Goal: Transaction & Acquisition: Purchase product/service

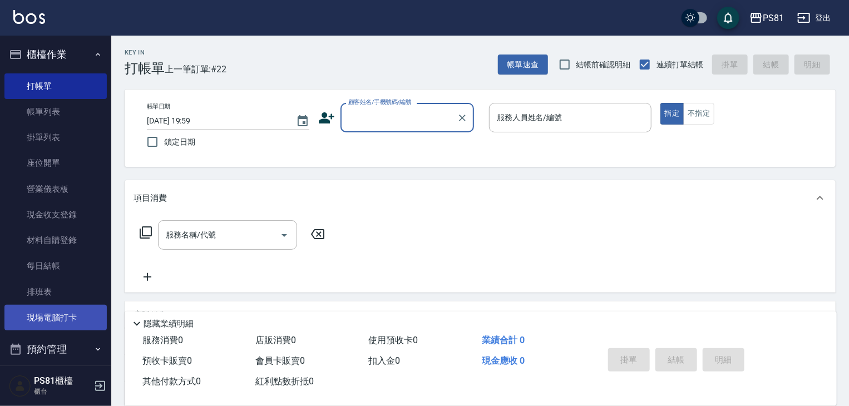
click at [75, 314] on link "現場電腦打卡" at bounding box center [55, 318] width 102 height 26
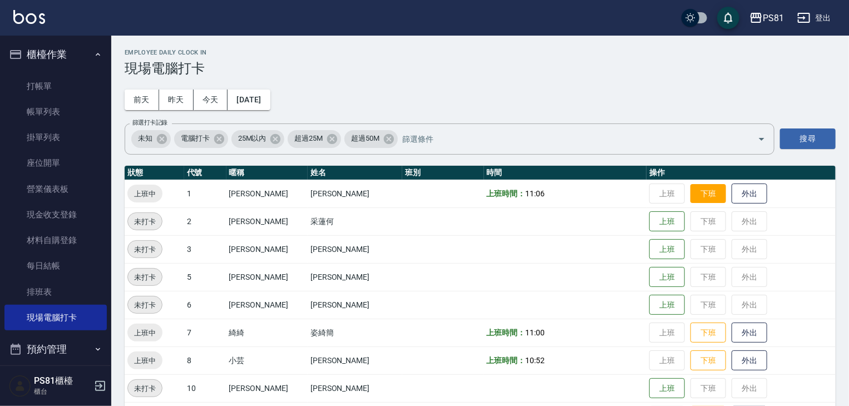
click at [690, 195] on button "下班" at bounding box center [708, 193] width 36 height 19
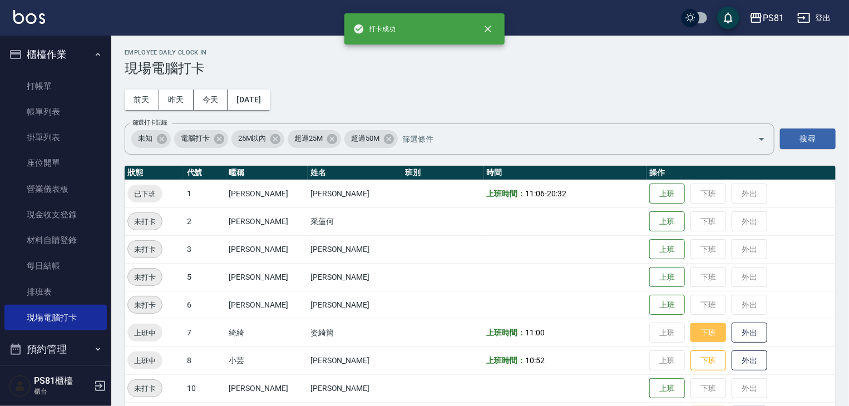
click at [697, 339] on button "下班" at bounding box center [708, 332] width 36 height 19
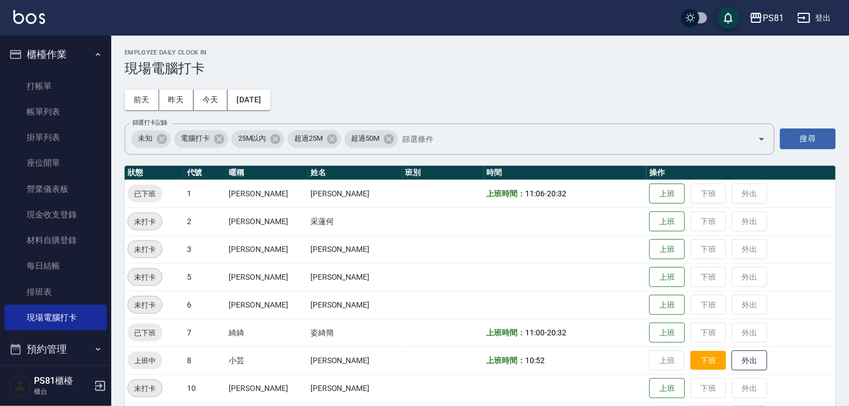
click at [690, 359] on button "下班" at bounding box center [708, 360] width 36 height 19
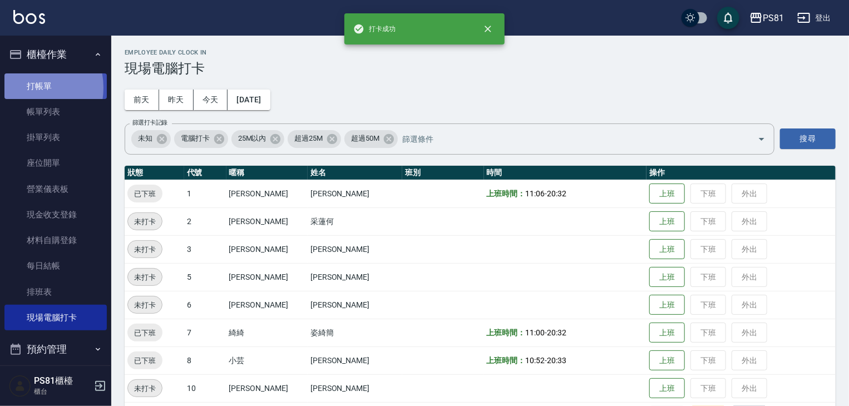
click at [23, 87] on link "打帳單" at bounding box center [55, 86] width 102 height 26
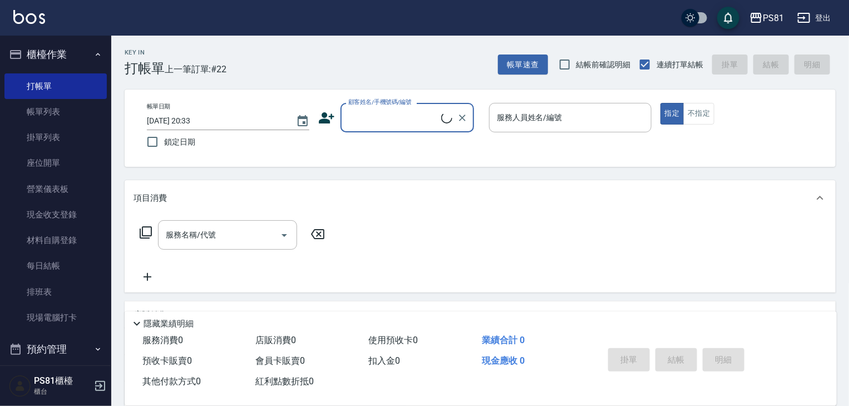
click at [340, 125] on div "顧客姓名/手機號碼/編號" at bounding box center [406, 117] width 133 height 29
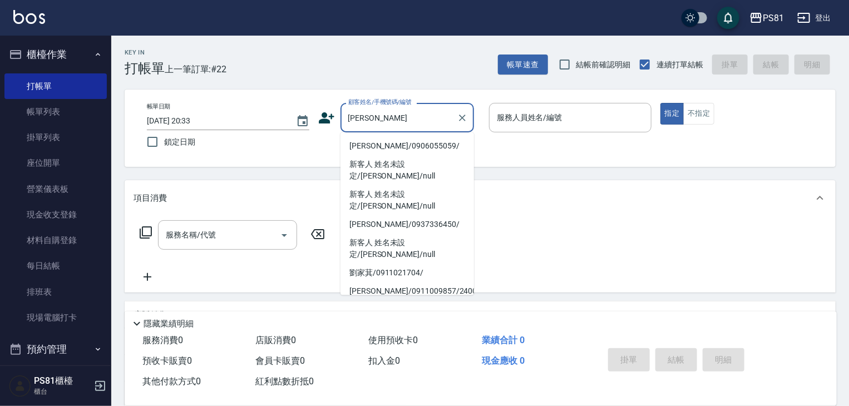
click at [403, 148] on li "[PERSON_NAME]/0906055059/" at bounding box center [406, 146] width 133 height 18
type input "[PERSON_NAME]/0906055059/"
type input "小芸-8"
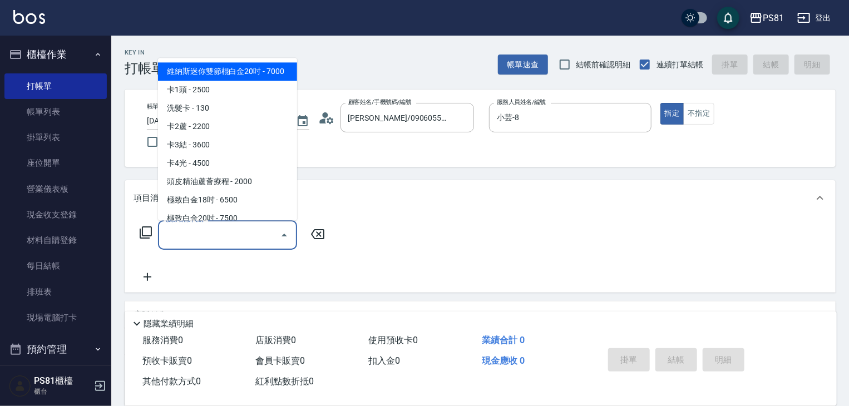
click at [204, 236] on input "服務名稱/代號" at bounding box center [219, 234] width 112 height 19
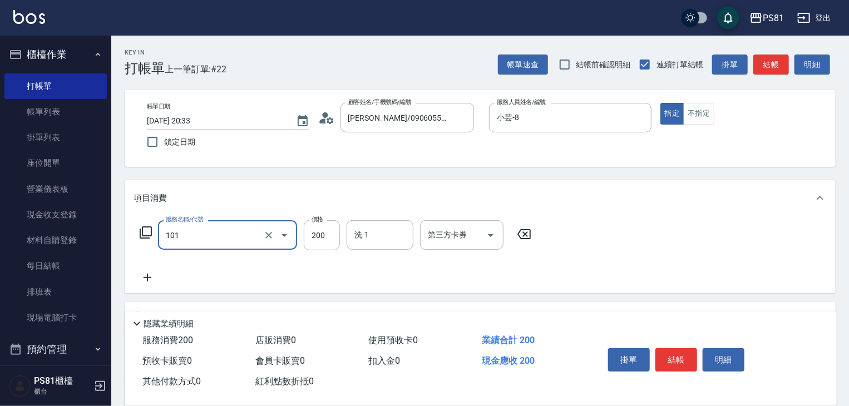
type input "一般洗髮(101)"
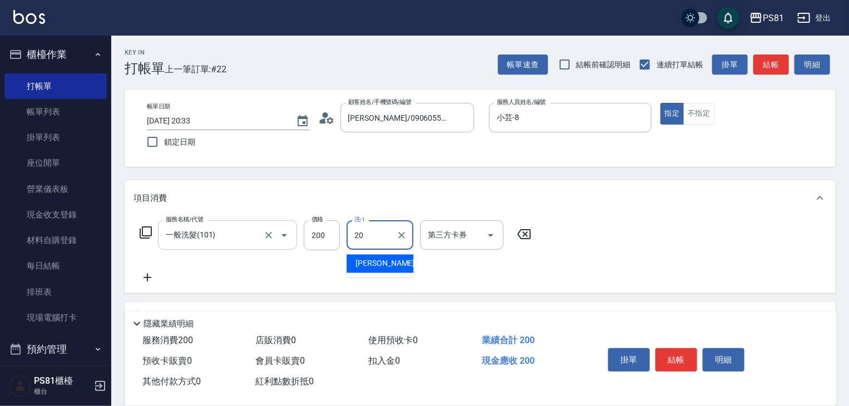
type input "[PERSON_NAME]-20"
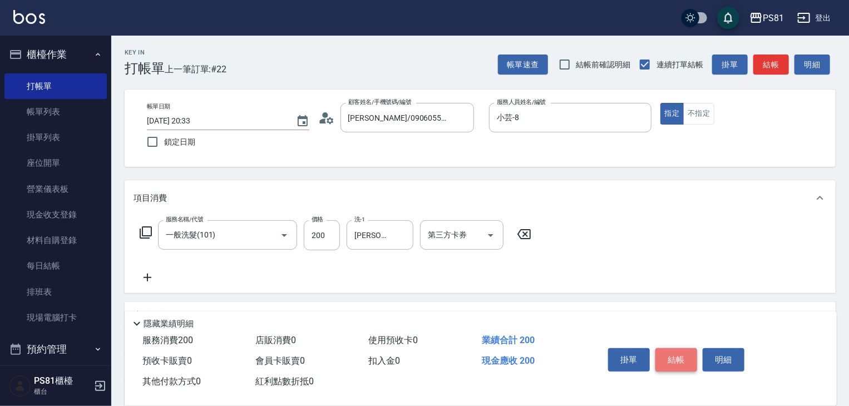
click at [671, 356] on button "結帳" at bounding box center [676, 359] width 42 height 23
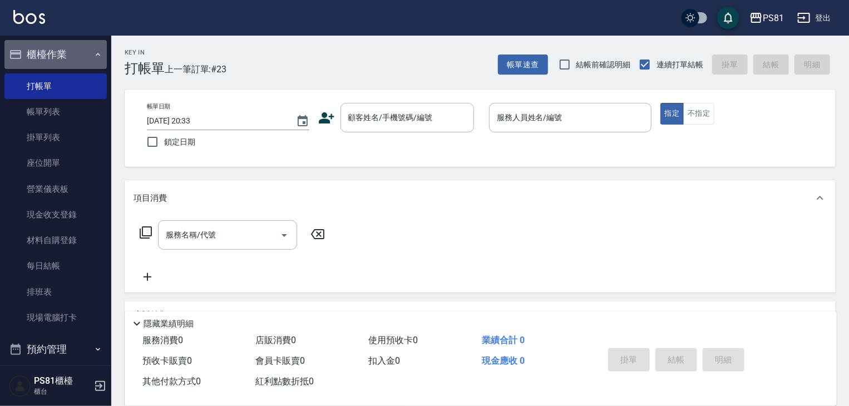
click at [65, 49] on button "櫃檯作業" at bounding box center [55, 54] width 102 height 29
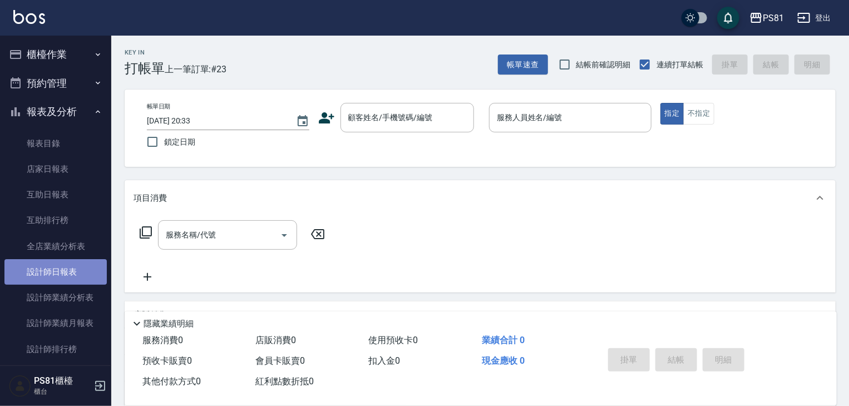
click at [81, 264] on link "設計師日報表" at bounding box center [55, 272] width 102 height 26
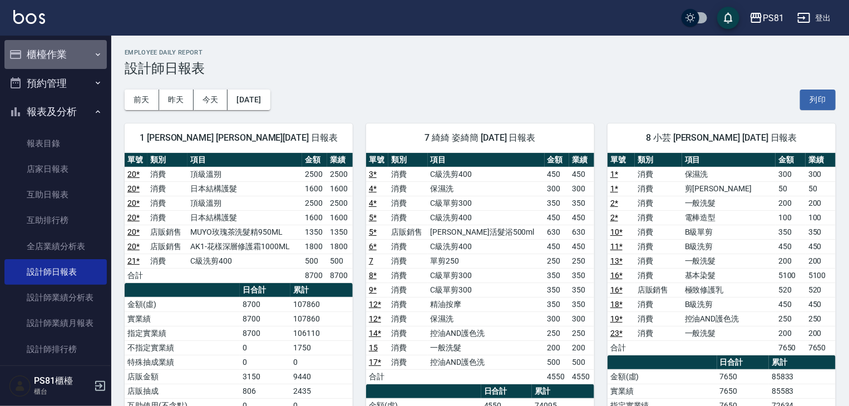
click at [58, 46] on button "櫃檯作業" at bounding box center [55, 54] width 102 height 29
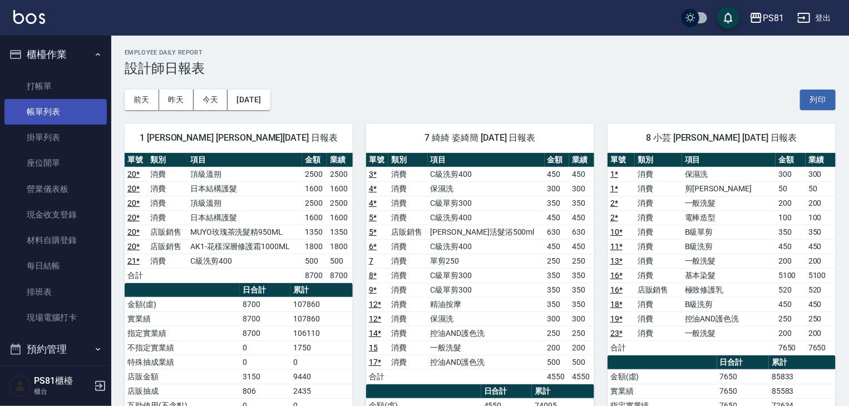
click at [82, 117] on link "帳單列表" at bounding box center [55, 112] width 102 height 26
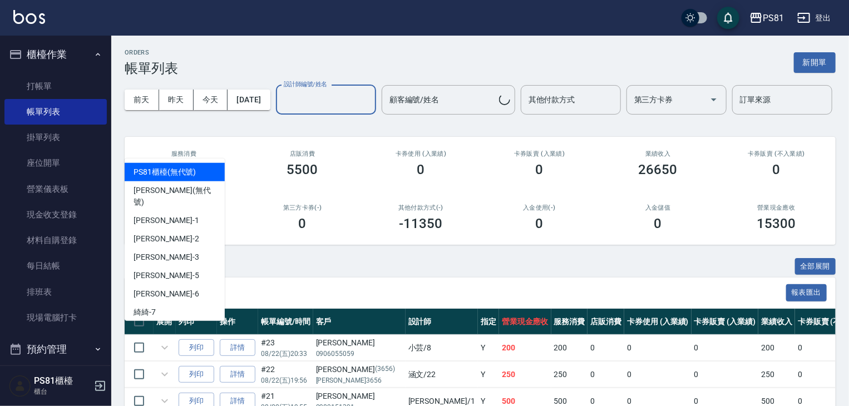
click at [281, 110] on input "設計師編號/姓名" at bounding box center [326, 99] width 90 height 19
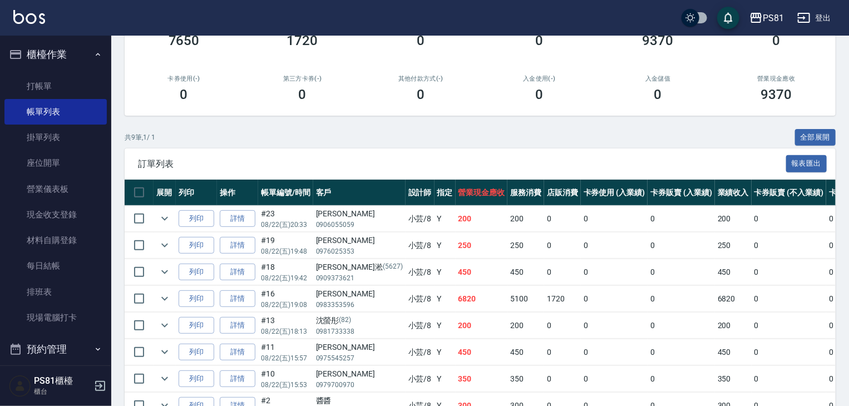
scroll to position [254, 0]
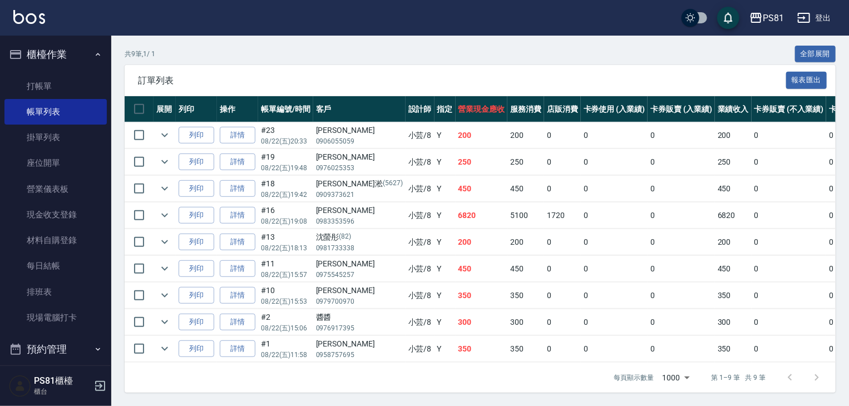
type input "小芸-8"
drag, startPoint x: 414, startPoint y: 152, endPoint x: 439, endPoint y: 165, distance: 28.1
click at [455, 162] on td "250" at bounding box center [481, 162] width 52 height 26
drag, startPoint x: 405, startPoint y: 192, endPoint x: 445, endPoint y: 194, distance: 40.1
click at [445, 194] on tr "列印 詳情 #18 08/22 (五) 19:42 [PERSON_NAME] [PHONE_NUMBER] 小芸 /8 Y 450 450 0 0 0 45…" at bounding box center [607, 189] width 964 height 26
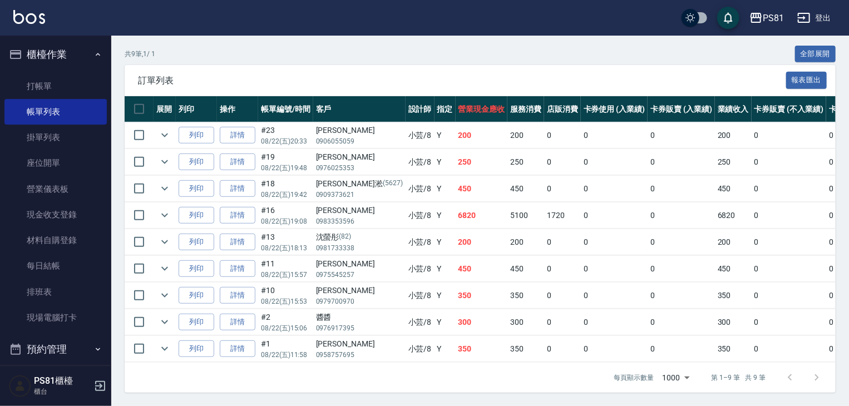
click at [455, 236] on td "200" at bounding box center [481, 242] width 52 height 26
click at [76, 54] on button "櫃檯作業" at bounding box center [55, 54] width 102 height 29
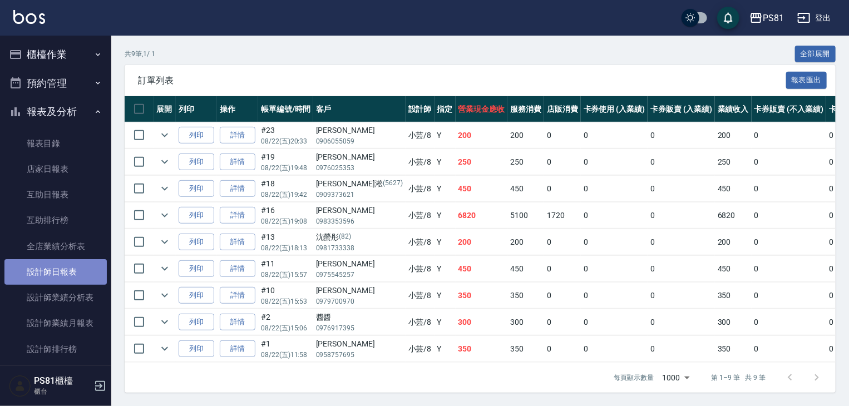
click at [85, 261] on link "設計師日報表" at bounding box center [55, 272] width 102 height 26
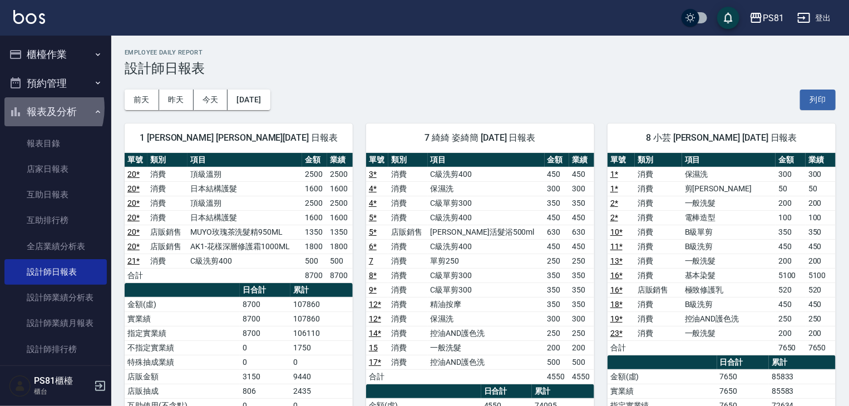
click at [32, 108] on button "報表及分析" at bounding box center [55, 111] width 102 height 29
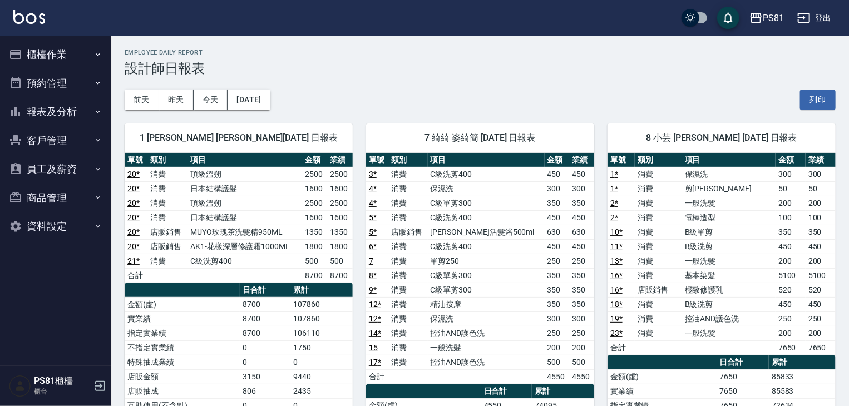
click at [93, 49] on button "櫃檯作業" at bounding box center [55, 54] width 102 height 29
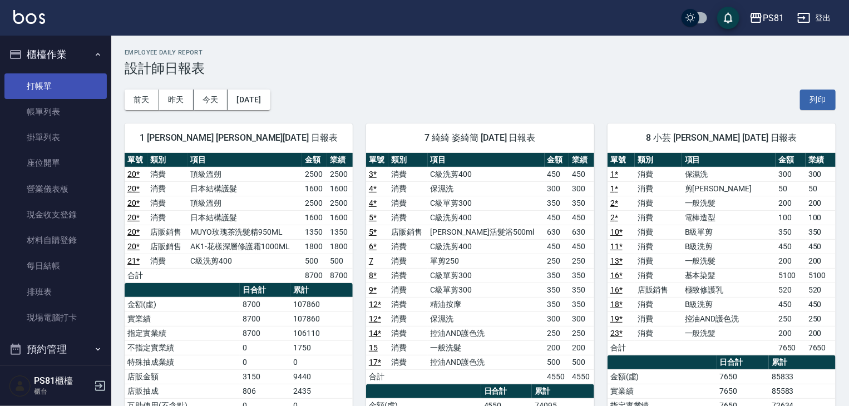
click at [85, 76] on link "打帳單" at bounding box center [55, 86] width 102 height 26
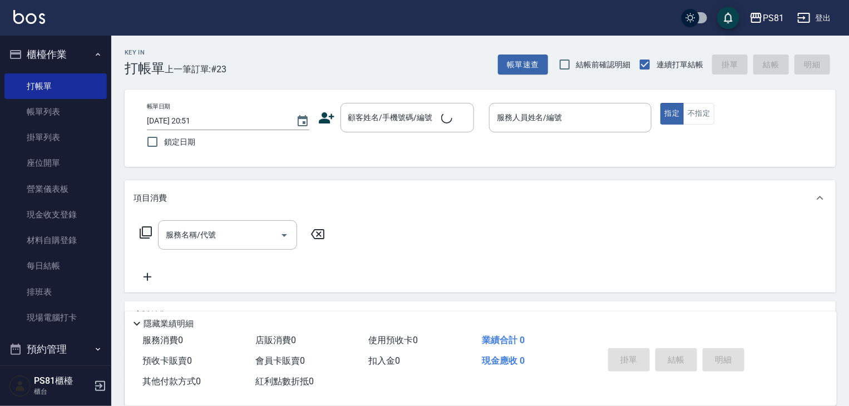
click at [191, 73] on span "上一筆訂單:#23" at bounding box center [196, 69] width 62 height 14
click at [58, 323] on link "現場電腦打卡" at bounding box center [55, 318] width 102 height 26
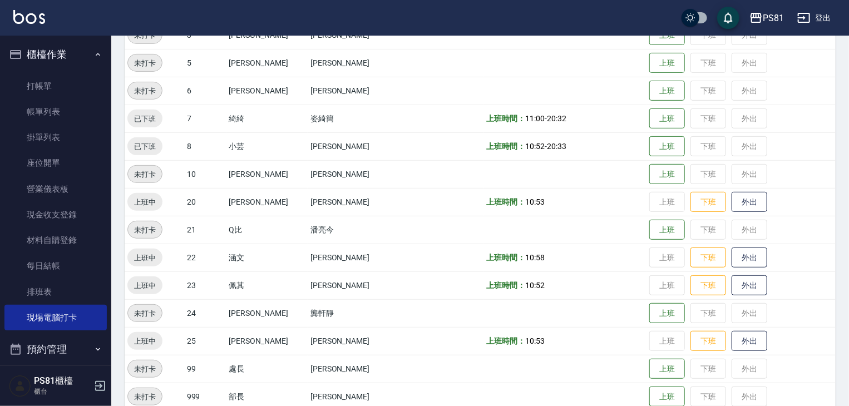
scroll to position [216, 0]
click at [692, 261] on button "下班" at bounding box center [708, 255] width 36 height 19
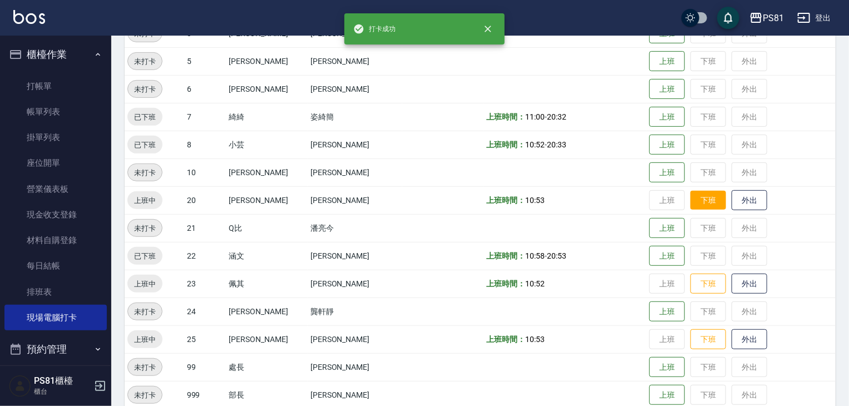
click at [690, 199] on button "下班" at bounding box center [708, 200] width 36 height 19
click at [690, 285] on button "下班" at bounding box center [708, 283] width 36 height 19
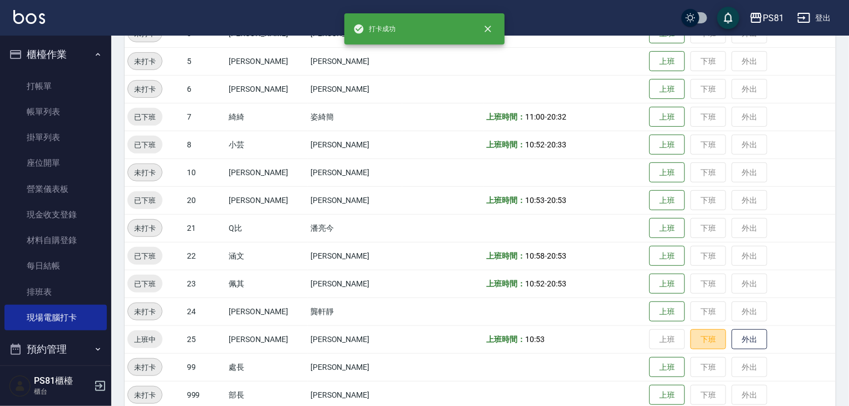
drag, startPoint x: 701, startPoint y: 336, endPoint x: 688, endPoint y: 369, distance: 35.0
click at [700, 335] on button "下班" at bounding box center [708, 339] width 36 height 21
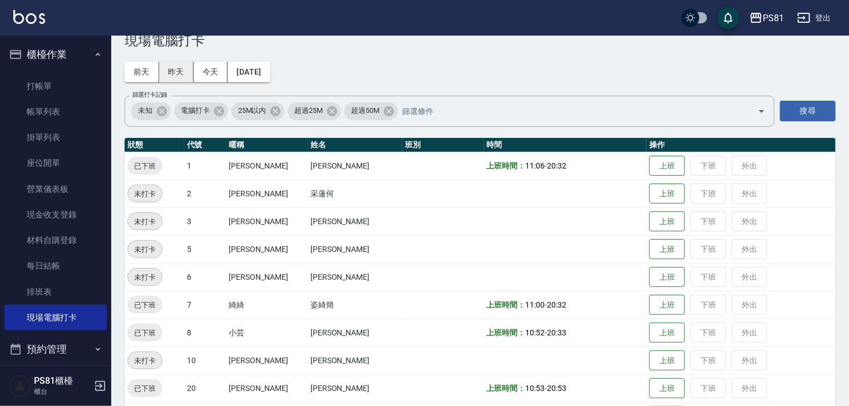
scroll to position [0, 0]
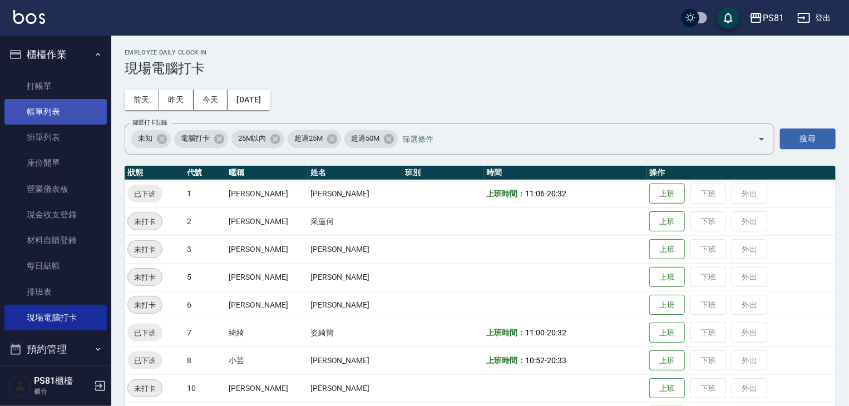
click at [61, 117] on link "帳單列表" at bounding box center [55, 112] width 102 height 26
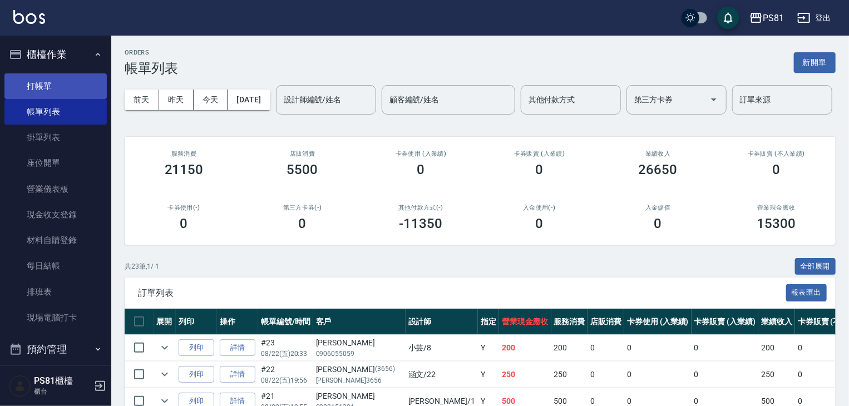
click at [58, 87] on link "打帳單" at bounding box center [55, 86] width 102 height 26
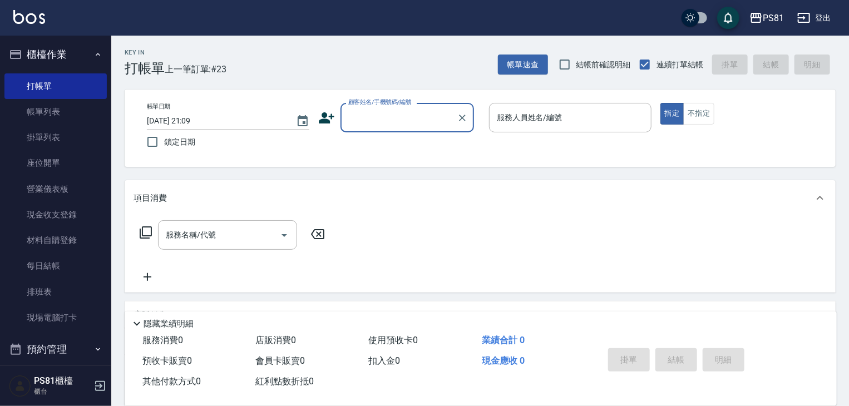
drag, startPoint x: 490, startPoint y: 164, endPoint x: 569, endPoint y: 34, distance: 152.2
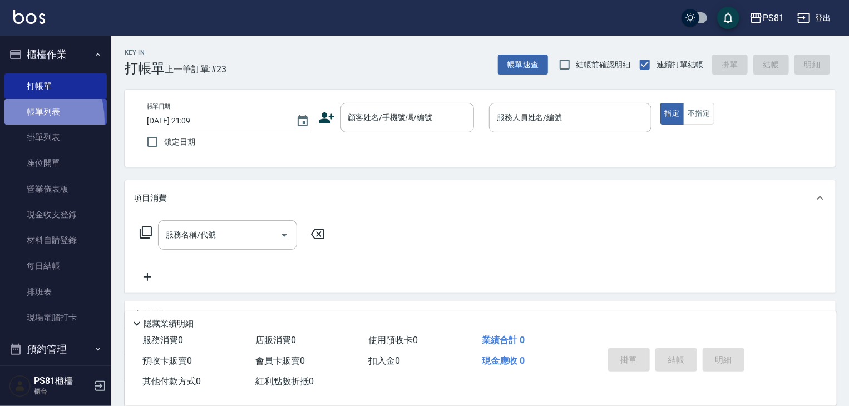
drag, startPoint x: 569, startPoint y: 34, endPoint x: 20, endPoint y: 121, distance: 555.7
click at [18, 121] on link "帳單列表" at bounding box center [55, 112] width 102 height 26
click at [21, 118] on link "帳單列表" at bounding box center [55, 112] width 102 height 26
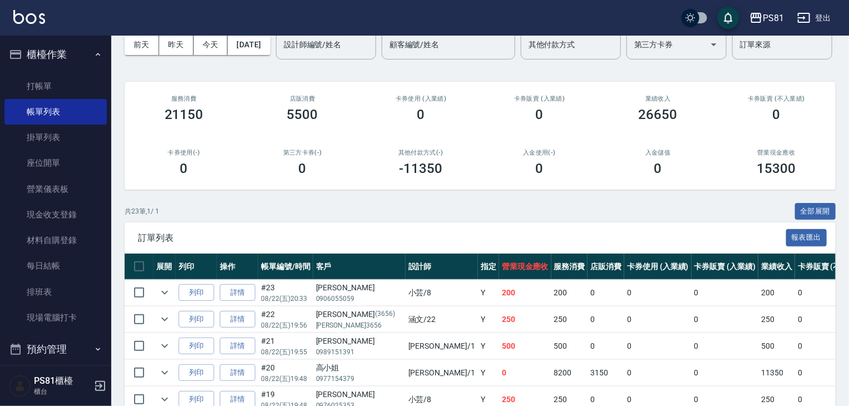
scroll to position [56, 0]
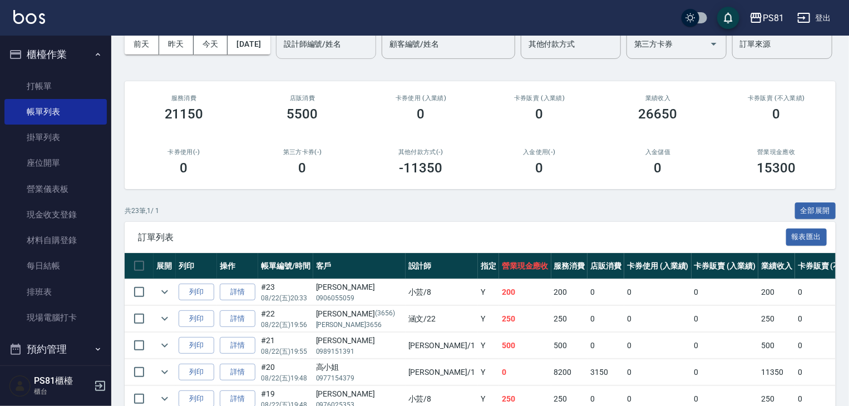
click at [281, 54] on input "設計師編號/姓名" at bounding box center [326, 43] width 90 height 19
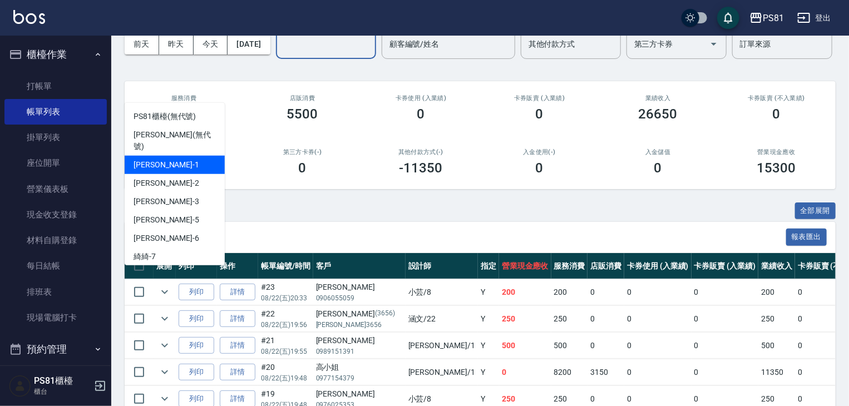
click at [162, 156] on div "[PERSON_NAME] -1" at bounding box center [175, 165] width 100 height 18
type input "[PERSON_NAME]-1"
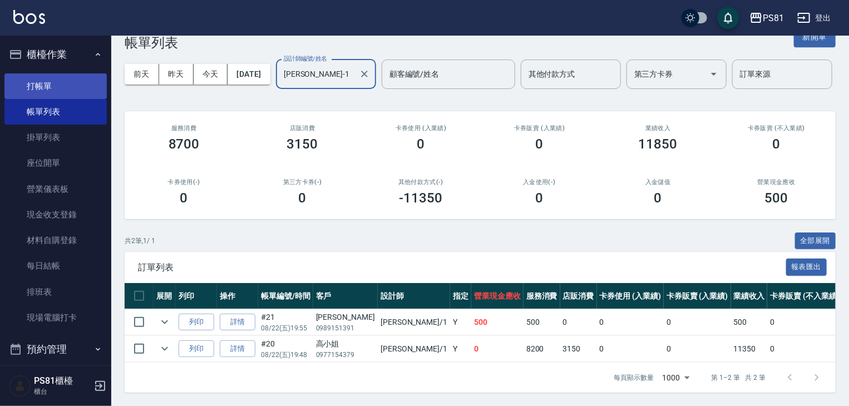
click at [59, 90] on link "打帳單" at bounding box center [55, 86] width 102 height 26
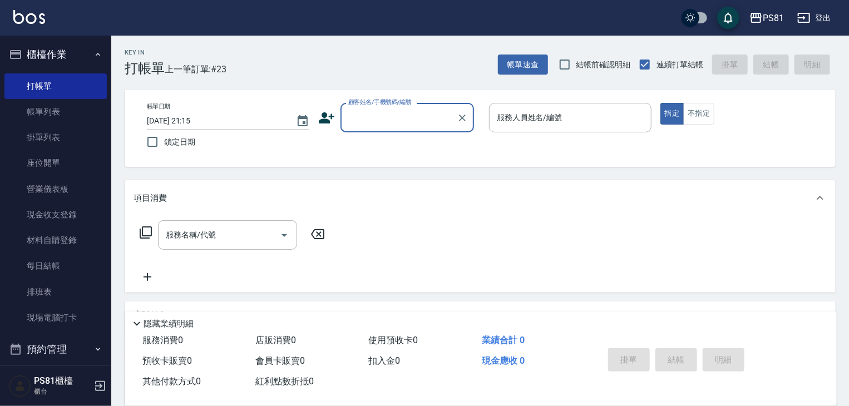
click at [334, 118] on icon at bounding box center [326, 118] width 17 height 17
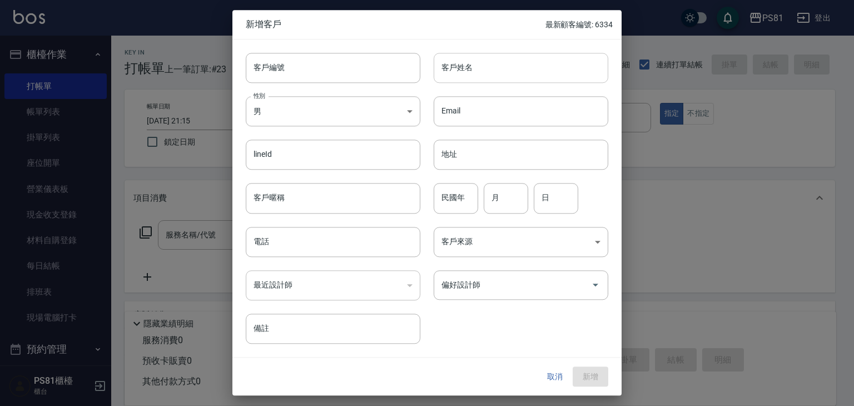
click at [515, 74] on input "客戶姓名" at bounding box center [521, 68] width 175 height 30
click at [776, 178] on div at bounding box center [427, 203] width 854 height 406
click at [545, 376] on button "取消" at bounding box center [555, 376] width 36 height 21
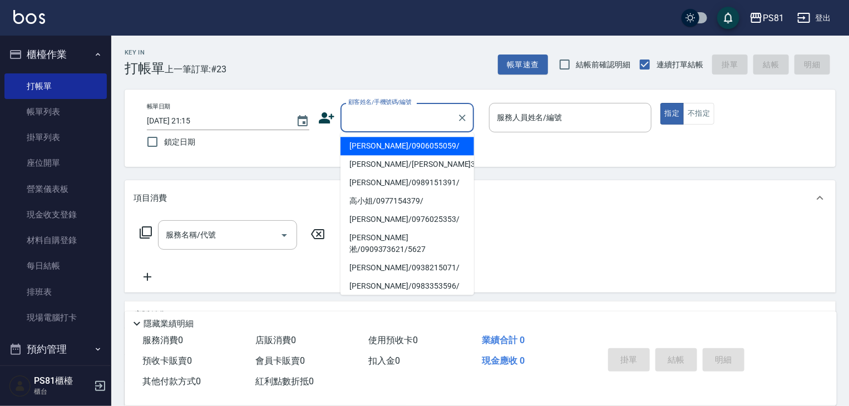
click at [356, 122] on input "顧客姓名/手機號碼/編號" at bounding box center [398, 117] width 107 height 19
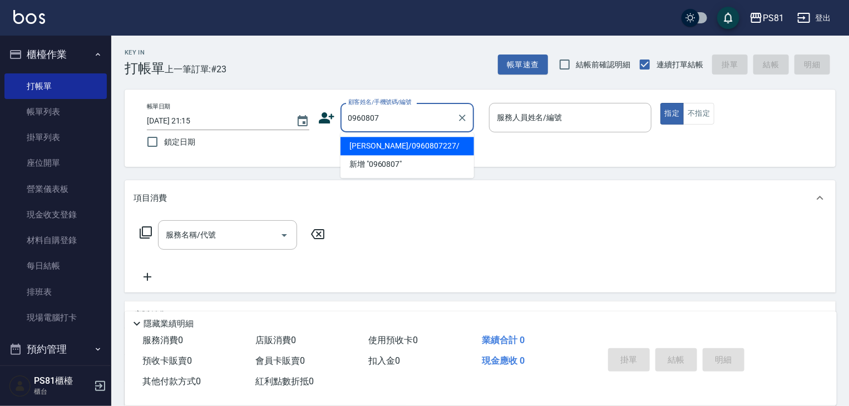
click at [375, 152] on li "[PERSON_NAME]/0960807227/" at bounding box center [406, 146] width 133 height 18
type input "[PERSON_NAME]/0960807227/"
type input "綺綺-7"
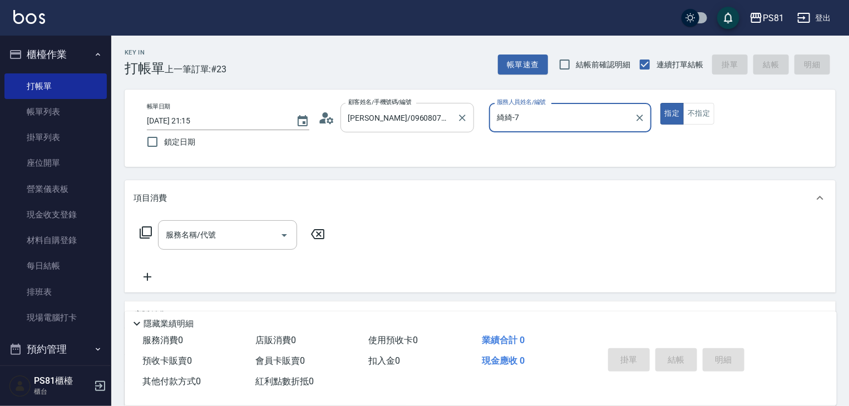
click at [423, 122] on input "[PERSON_NAME]/0960807227/" at bounding box center [398, 117] width 107 height 19
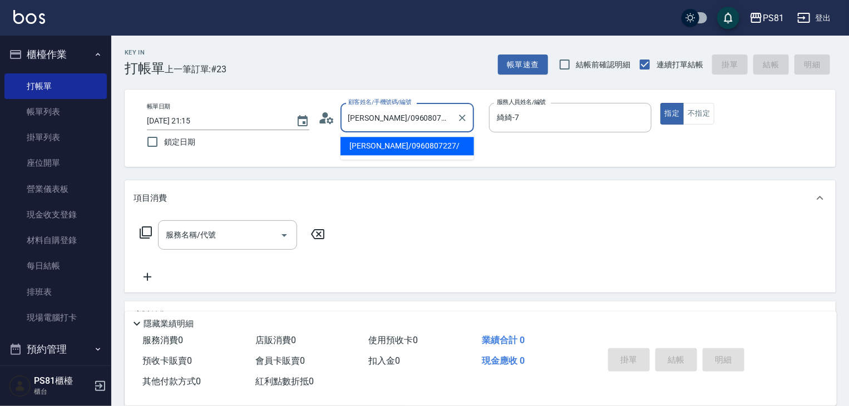
click at [323, 116] on circle at bounding box center [325, 115] width 6 height 6
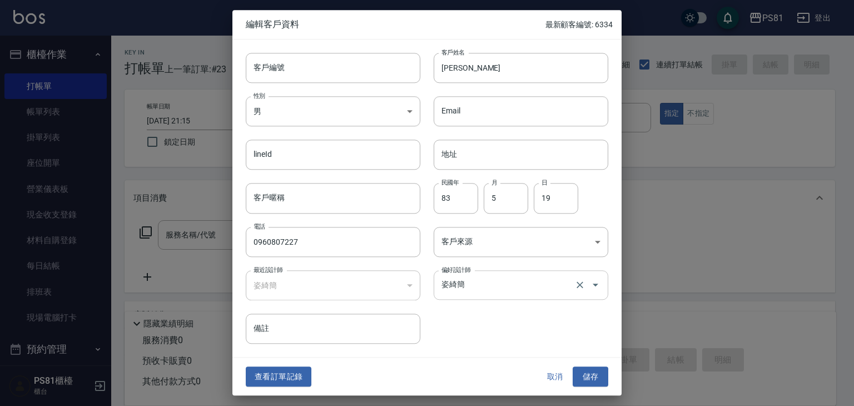
click at [512, 297] on div "姿綺簡 偏好設計師" at bounding box center [521, 284] width 175 height 29
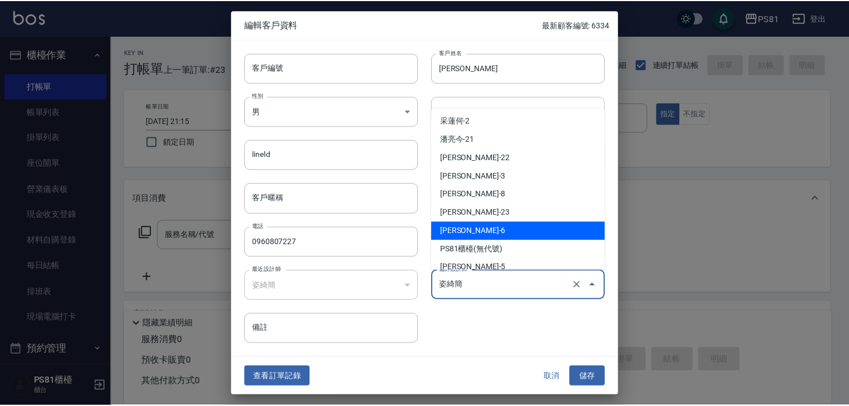
scroll to position [158, 0]
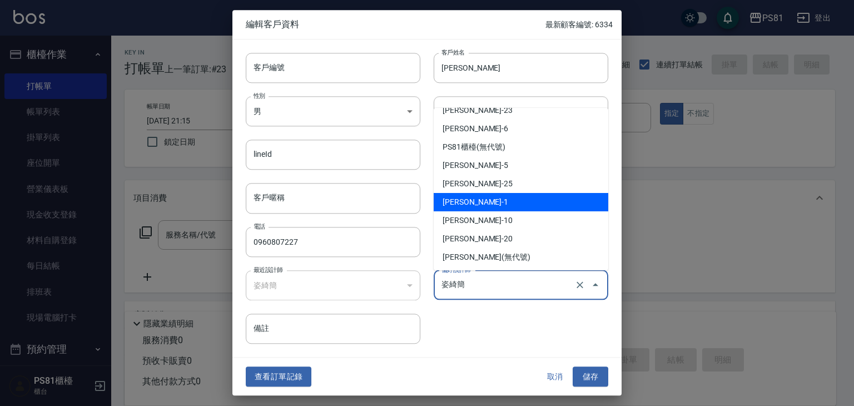
click at [482, 202] on li "[PERSON_NAME]-1" at bounding box center [521, 202] width 175 height 18
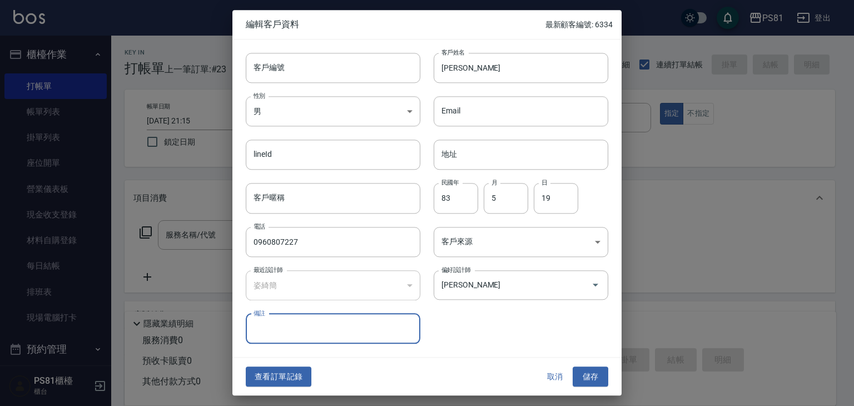
type input "[PERSON_NAME]"
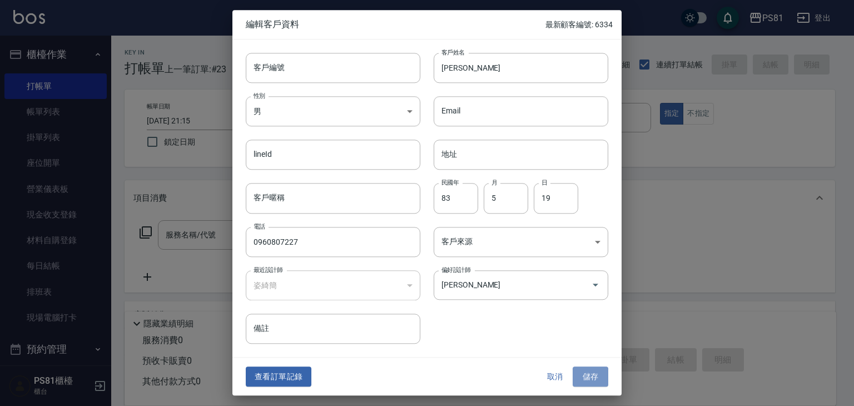
click at [596, 378] on button "儲存" at bounding box center [591, 376] width 36 height 21
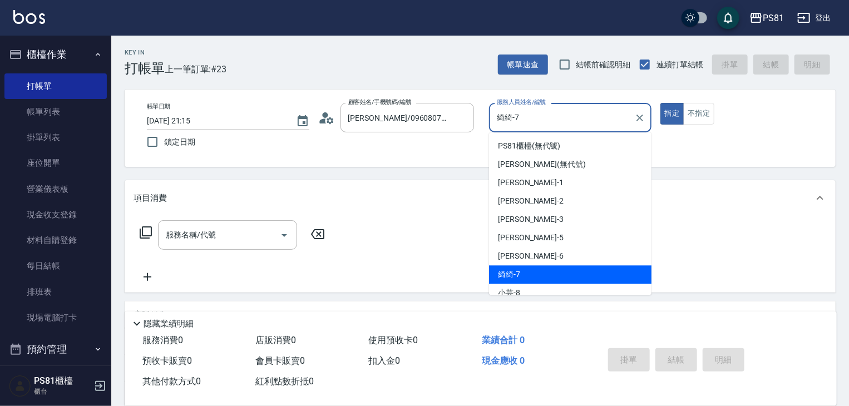
click at [610, 120] on input "綺綺-7" at bounding box center [562, 117] width 136 height 19
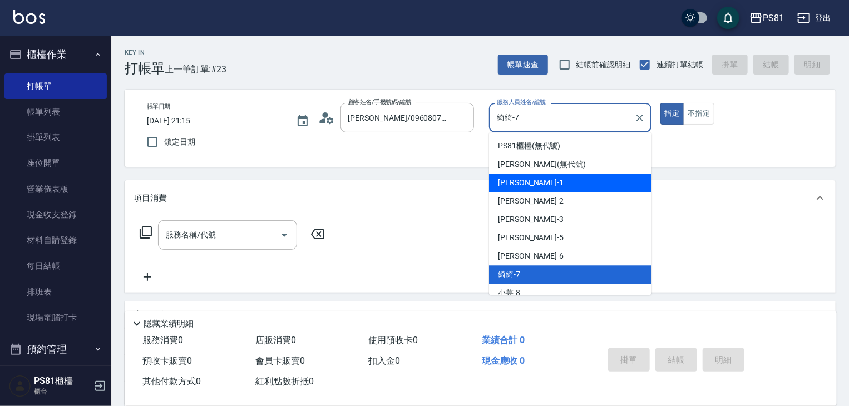
click at [570, 176] on div "[PERSON_NAME] -1" at bounding box center [570, 182] width 162 height 18
type input "[PERSON_NAME]-1"
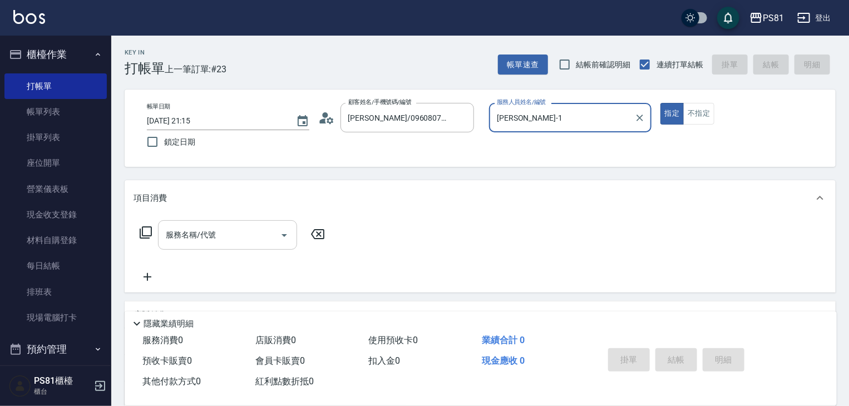
click at [211, 239] on input "服務名稱/代號" at bounding box center [219, 234] width 112 height 19
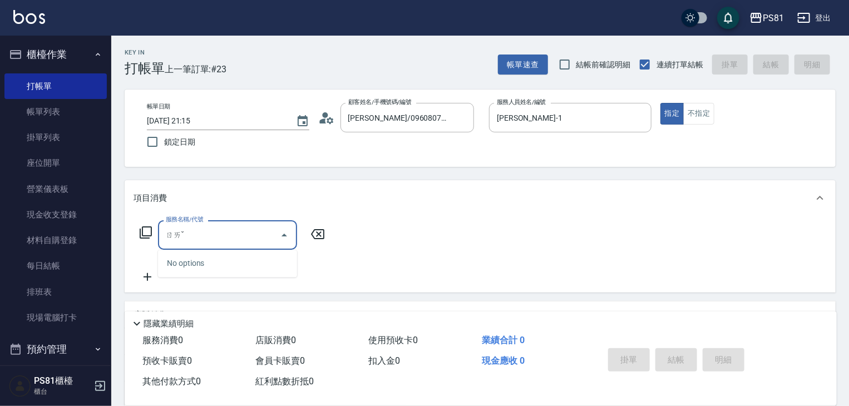
type input "ㄖ"
type input "俺"
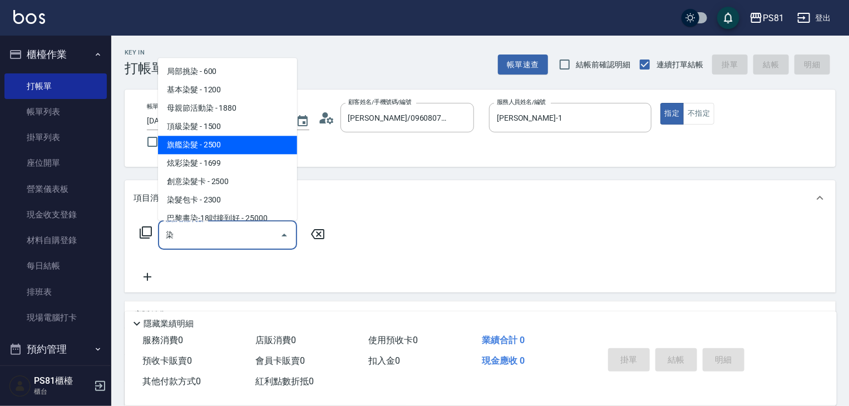
click at [209, 147] on span "旗艦染髮 - 2500" at bounding box center [227, 145] width 139 height 18
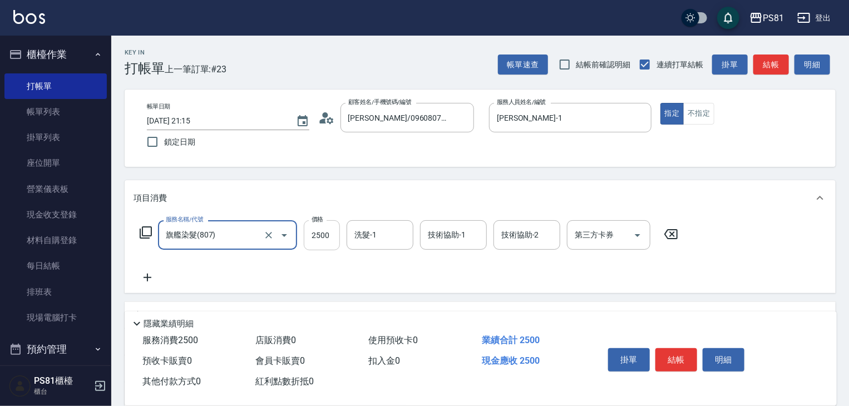
type input "旗艦染髮(807)"
click at [326, 242] on input "2500" at bounding box center [322, 235] width 36 height 30
type input "1880"
click at [151, 281] on icon at bounding box center [147, 277] width 28 height 13
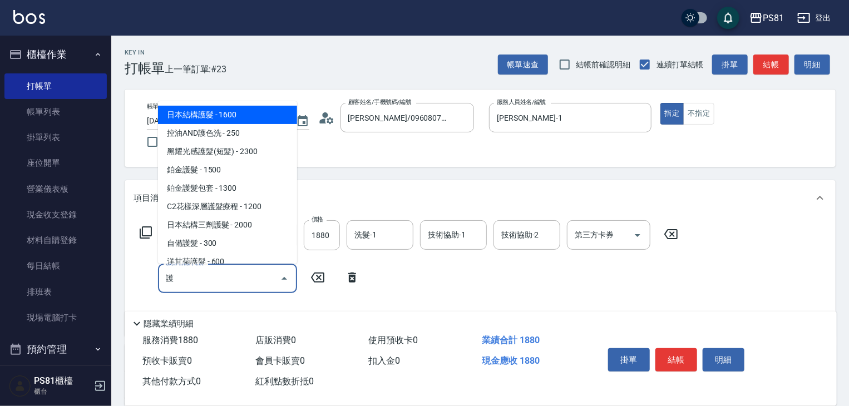
click at [260, 115] on span "日本結構護髮 - 1600" at bounding box center [227, 115] width 139 height 18
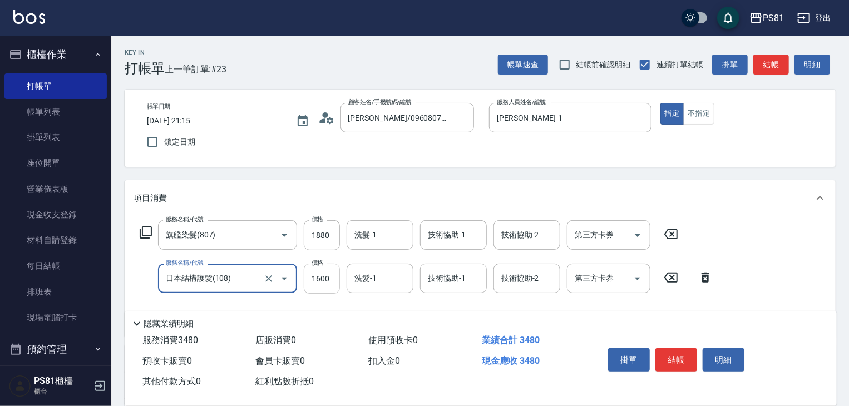
type input "日本結構護髮(108)"
drag, startPoint x: 325, startPoint y: 279, endPoint x: 348, endPoint y: 292, distance: 26.9
click at [325, 279] on input "1600" at bounding box center [322, 279] width 36 height 30
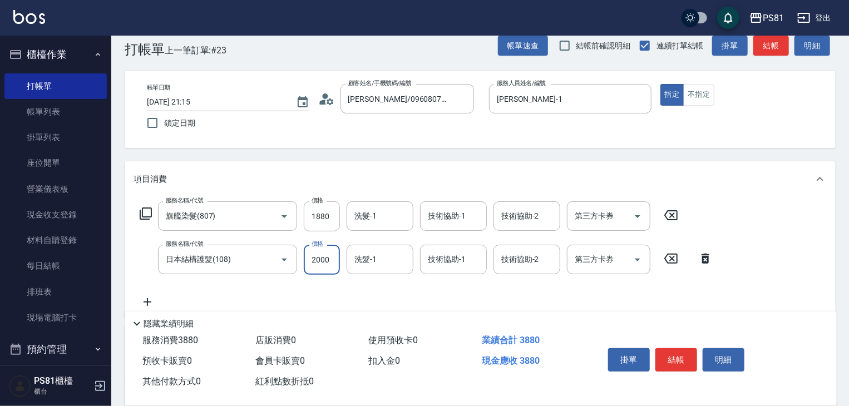
scroll to position [0, 0]
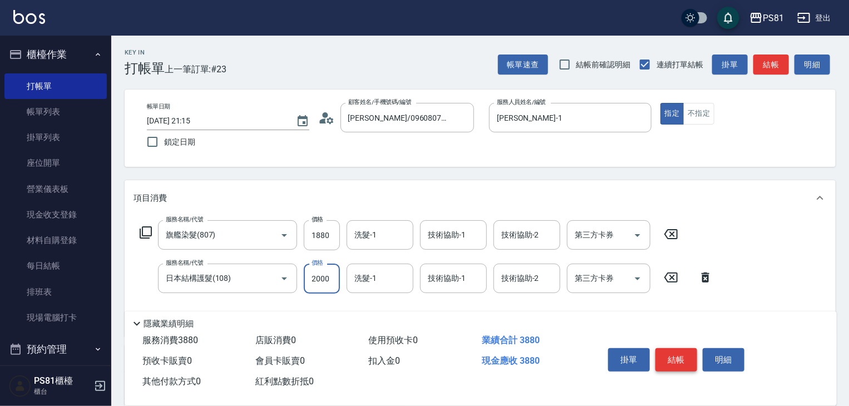
type input "2000"
click at [676, 354] on button "結帳" at bounding box center [676, 359] width 42 height 23
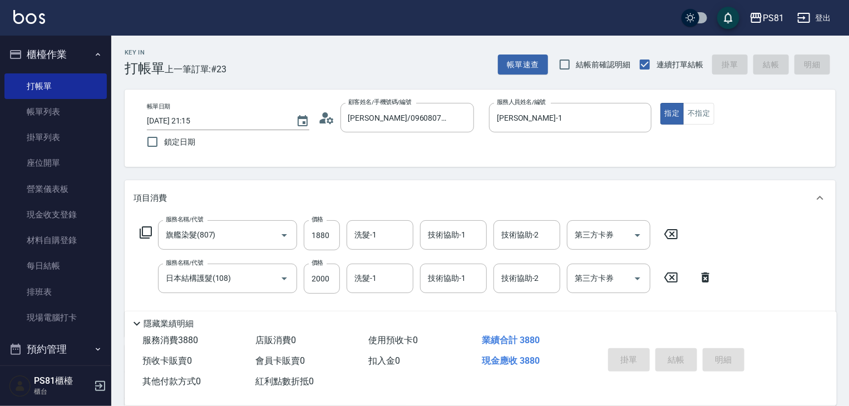
type input "[DATE] 21:17"
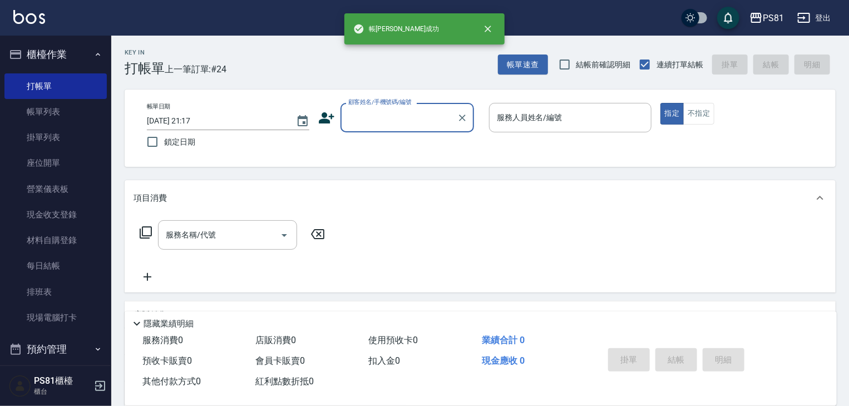
drag, startPoint x: 76, startPoint y: 117, endPoint x: 572, endPoint y: 176, distance: 499.4
click at [76, 117] on link "帳單列表" at bounding box center [55, 112] width 102 height 26
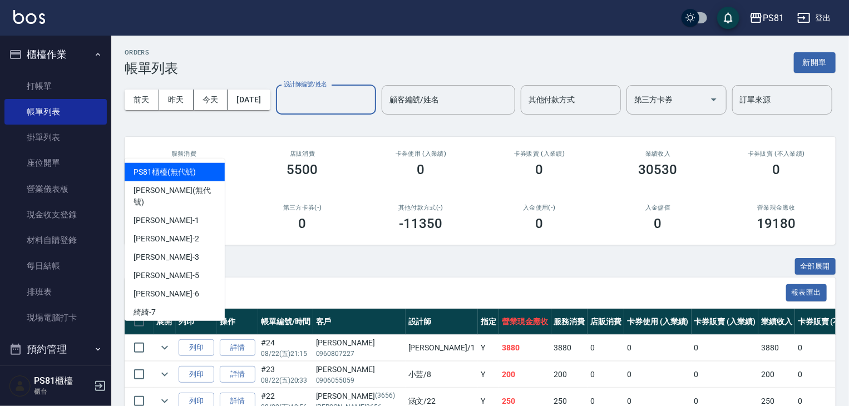
click at [281, 110] on input "設計師編號/姓名" at bounding box center [326, 99] width 90 height 19
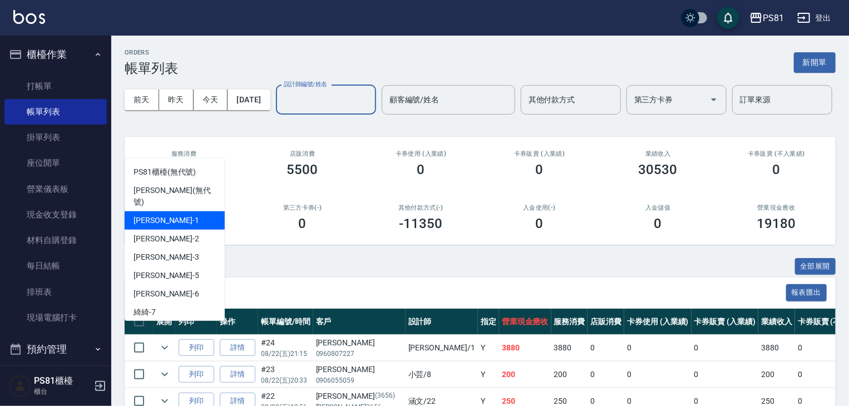
click at [153, 215] on span "[PERSON_NAME] -1" at bounding box center [166, 221] width 66 height 12
type input "[PERSON_NAME]-1"
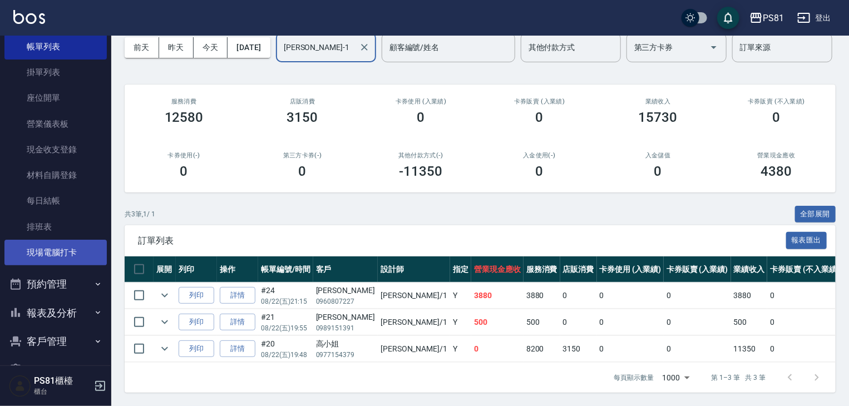
scroll to position [155, 0]
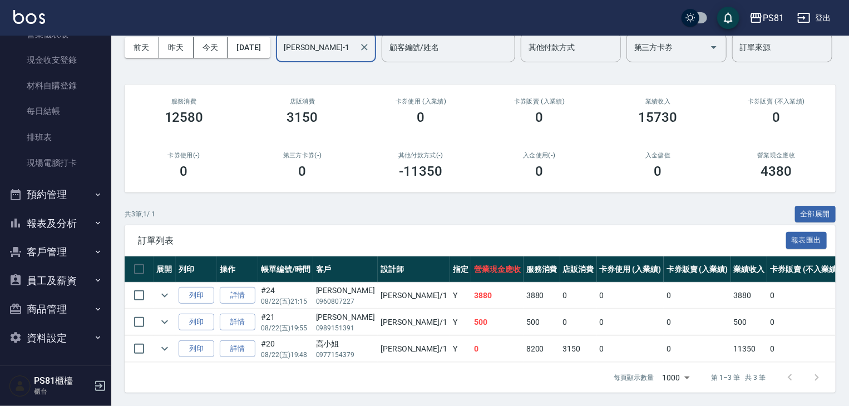
click at [58, 190] on button "預約管理" at bounding box center [55, 194] width 102 height 29
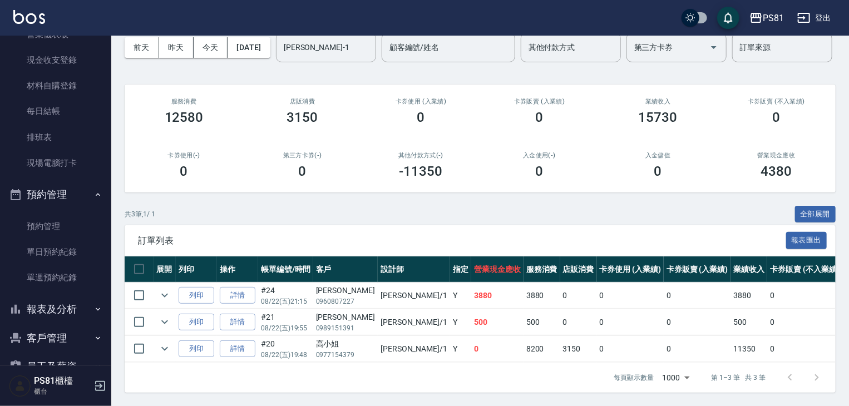
click at [73, 314] on button "報表及分析" at bounding box center [55, 309] width 102 height 29
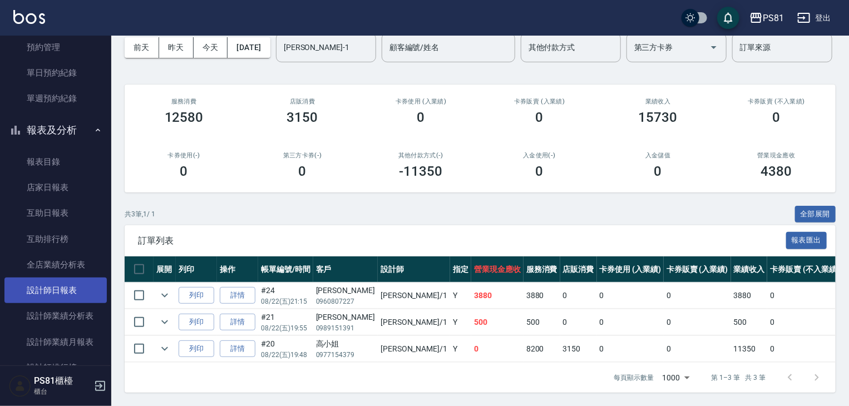
scroll to position [377, 0]
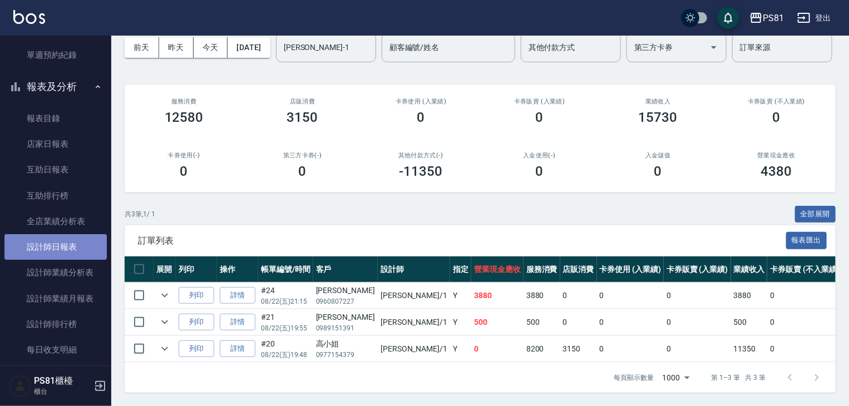
click at [82, 246] on link "設計師日報表" at bounding box center [55, 247] width 102 height 26
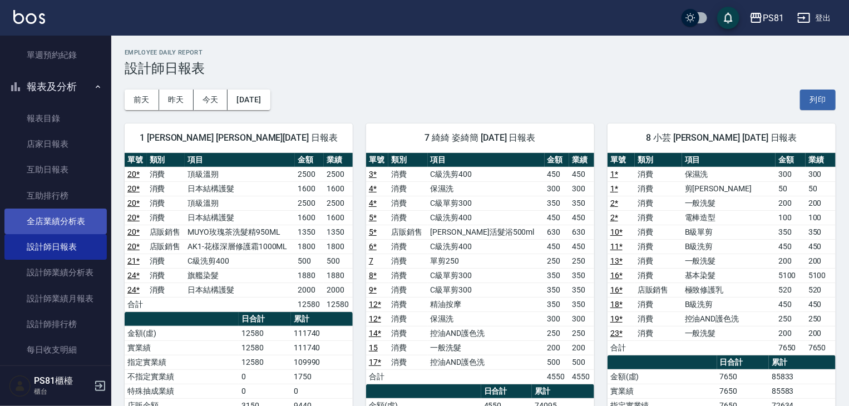
click at [82, 224] on link "全店業績分析表" at bounding box center [55, 222] width 102 height 26
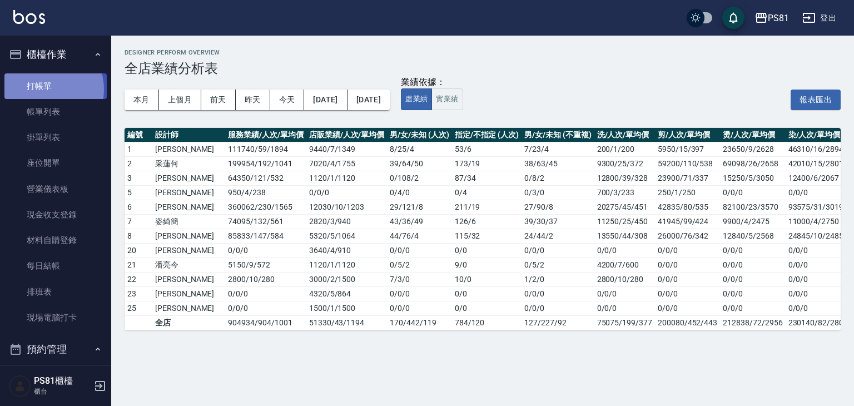
click at [46, 89] on link "打帳單" at bounding box center [55, 86] width 102 height 26
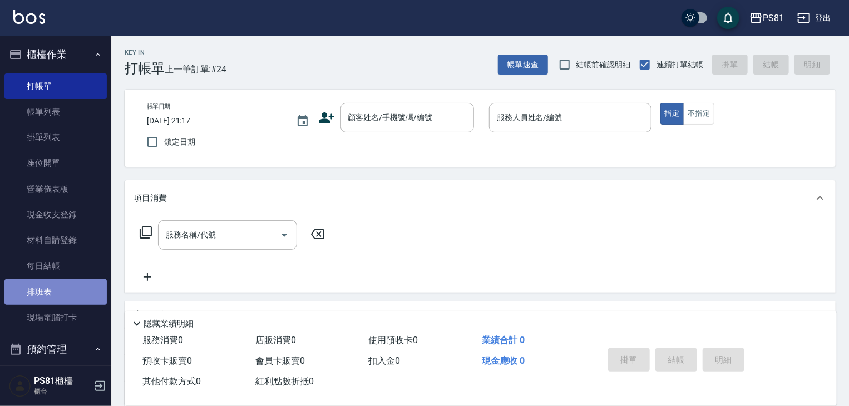
click at [56, 292] on link "排班表" at bounding box center [55, 292] width 102 height 26
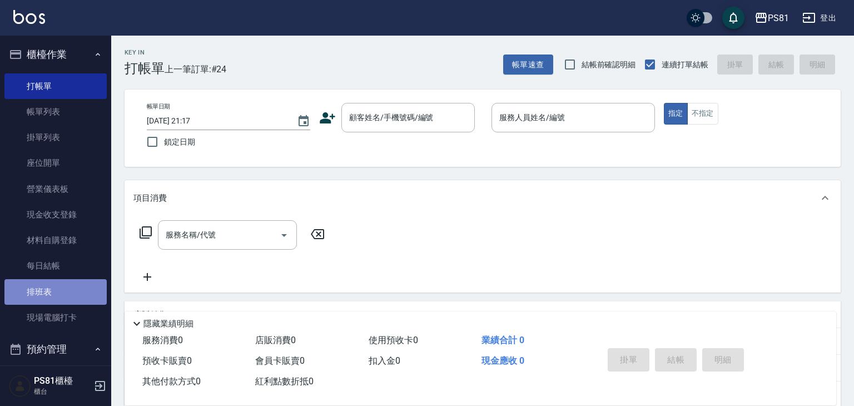
drag, startPoint x: 56, startPoint y: 292, endPoint x: 59, endPoint y: 302, distance: 11.3
click at [57, 296] on link "排班表" at bounding box center [55, 292] width 102 height 26
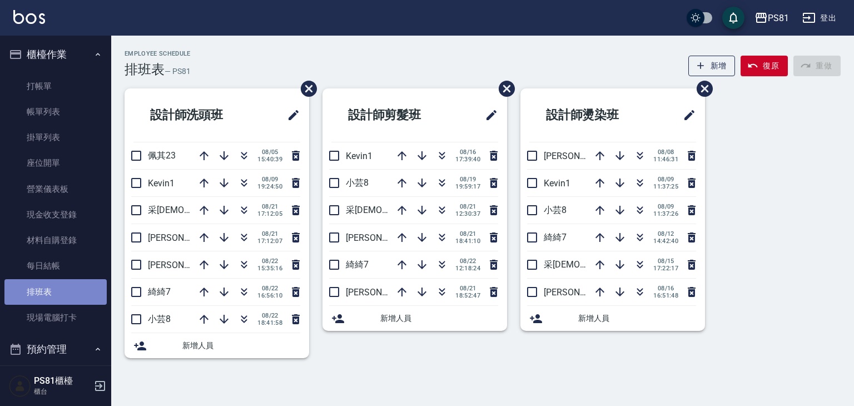
click at [64, 281] on link "排班表" at bounding box center [55, 292] width 102 height 26
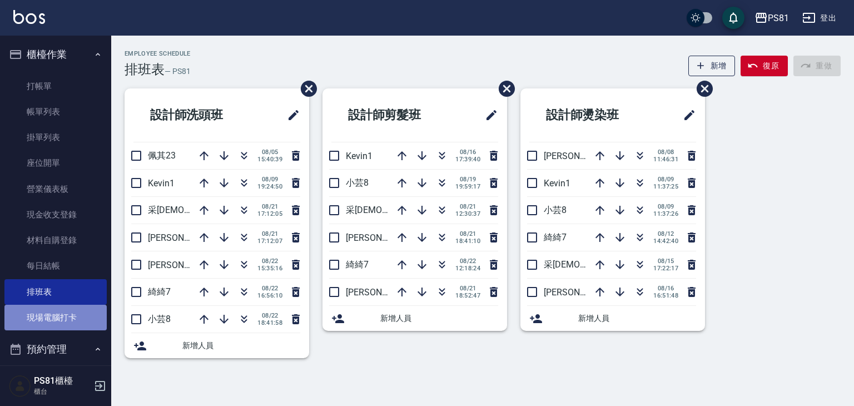
click at [62, 316] on link "現場電腦打卡" at bounding box center [55, 318] width 102 height 26
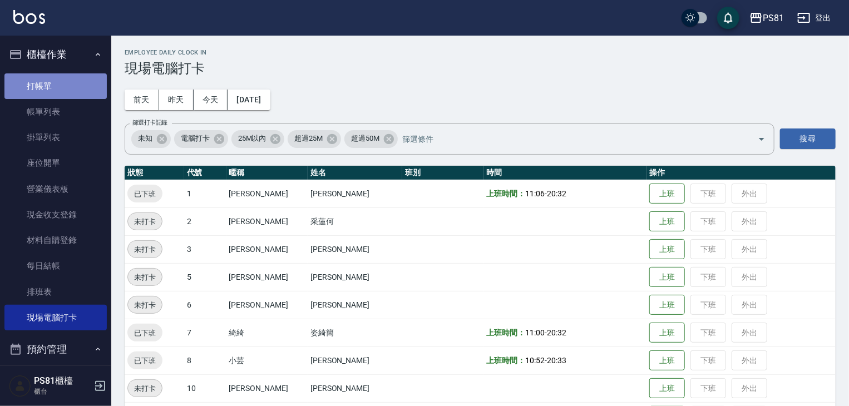
click at [80, 85] on link "打帳單" at bounding box center [55, 86] width 102 height 26
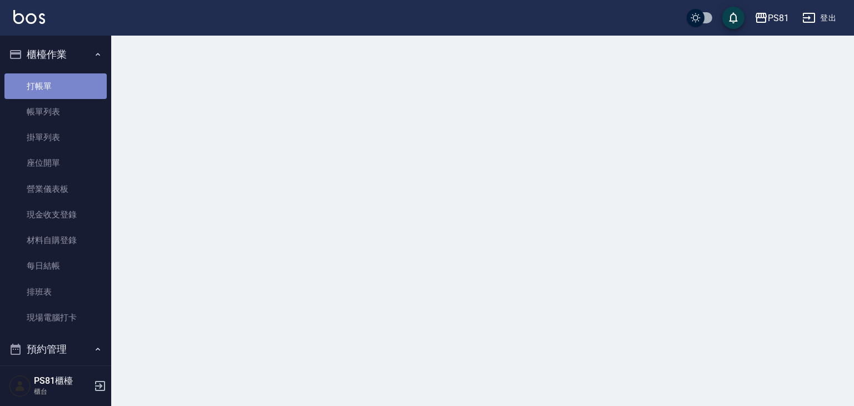
click at [80, 85] on link "打帳單" at bounding box center [55, 86] width 102 height 26
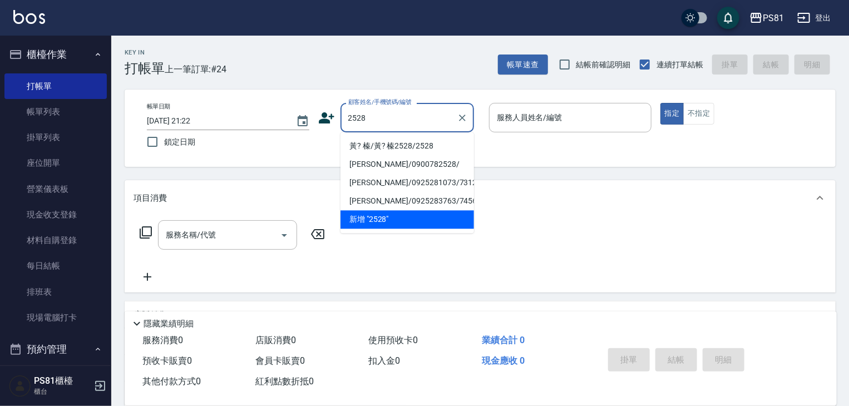
click at [390, 146] on li "黃? 榛/黃? 榛2528/2528" at bounding box center [406, 146] width 133 height 18
type input "黃? 榛/黃? 榛2528/2528"
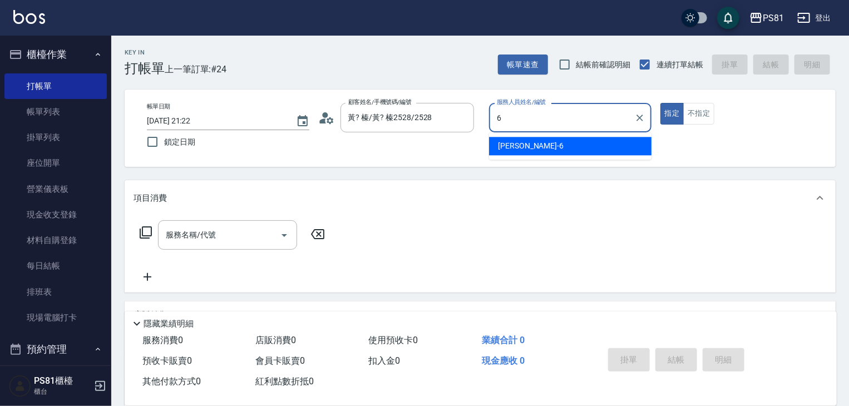
type input "[PERSON_NAME]-6"
type button "true"
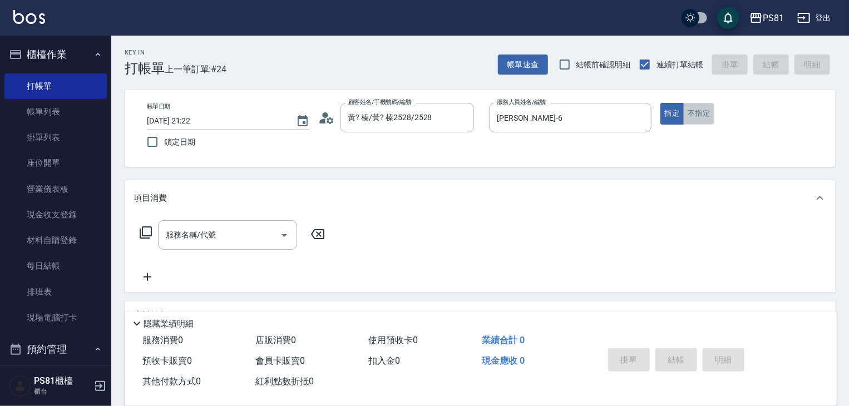
click at [709, 117] on button "不指定" at bounding box center [698, 114] width 31 height 22
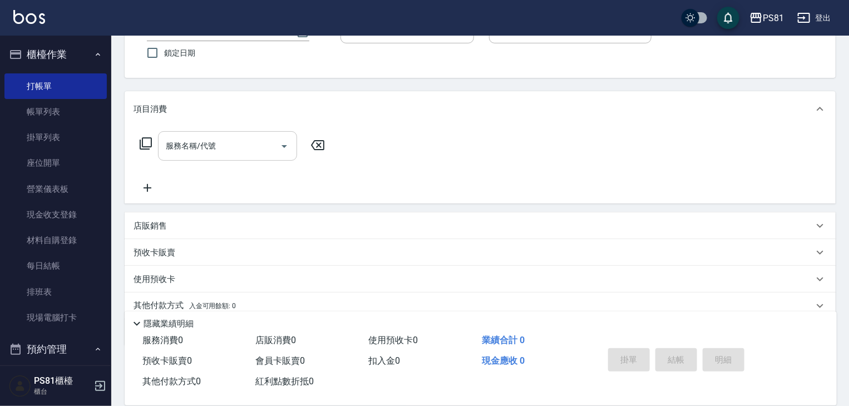
scroll to position [93, 0]
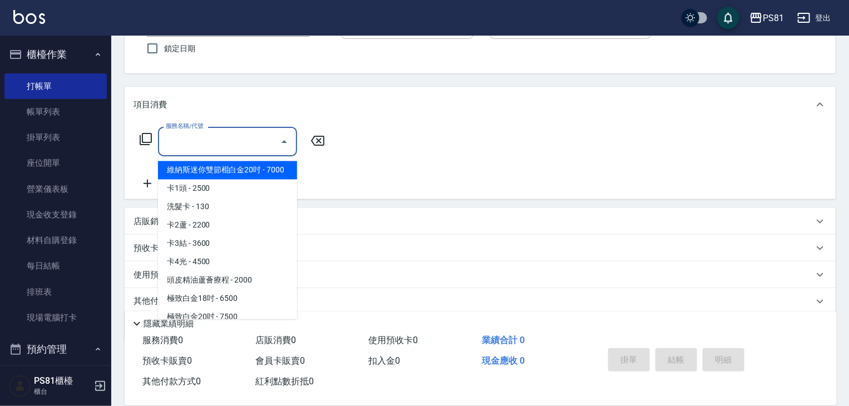
click at [239, 151] on input "服務名稱/代號" at bounding box center [219, 141] width 112 height 19
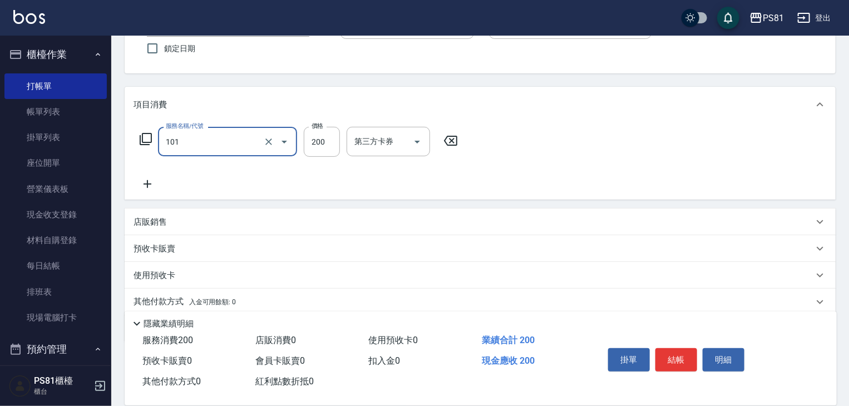
type input "一般洗髮(101)"
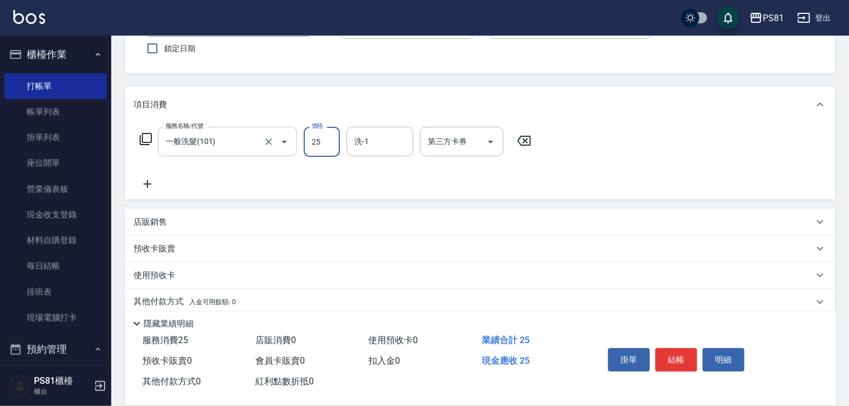
type input "25"
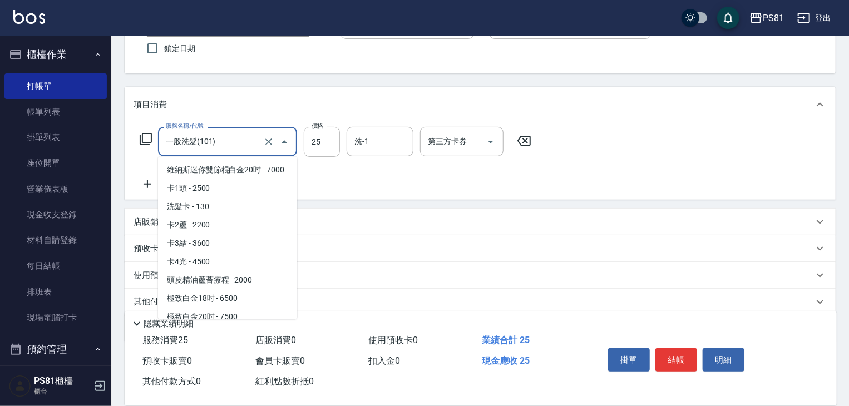
click at [239, 151] on input "一般洗髮(101)" at bounding box center [212, 141] width 98 height 19
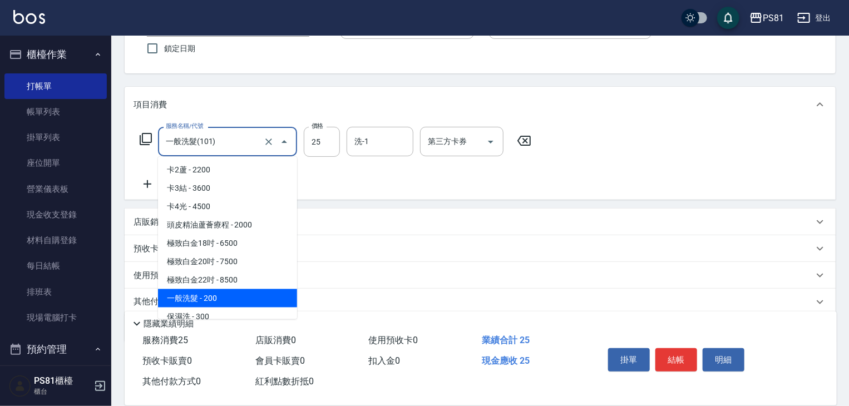
click at [239, 151] on input "一般洗髮(101)" at bounding box center [212, 141] width 98 height 19
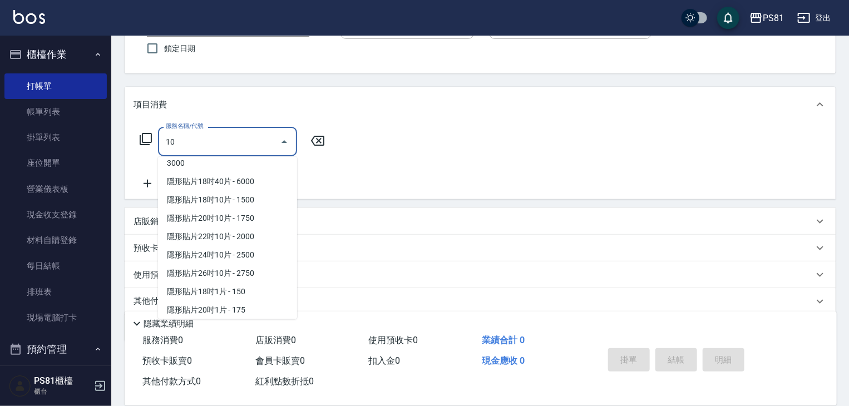
scroll to position [0, 0]
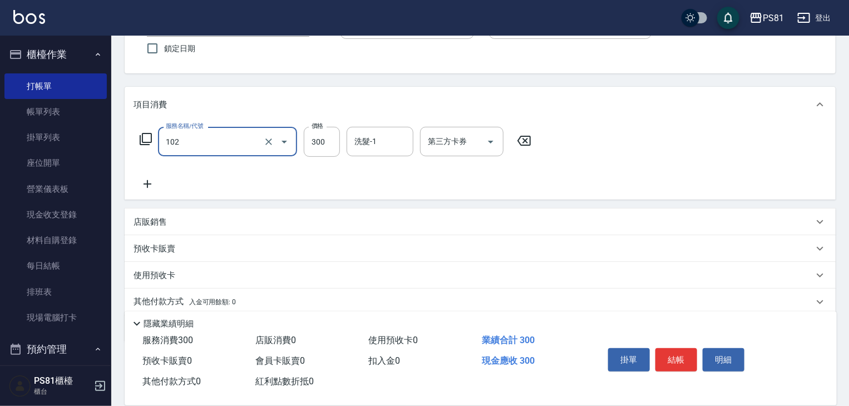
type input "保濕洗(102)"
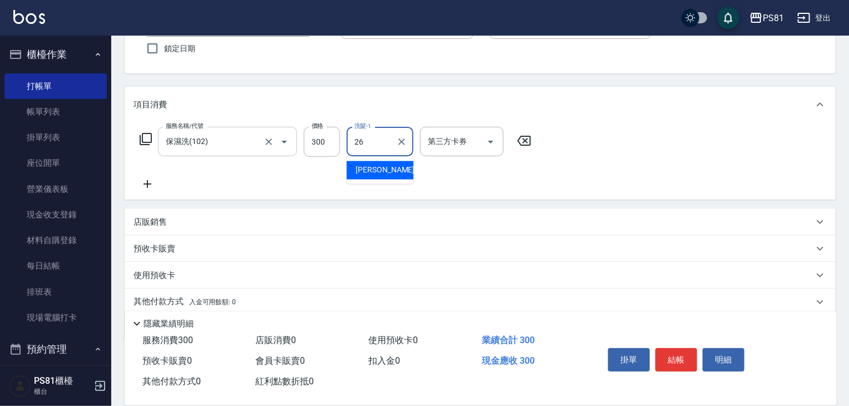
type input "26"
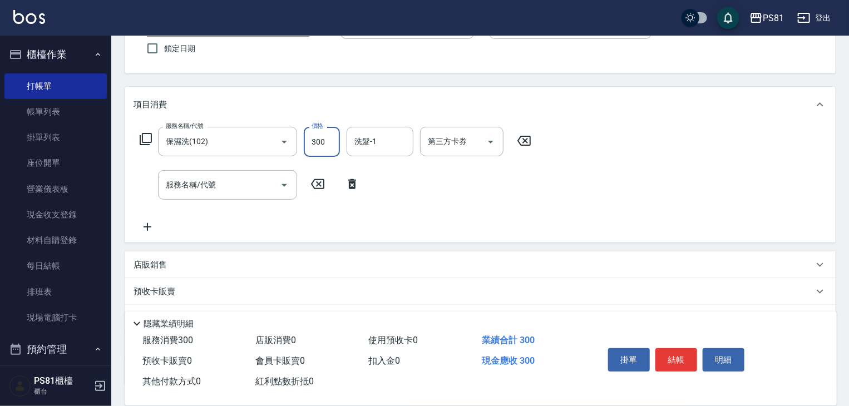
click at [316, 131] on input "300" at bounding box center [322, 142] width 36 height 30
type input "500"
type input "[PERSON_NAME]-25"
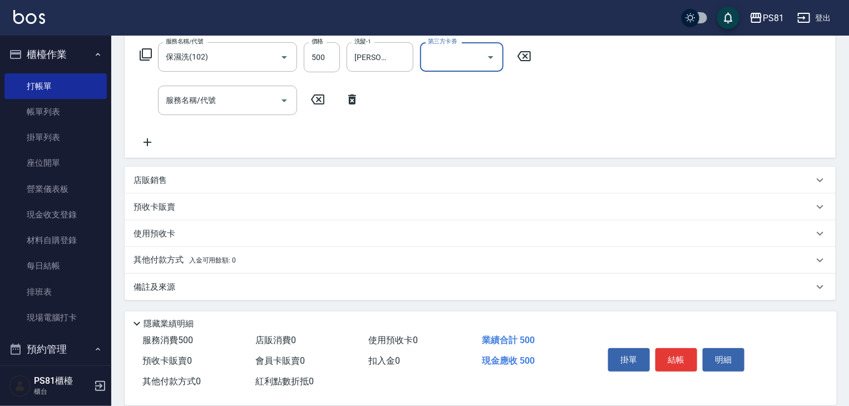
click at [225, 259] on span "入金可用餘額: 0" at bounding box center [212, 260] width 47 height 8
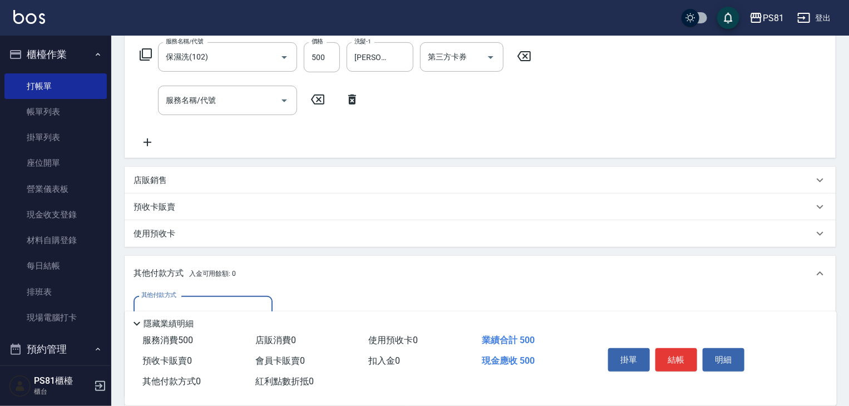
scroll to position [0, 0]
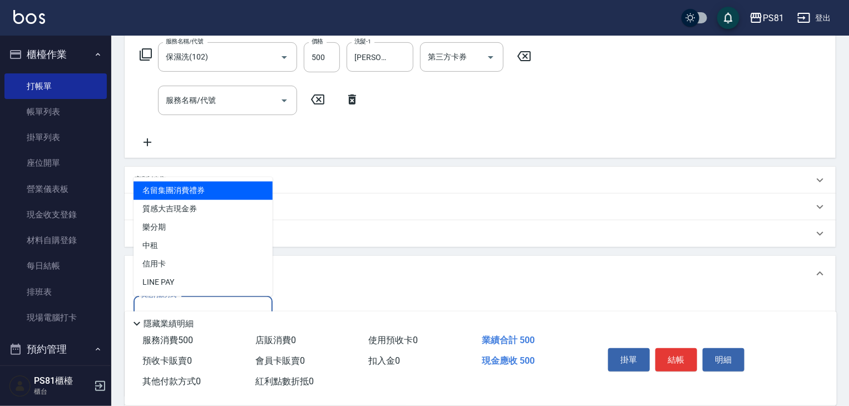
drag, startPoint x: 185, startPoint y: 305, endPoint x: 176, endPoint y: 263, distance: 43.2
click at [185, 305] on input "其他付款方式" at bounding box center [202, 310] width 129 height 19
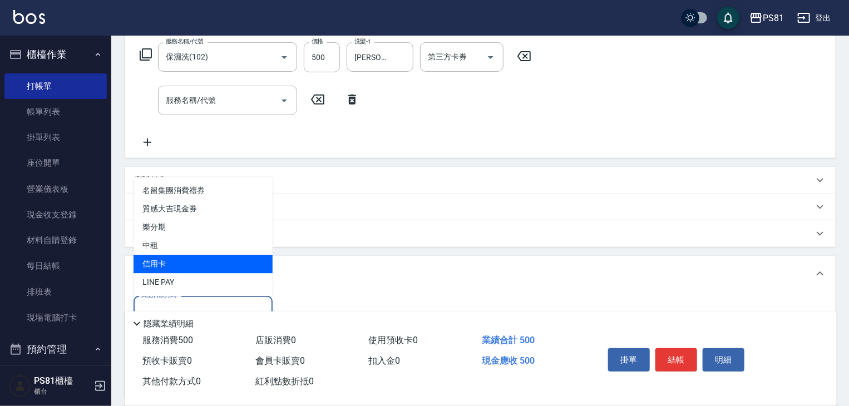
click at [176, 261] on span "信用卡" at bounding box center [202, 264] width 139 height 18
type input "信用卡"
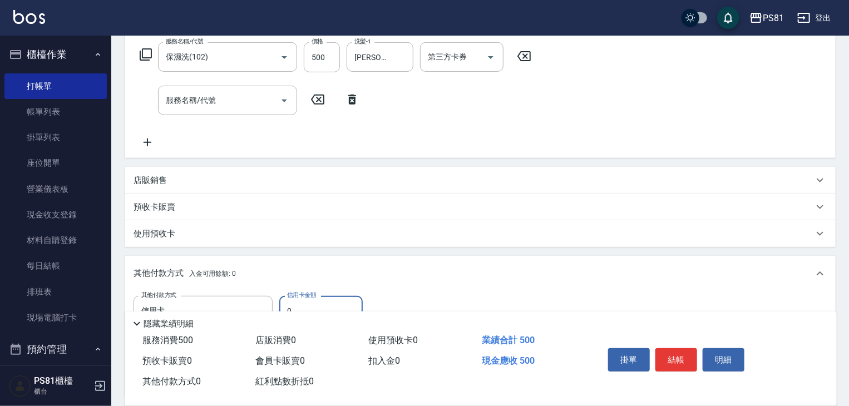
click at [340, 299] on input "0" at bounding box center [320, 311] width 83 height 30
click at [338, 299] on input "0" at bounding box center [320, 311] width 83 height 30
click at [330, 298] on input "55" at bounding box center [320, 311] width 83 height 30
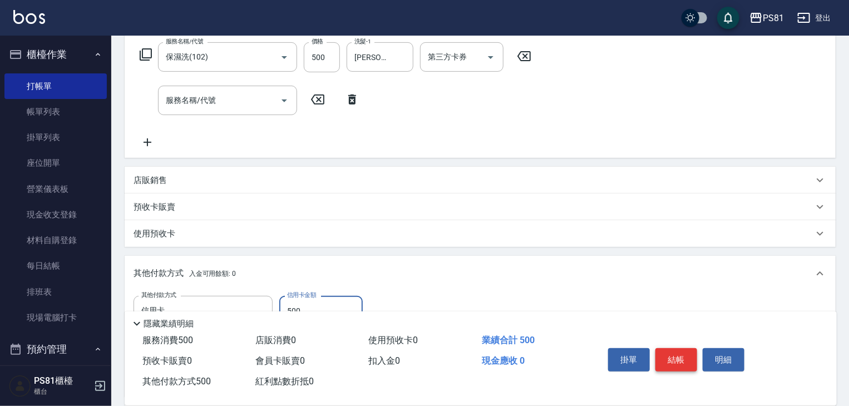
type input "500"
click at [690, 359] on button "結帳" at bounding box center [676, 359] width 42 height 23
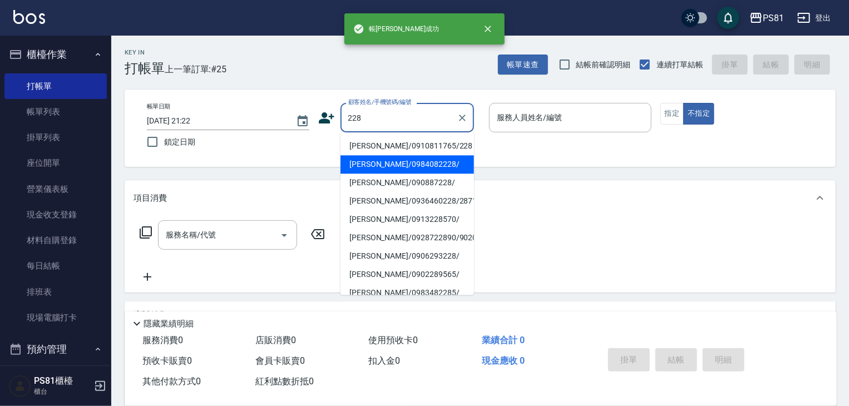
click at [364, 156] on li "[PERSON_NAME]/0984082228/" at bounding box center [406, 164] width 133 height 18
type input "[PERSON_NAME]/0984082228/"
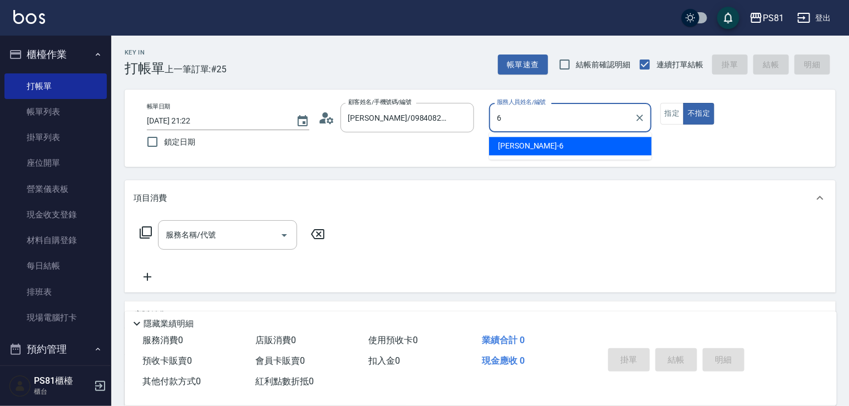
type input "[PERSON_NAME]-6"
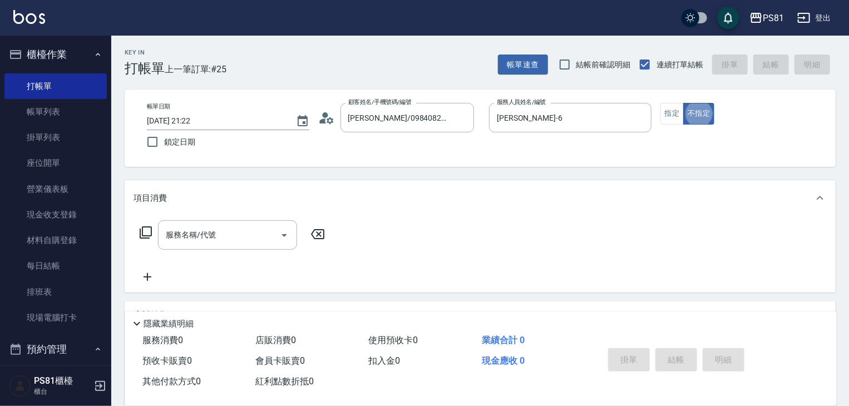
type button "false"
click at [222, 221] on div "服務名稱/代號" at bounding box center [227, 234] width 139 height 29
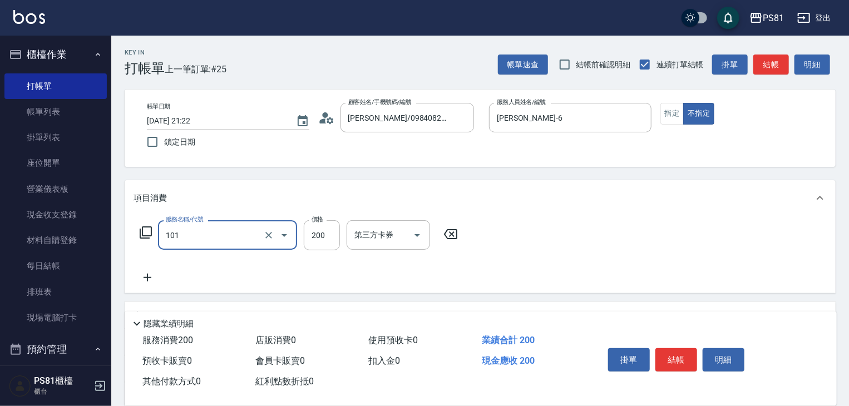
type input "一般洗髮(101)"
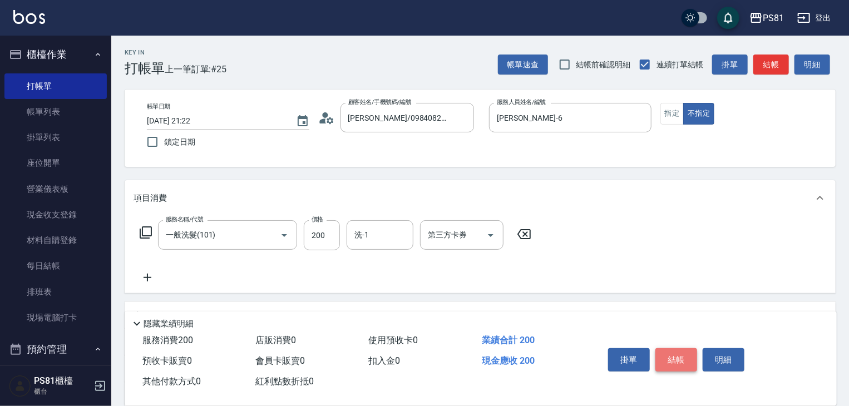
click at [671, 355] on button "結帳" at bounding box center [676, 359] width 42 height 23
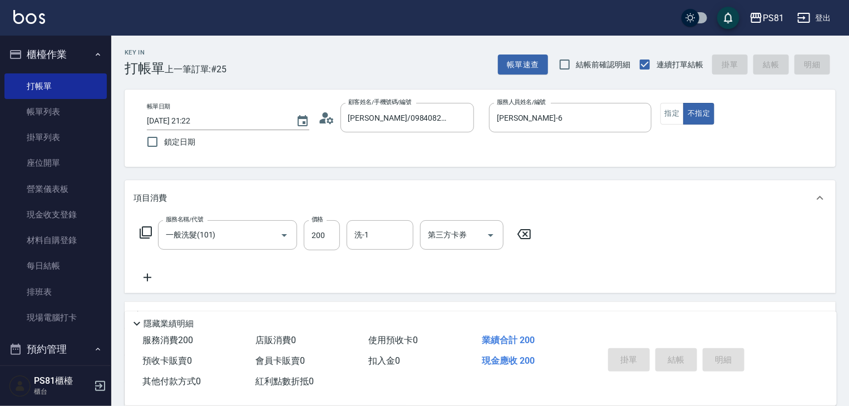
type input "[DATE] 21:23"
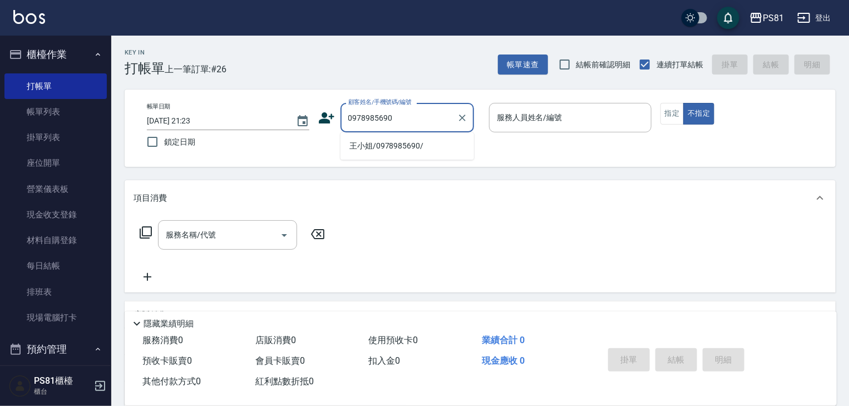
click at [419, 116] on input "0978985690" at bounding box center [398, 117] width 107 height 19
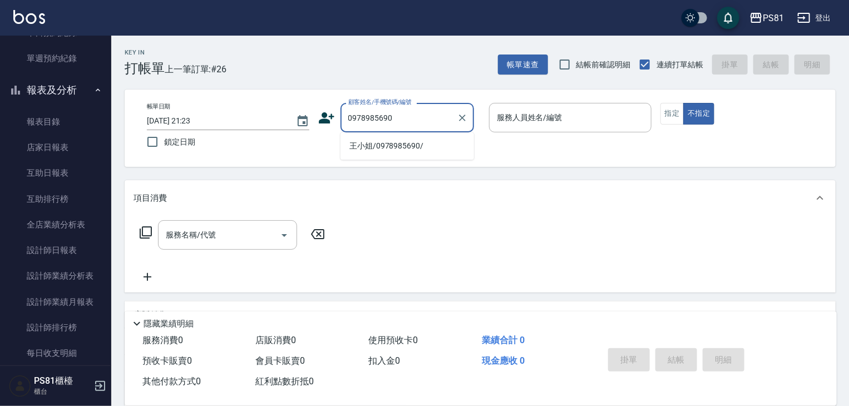
scroll to position [387, 0]
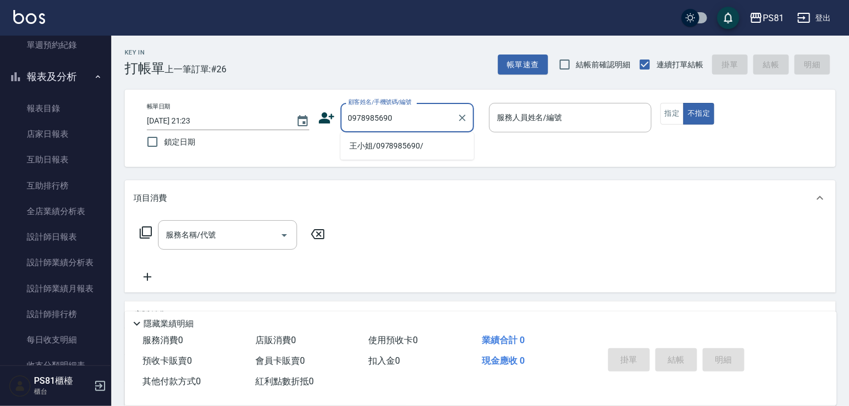
type input "0978985690"
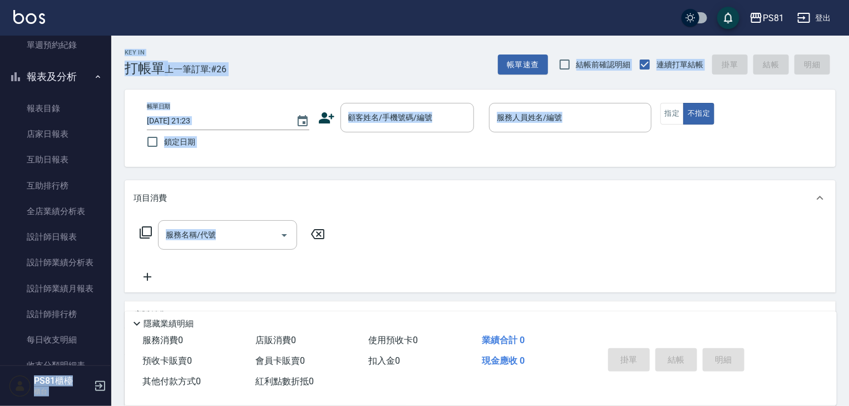
drag, startPoint x: 105, startPoint y: 280, endPoint x: 107, endPoint y: 304, distance: 23.4
click at [110, 314] on nav "櫃檯作業 打帳單 帳單列表 掛單列表 座位開單 營業儀表板 現金收支登錄 材料自購登錄 每日結帳 排班表 現場電腦打卡 預約管理 預約管理 單日預約紀錄 單週…" at bounding box center [55, 201] width 111 height 330
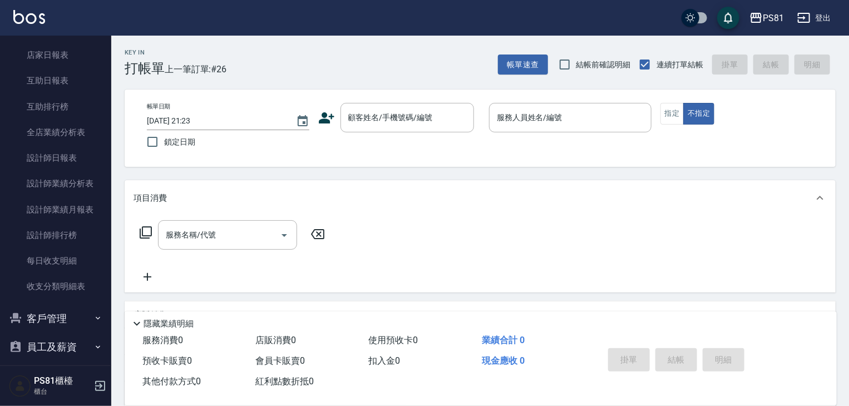
scroll to position [532, 0]
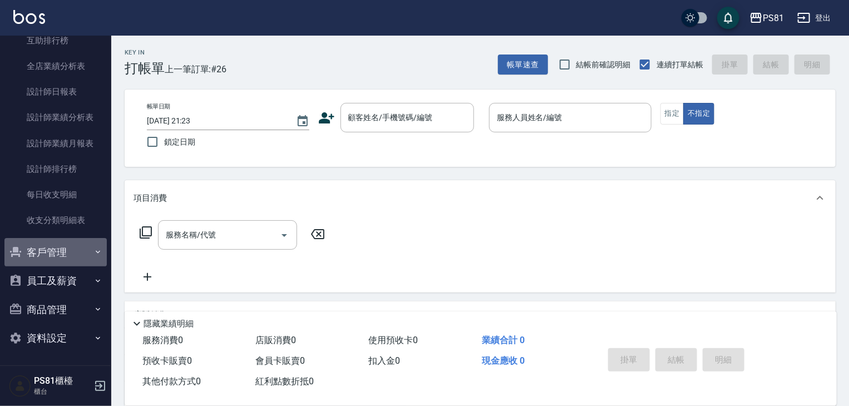
click at [76, 255] on button "客戶管理" at bounding box center [55, 252] width 102 height 29
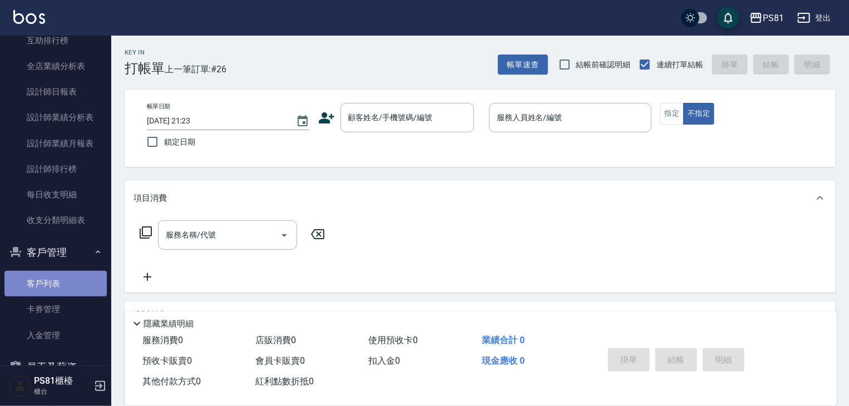
click at [80, 292] on link "客戶列表" at bounding box center [55, 284] width 102 height 26
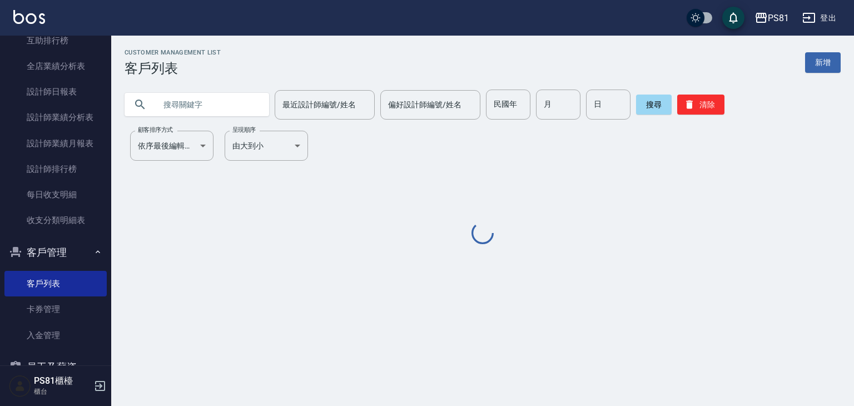
click at [204, 105] on input "text" at bounding box center [208, 105] width 105 height 30
paste input "0978985690"
type input "0978985690"
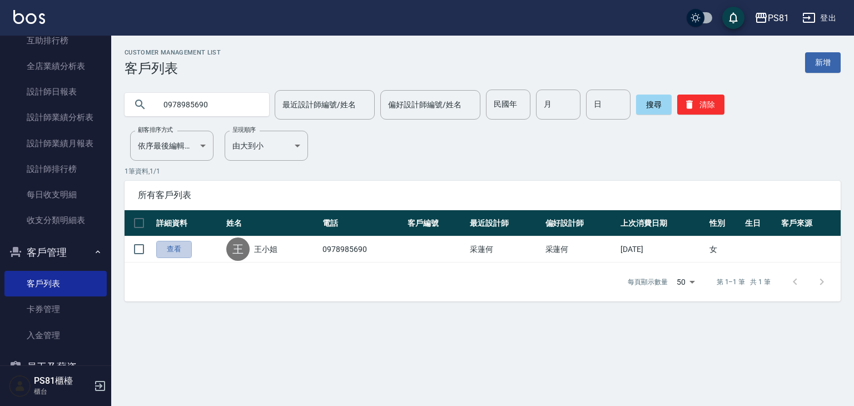
click at [185, 250] on link "查看" at bounding box center [174, 249] width 36 height 17
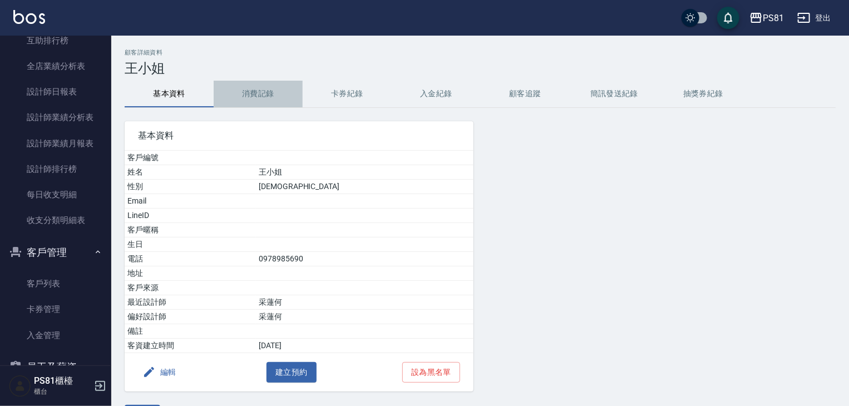
click at [266, 93] on button "消費記錄" at bounding box center [258, 94] width 89 height 27
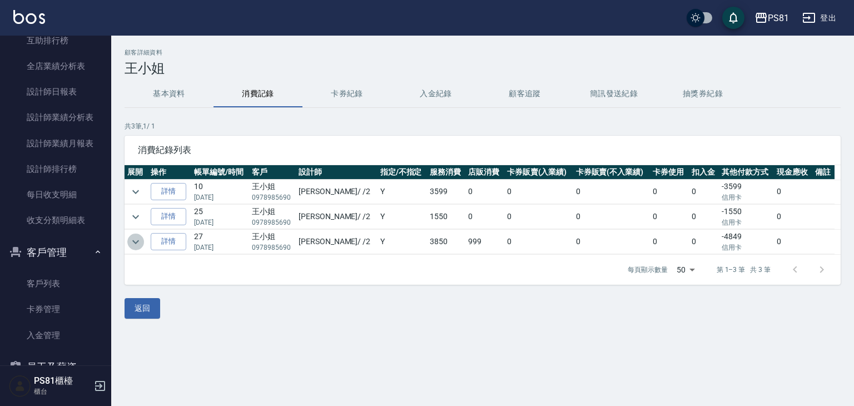
click at [136, 241] on icon "expand row" at bounding box center [135, 242] width 7 height 4
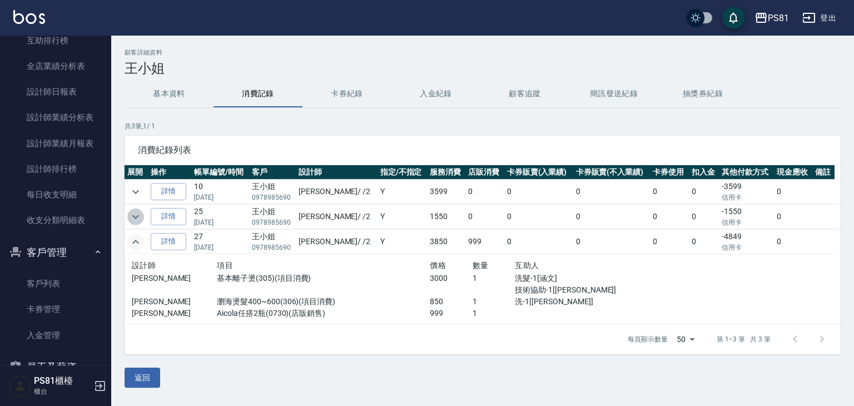
click at [142, 215] on button "expand row" at bounding box center [135, 217] width 17 height 17
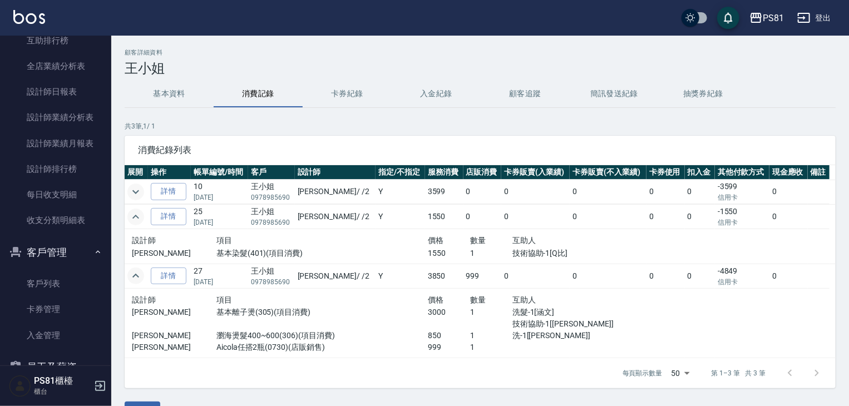
click at [134, 192] on icon "expand row" at bounding box center [135, 191] width 13 height 13
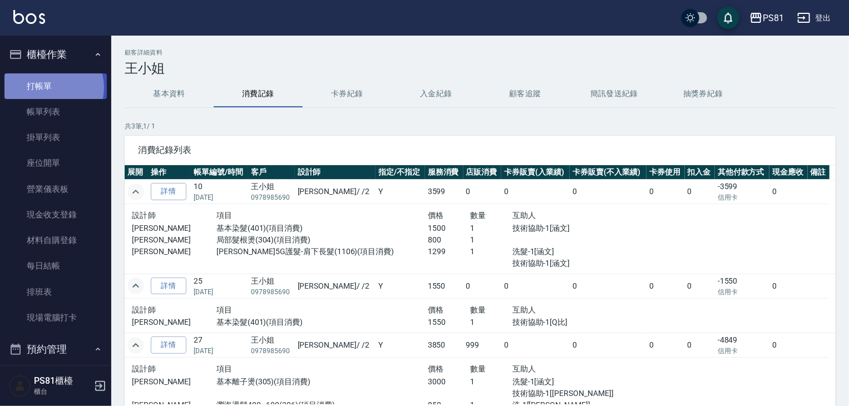
click at [47, 87] on link "打帳單" at bounding box center [55, 86] width 102 height 26
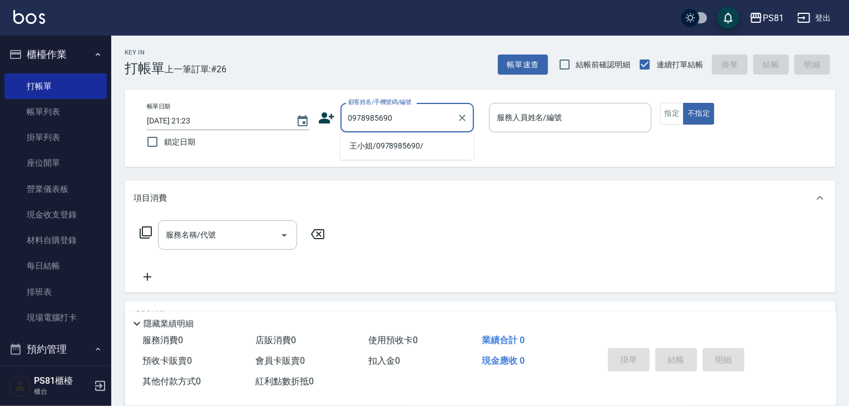
click at [380, 151] on li "王小姐/0978985690/" at bounding box center [406, 146] width 133 height 18
type input "王小姐/0978985690/"
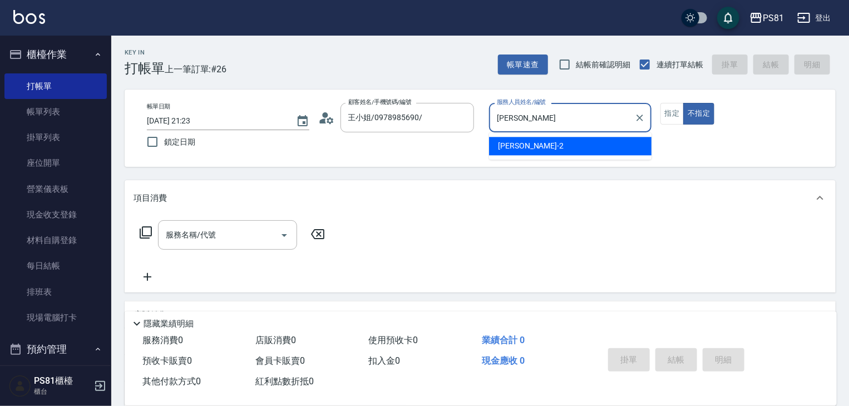
type input "采"
type input "[PERSON_NAME]-6"
type button "false"
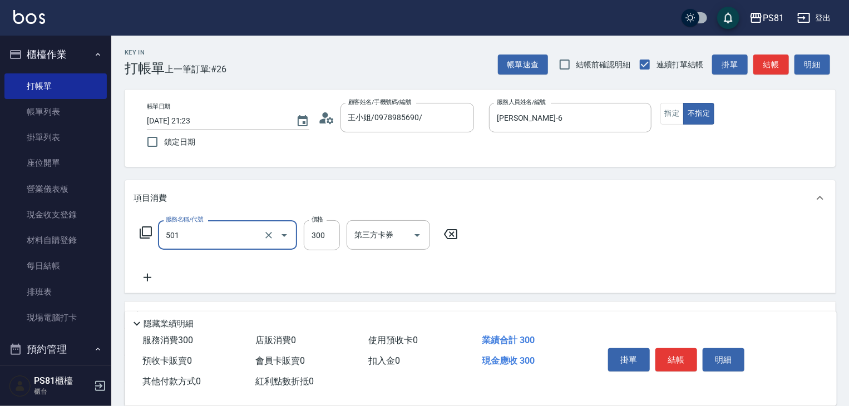
type input "自備護髮(501)"
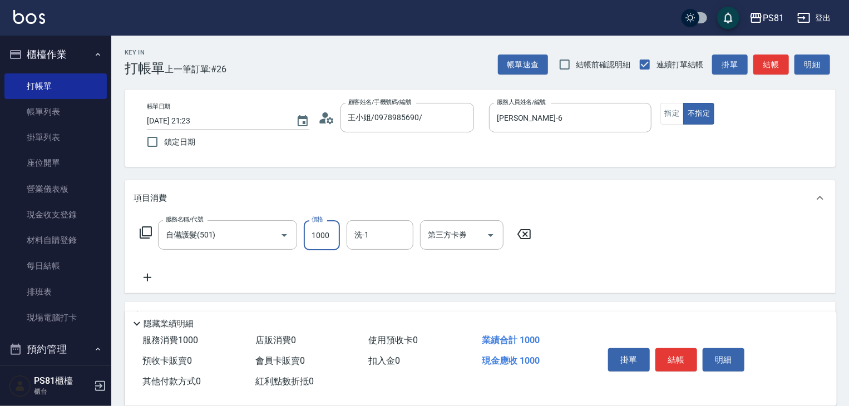
type input "1000"
type input "[PERSON_NAME]-25"
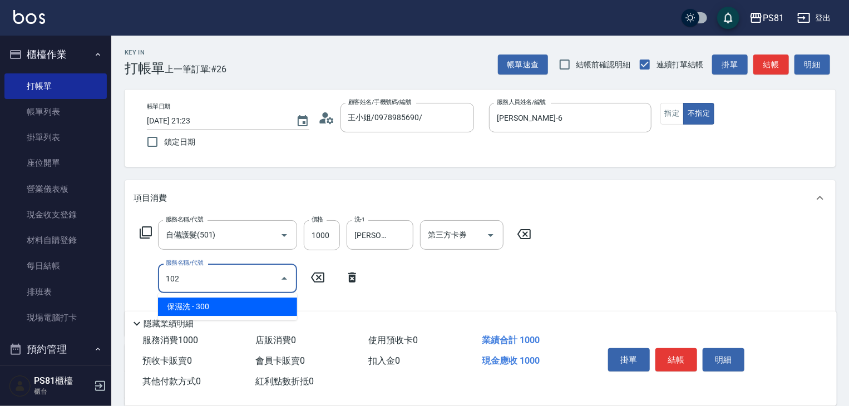
type input "保濕洗(102)"
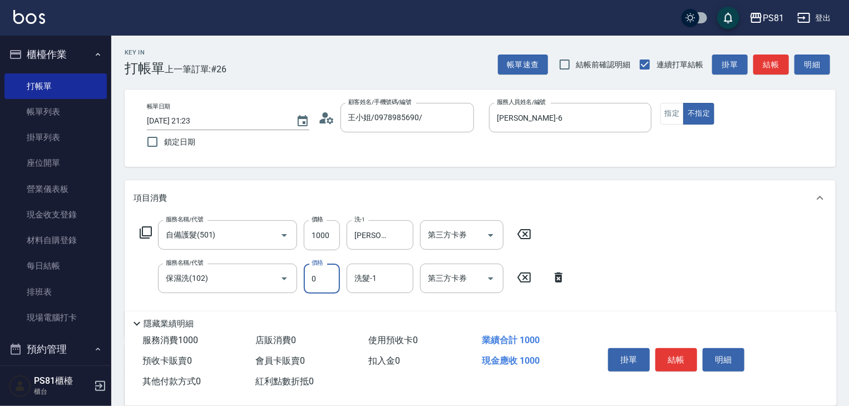
type input "0"
type input "[PERSON_NAME]-25"
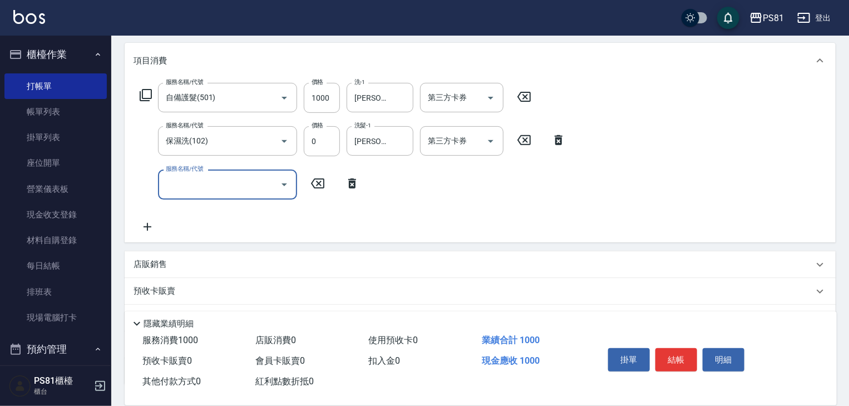
scroll to position [131, 0]
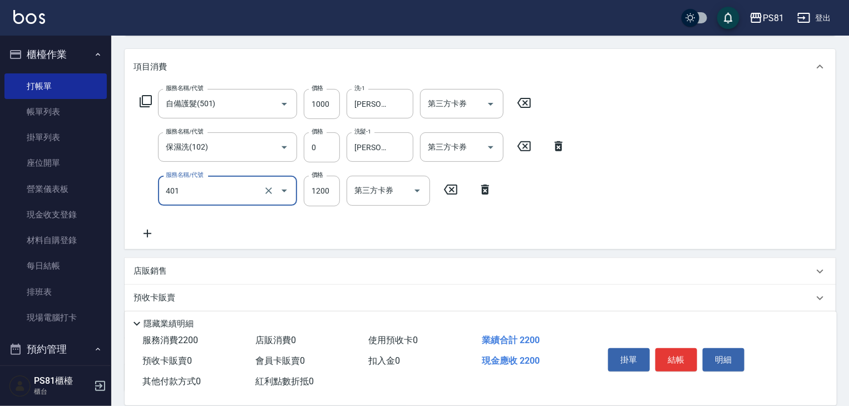
type input "基本染髮(401)"
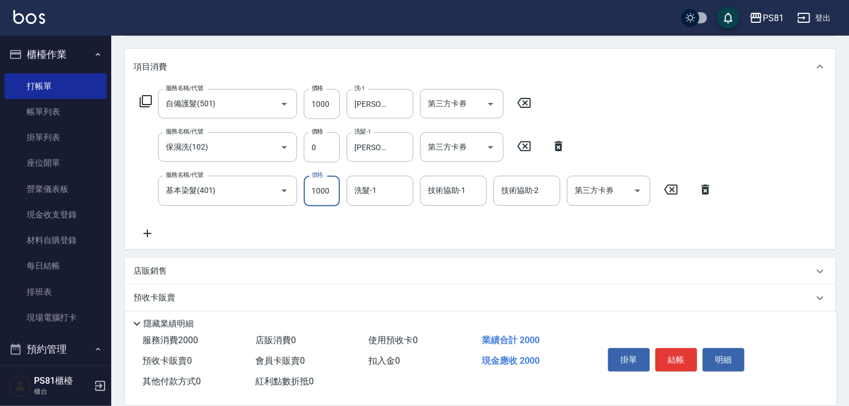
type input "1000"
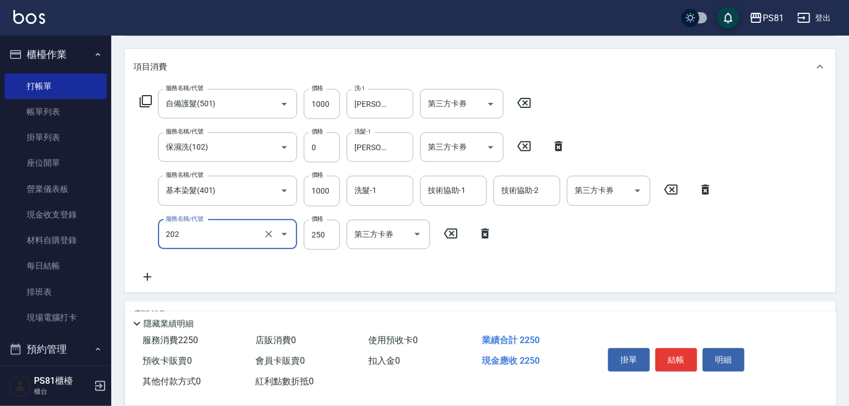
type input "單剪250(202)"
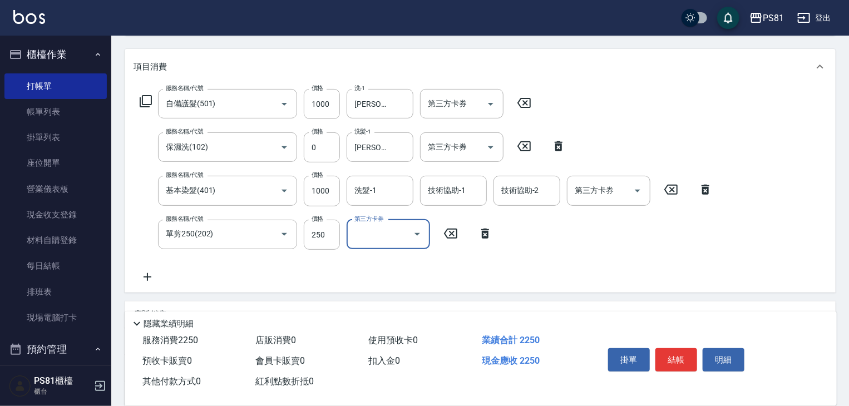
scroll to position [266, 0]
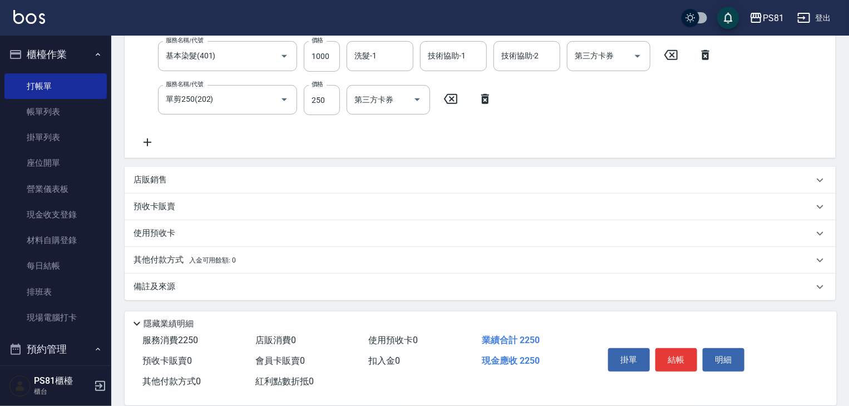
click at [200, 264] on p "其他付款方式 入金可用餘額: 0" at bounding box center [184, 260] width 102 height 12
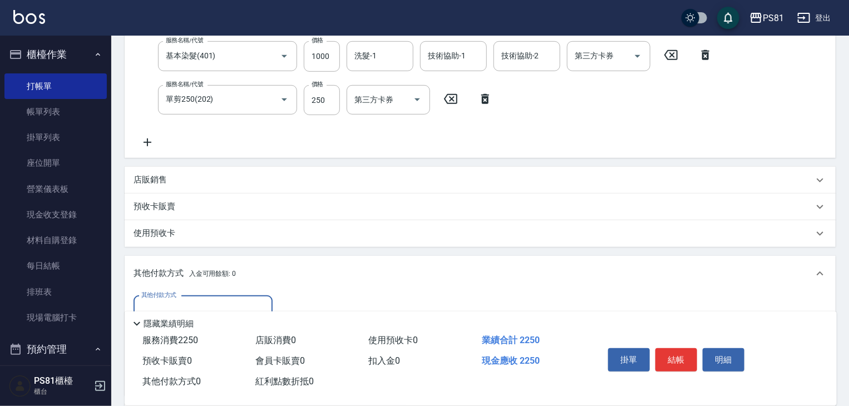
scroll to position [0, 0]
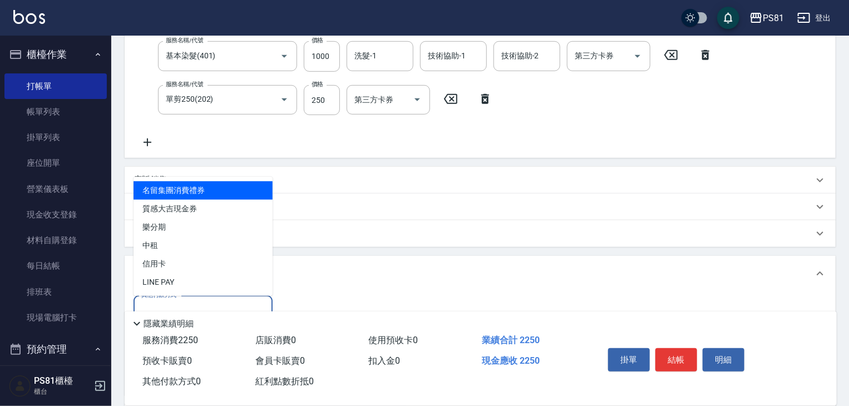
click at [180, 301] on input "其他付款方式" at bounding box center [202, 310] width 129 height 19
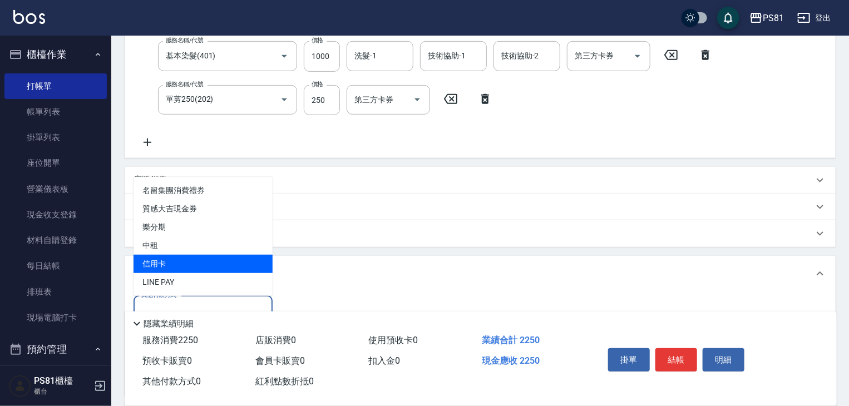
click at [184, 264] on span "信用卡" at bounding box center [202, 264] width 139 height 18
type input "信用卡"
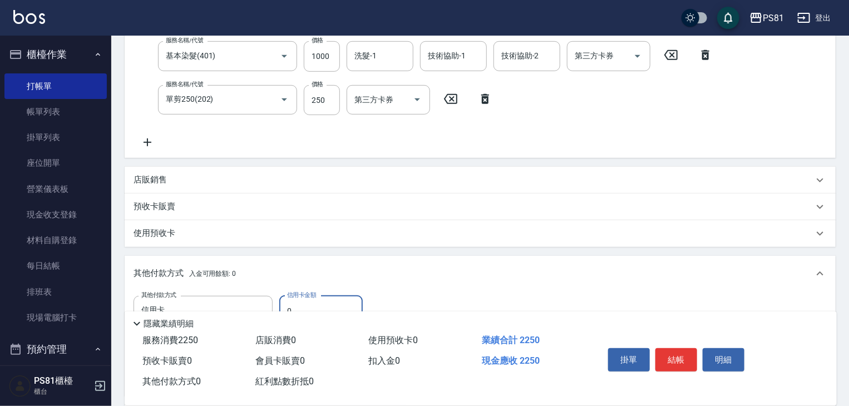
click at [308, 302] on input "0" at bounding box center [320, 311] width 83 height 30
type input "2250"
click at [663, 358] on button "結帳" at bounding box center [676, 359] width 42 height 23
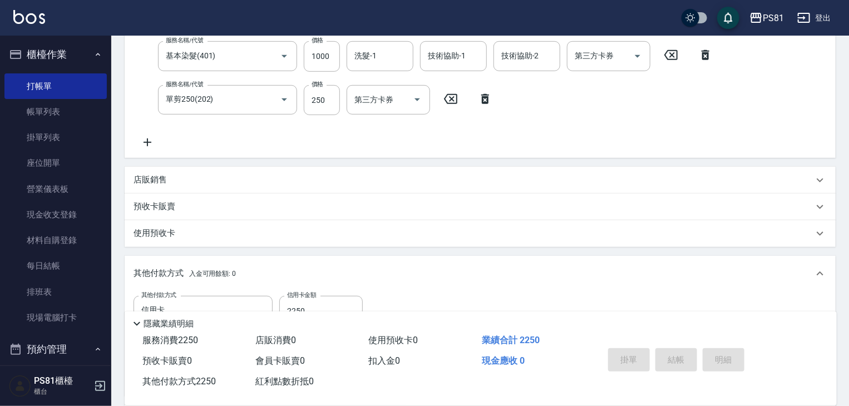
type input "[DATE] 21:24"
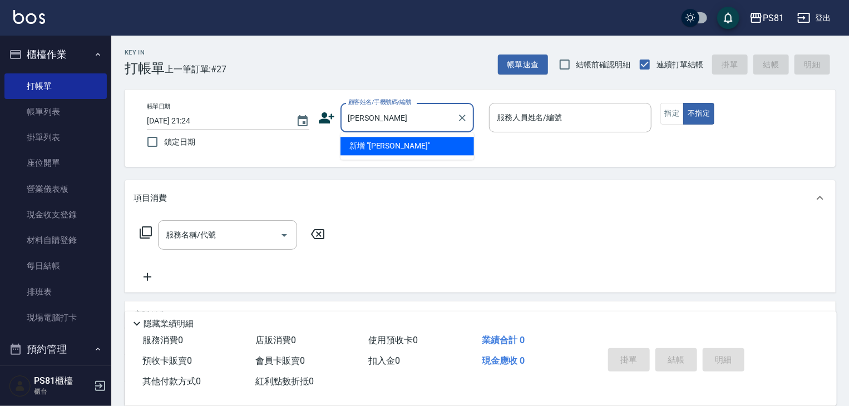
click at [454, 153] on li "新增 "[PERSON_NAME]"" at bounding box center [406, 146] width 133 height 18
click at [430, 122] on input "[PERSON_NAME]" at bounding box center [398, 117] width 107 height 19
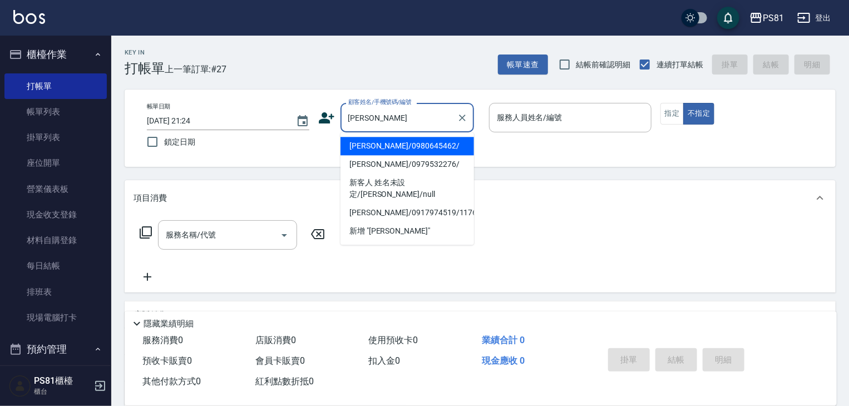
click at [390, 146] on li "[PERSON_NAME]/0980645462/" at bounding box center [406, 146] width 133 height 18
type input "[PERSON_NAME]/0980645462/"
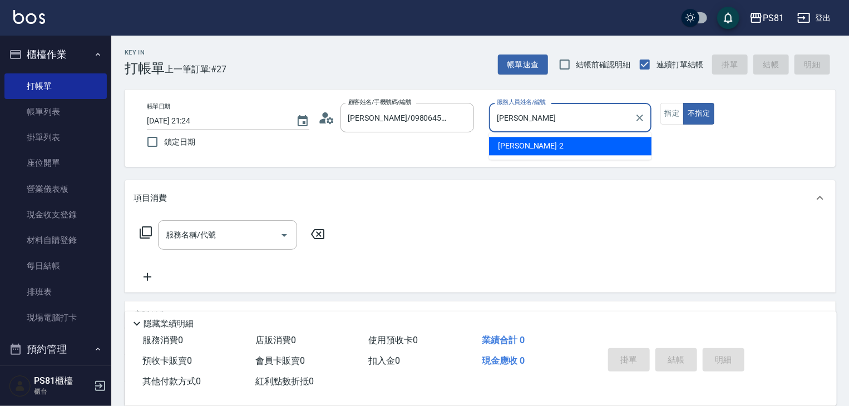
type input "采"
type input "[PERSON_NAME]-6"
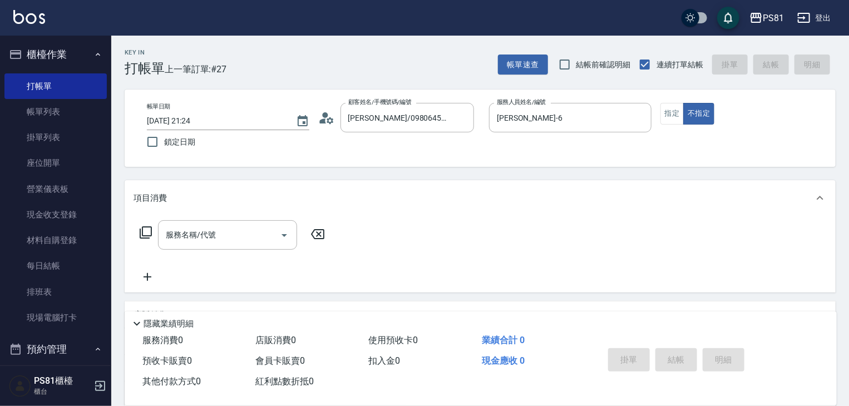
click at [658, 116] on div "帳單日期 [DATE] 21:24 鎖定日期 顧客姓名/手機號碼/編號 [PERSON_NAME]/0980645462/ 顧客姓名/手機號碼/編號 服務人員…" at bounding box center [480, 128] width 684 height 51
click at [672, 112] on button "指定" at bounding box center [672, 114] width 24 height 22
click at [191, 234] on input "服務名稱/代號" at bounding box center [219, 234] width 112 height 19
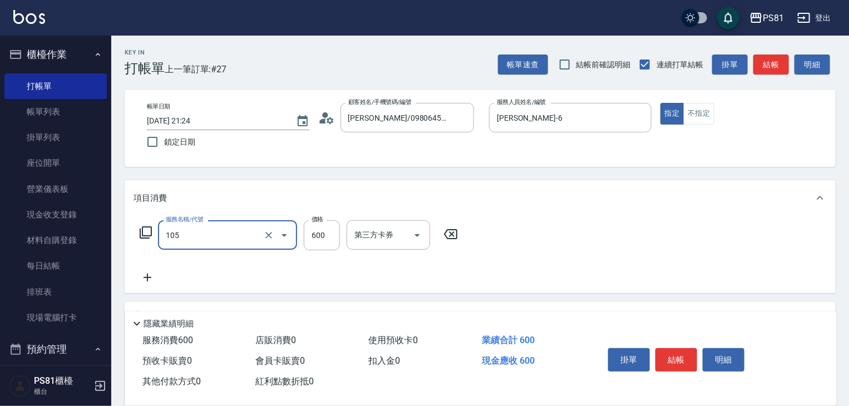
type input "A級洗剪600(105)"
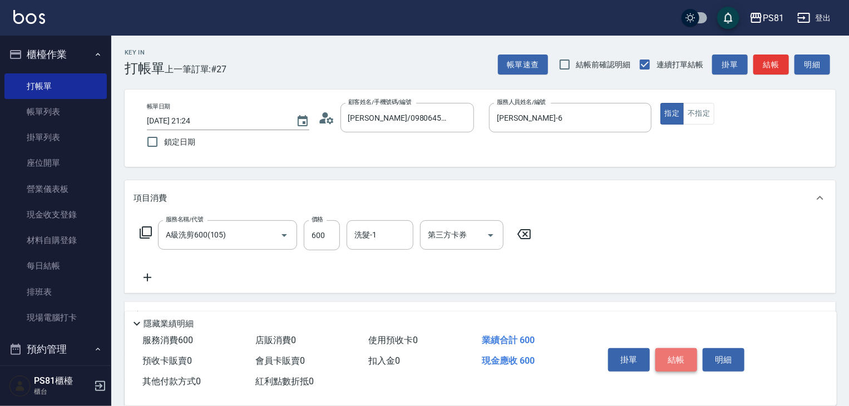
click at [673, 354] on button "結帳" at bounding box center [676, 359] width 42 height 23
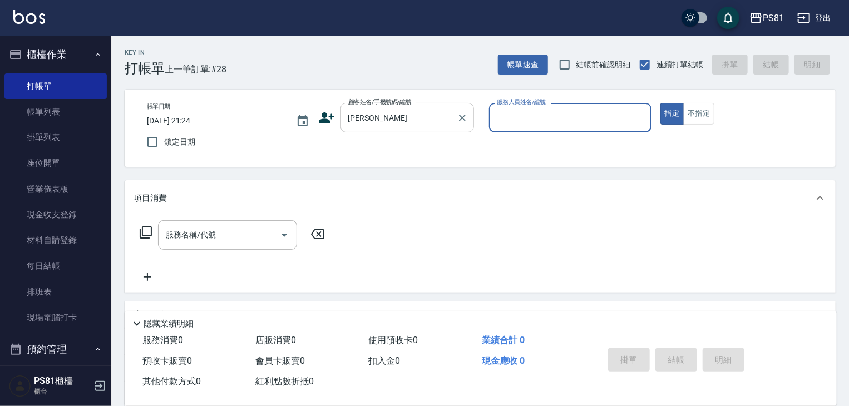
click at [386, 116] on input "[PERSON_NAME]" at bounding box center [398, 117] width 107 height 19
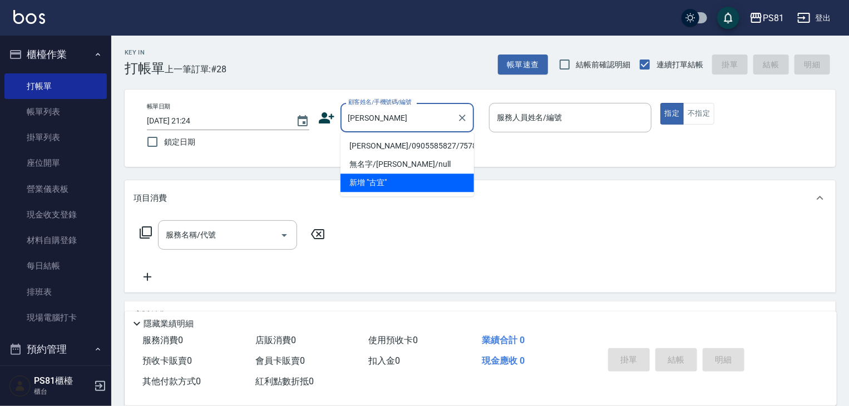
click at [380, 147] on li "[PERSON_NAME]/0905585827/7578" at bounding box center [406, 146] width 133 height 18
type input "[PERSON_NAME]/0905585827/7578"
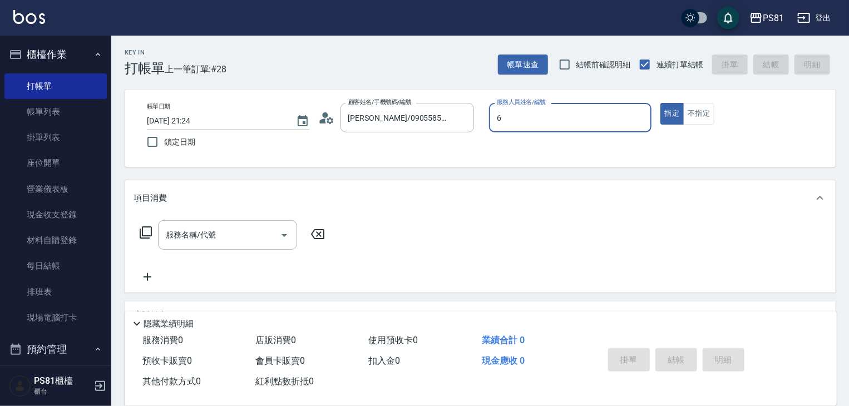
type input "[PERSON_NAME]-6"
type button "true"
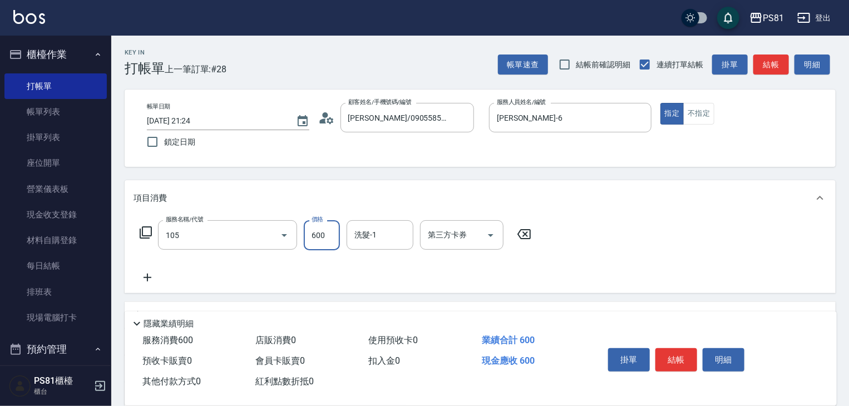
type input "A級洗剪600(105)"
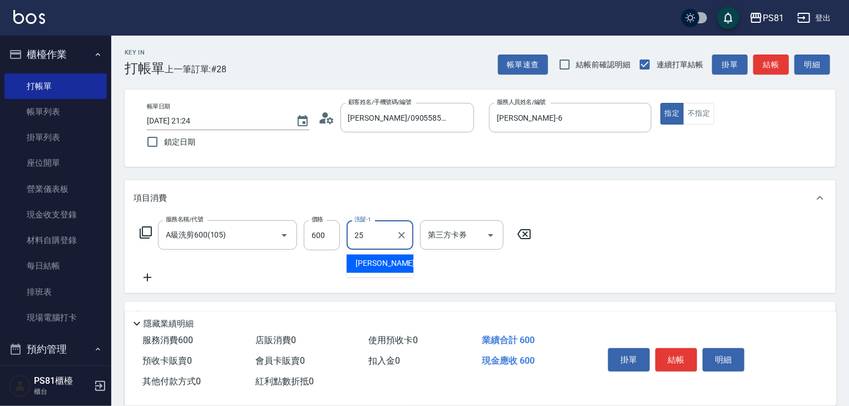
type input "[PERSON_NAME]-25"
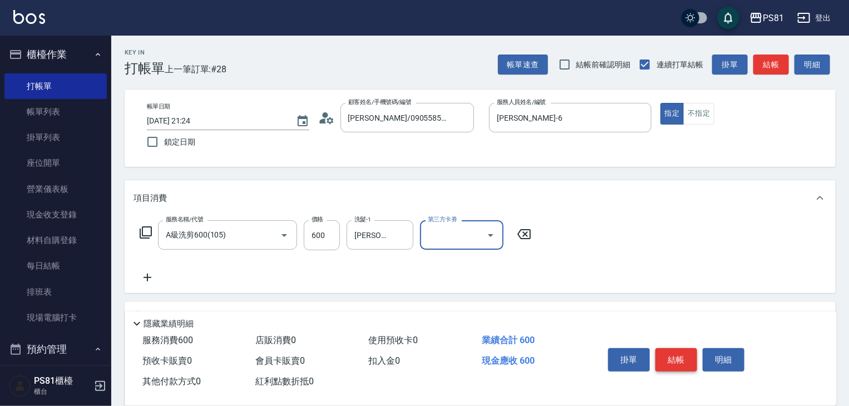
click at [688, 359] on button "結帳" at bounding box center [676, 359] width 42 height 23
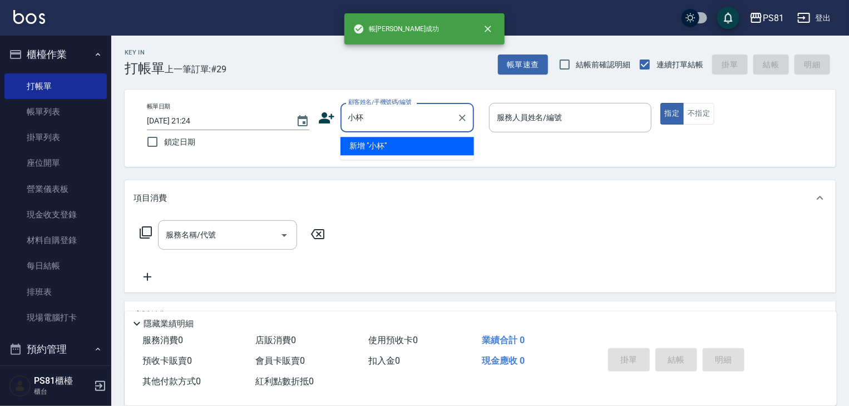
type input "小"
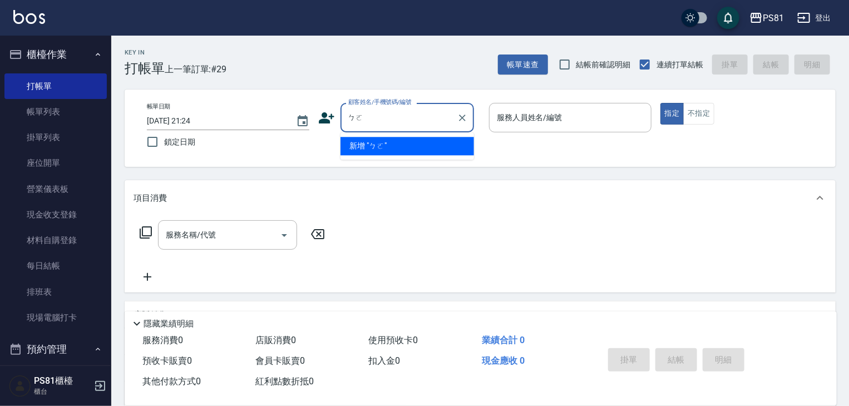
type input "ㄅ"
click at [385, 145] on li "新客人 姓名未設定/小波/null" at bounding box center [406, 146] width 133 height 18
type input "新客人 姓名未設定/小波/null"
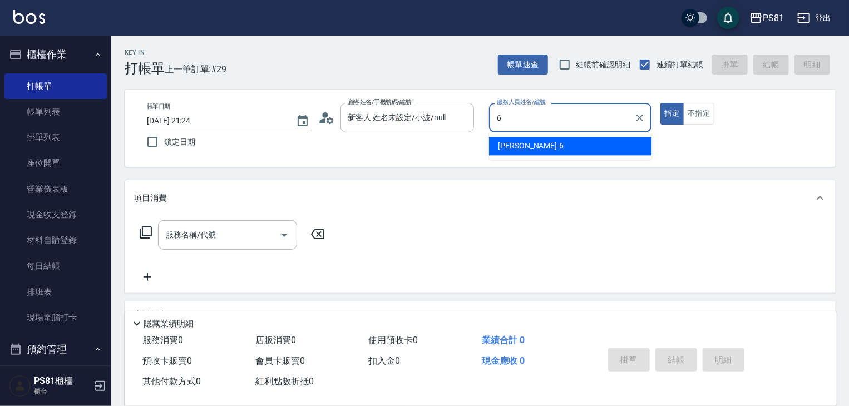
type input "[PERSON_NAME]-6"
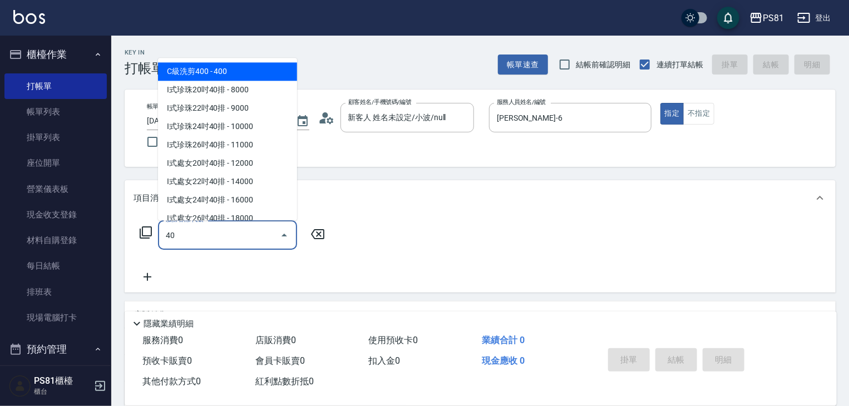
type input "4"
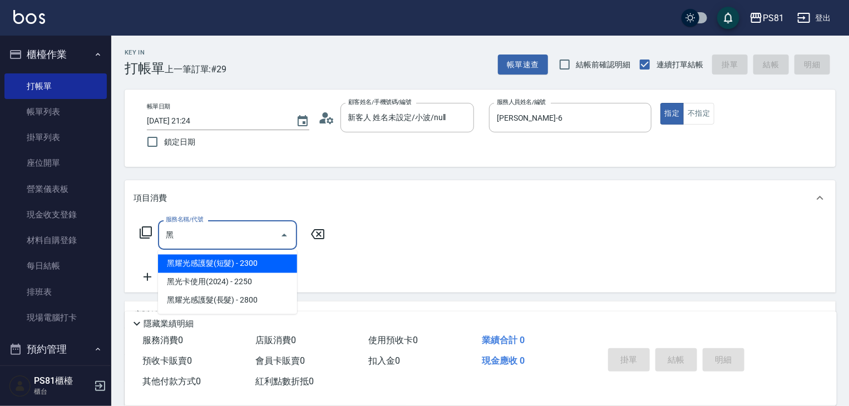
click at [229, 302] on span "黑耀光感護髮(長髮) - 2800" at bounding box center [227, 300] width 139 height 18
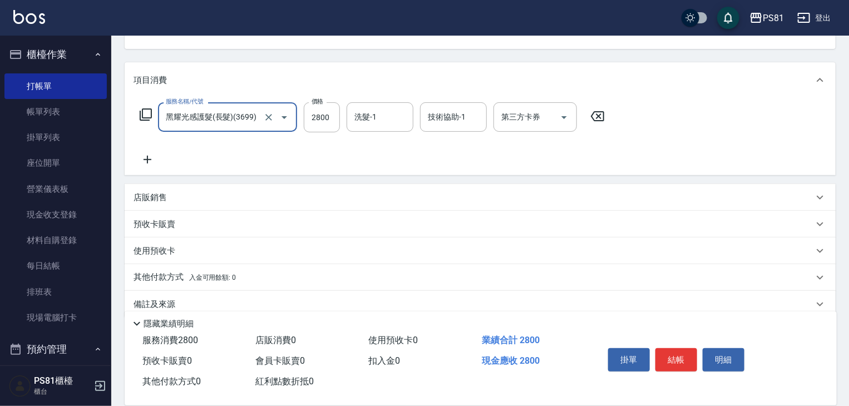
scroll to position [116, 0]
type input "黑耀光感護髮(長髮)(3699)"
click at [222, 199] on div "店販銷售" at bounding box center [473, 200] width 680 height 12
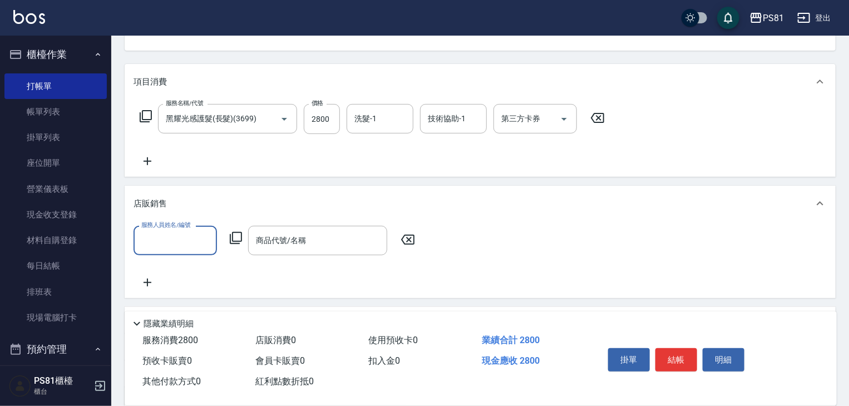
scroll to position [0, 0]
type input "[PERSON_NAME]-6"
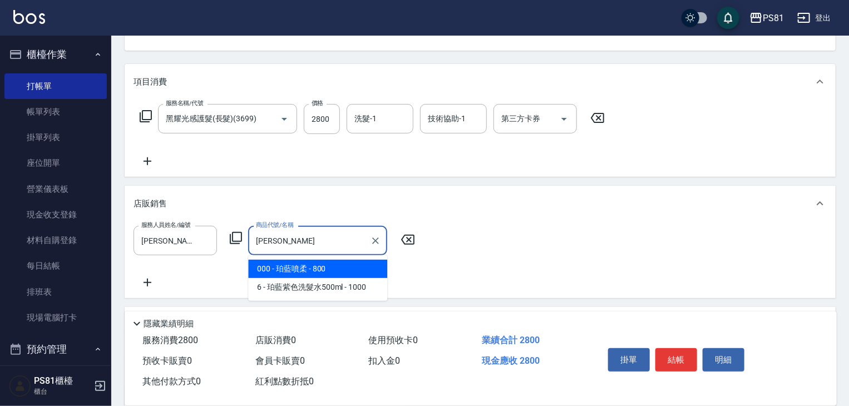
click at [333, 269] on span "000 - 珀藍噴柔 - 800" at bounding box center [317, 269] width 139 height 18
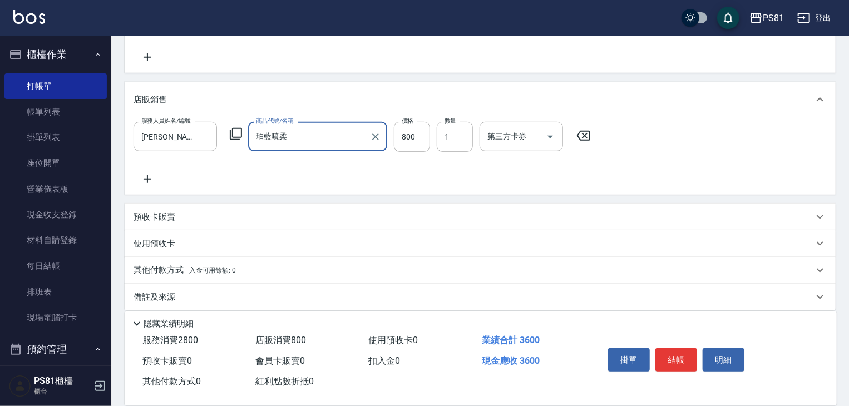
scroll to position [230, 0]
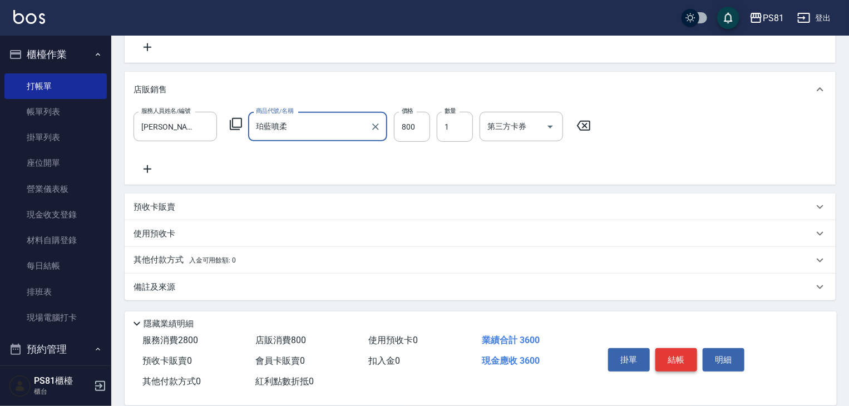
type input "珀藍噴柔"
drag, startPoint x: 685, startPoint y: 355, endPoint x: 680, endPoint y: 353, distance: 6.0
click at [681, 354] on button "結帳" at bounding box center [676, 359] width 42 height 23
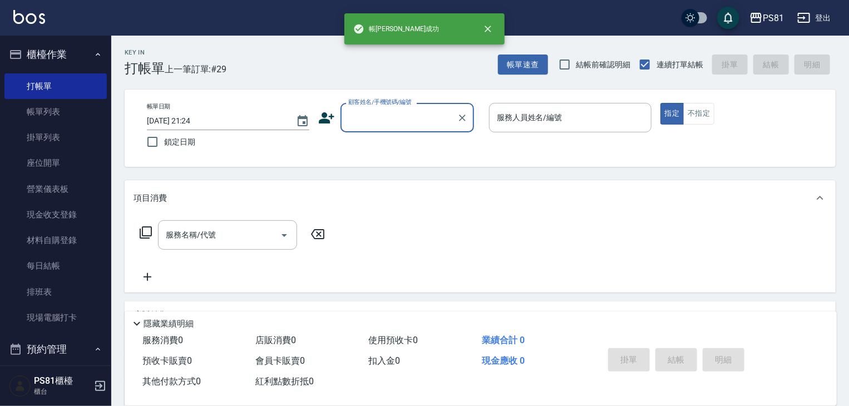
scroll to position [0, 0]
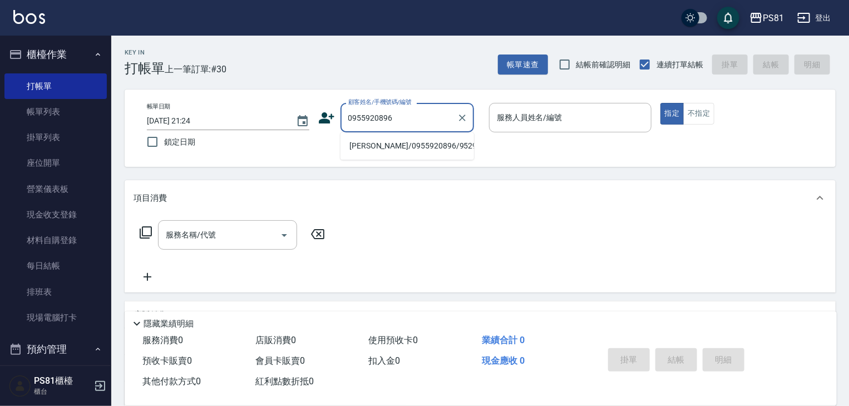
click at [399, 154] on li "[PERSON_NAME]/0955920896/9529" at bounding box center [406, 146] width 133 height 18
type input "[PERSON_NAME]/0955920896/9529"
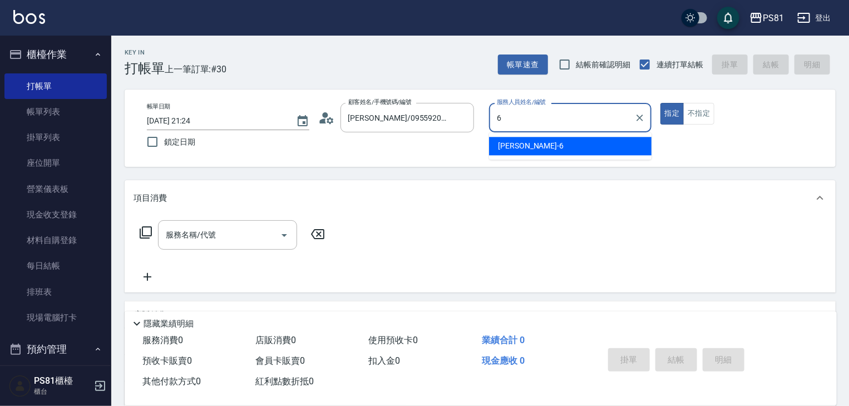
type input "[PERSON_NAME]-6"
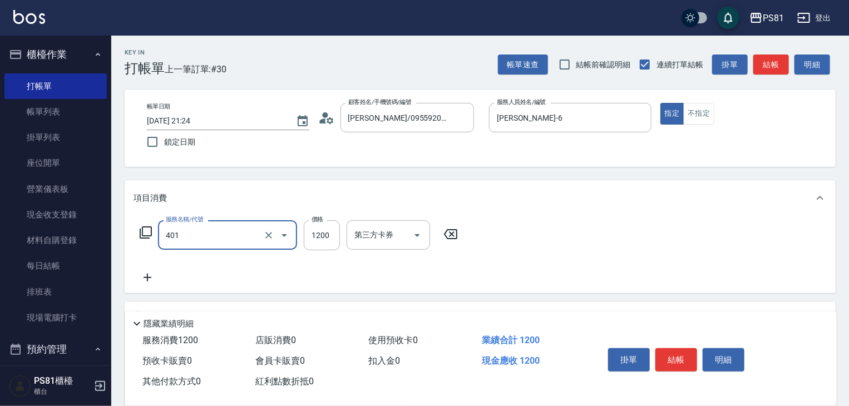
type input "基本染髮(401)"
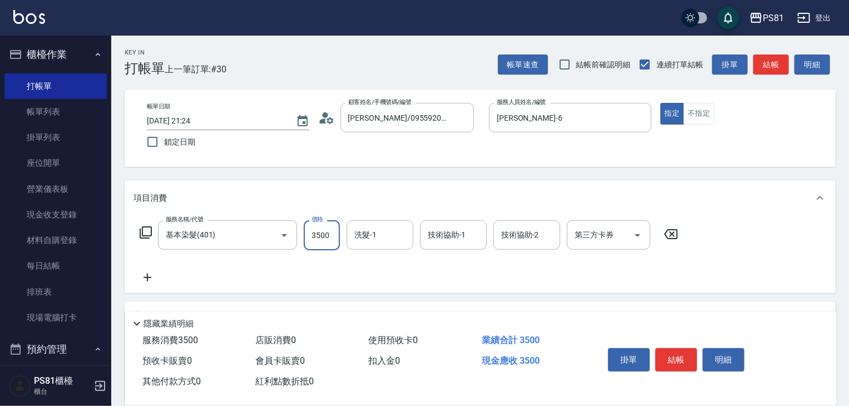
type input "3500"
type input "[PERSON_NAME]-25"
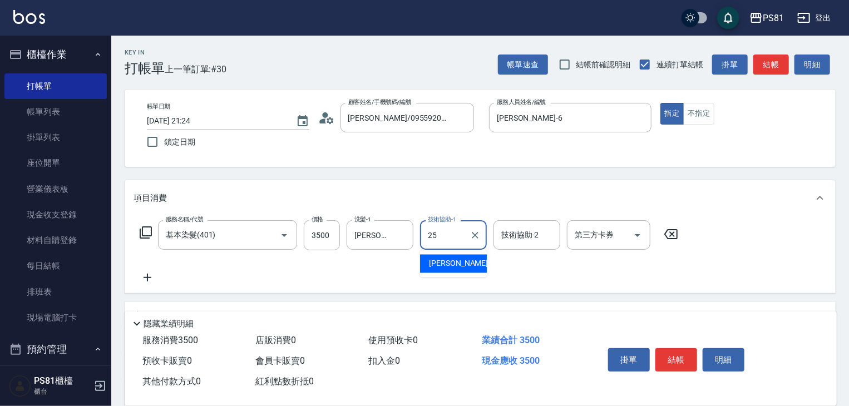
type input "[PERSON_NAME]-25"
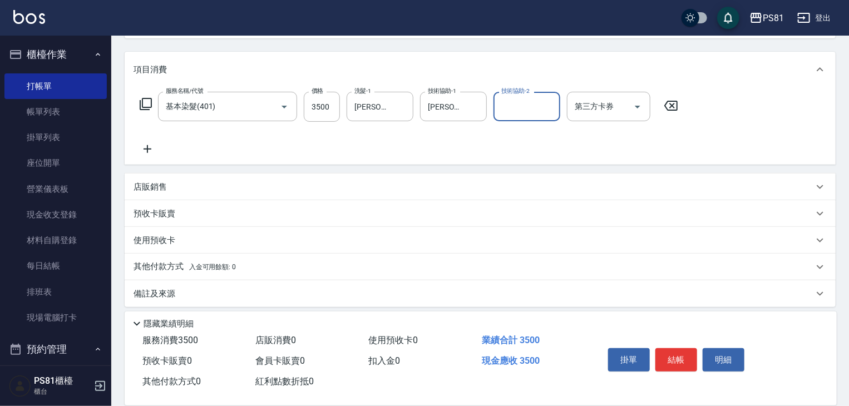
scroll to position [133, 0]
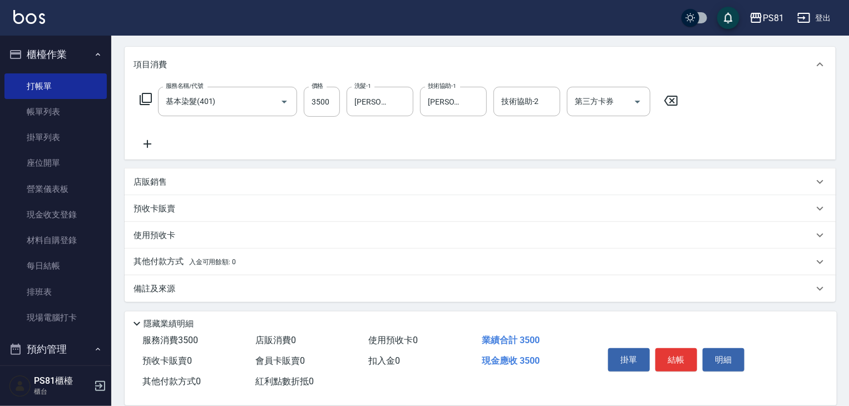
drag, startPoint x: 832, startPoint y: 282, endPoint x: 198, endPoint y: 261, distance: 634.3
click at [198, 261] on span "入金可用餘額: 0" at bounding box center [212, 262] width 47 height 8
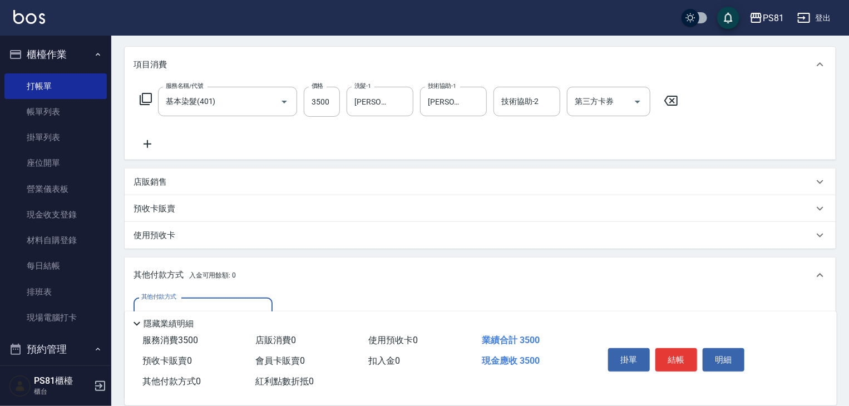
scroll to position [0, 0]
click at [182, 302] on input "其他付款方式" at bounding box center [202, 311] width 129 height 19
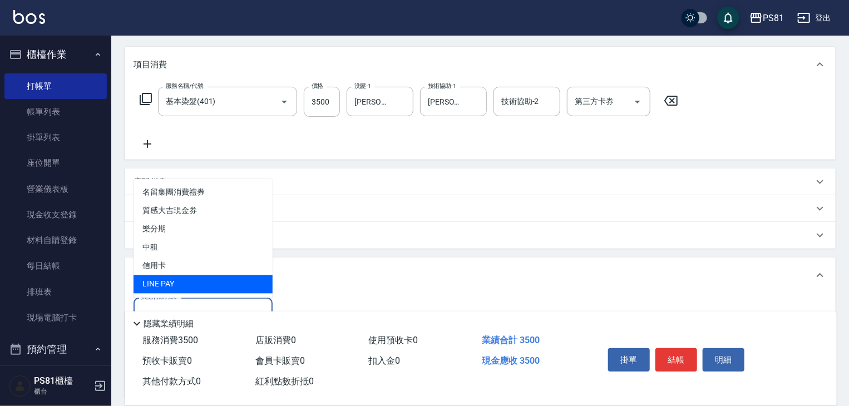
drag, startPoint x: 178, startPoint y: 276, endPoint x: 184, endPoint y: 270, distance: 8.3
click at [180, 274] on ul "名留集團消費禮券 質感大吉現金券 樂分期 中租 信用卡 LINE PAY" at bounding box center [202, 238] width 139 height 119
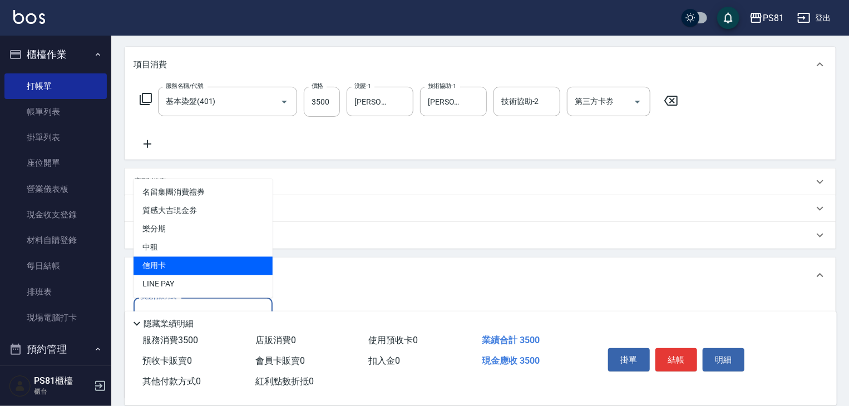
click at [185, 270] on span "信用卡" at bounding box center [202, 266] width 139 height 18
type input "信用卡"
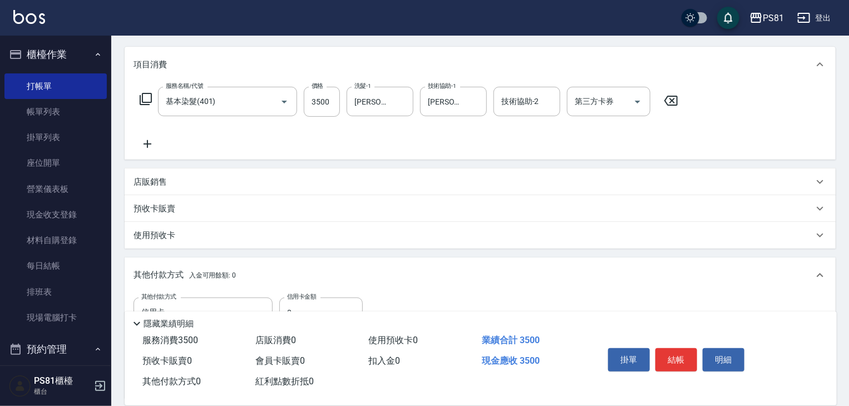
click at [185, 270] on p "其他付款方式 入金可用餘額: 0" at bounding box center [184, 275] width 102 height 12
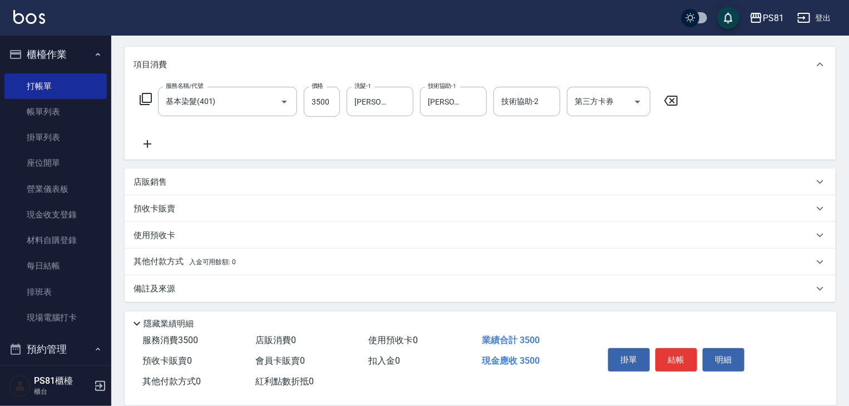
drag, startPoint x: 227, startPoint y: 265, endPoint x: 274, endPoint y: 290, distance: 52.7
click at [229, 266] on p "其他付款方式 入金可用餘額: 0" at bounding box center [184, 262] width 102 height 12
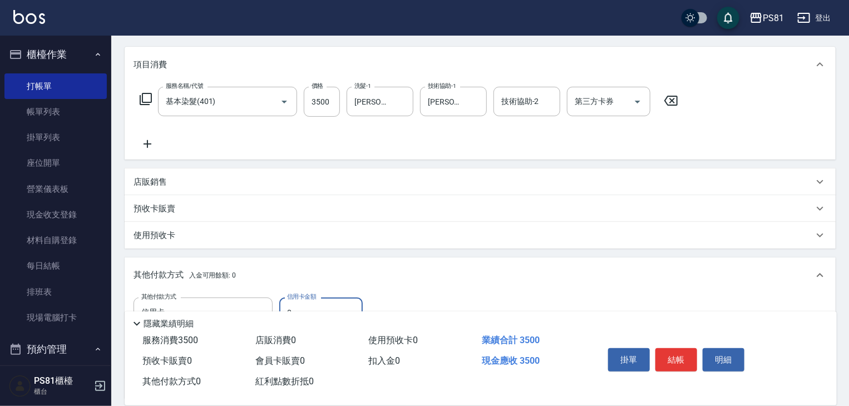
click at [306, 306] on input "0" at bounding box center [320, 312] width 83 height 30
click at [305, 306] on input "0" at bounding box center [320, 312] width 83 height 30
type input "3500"
click at [670, 356] on button "結帳" at bounding box center [676, 359] width 42 height 23
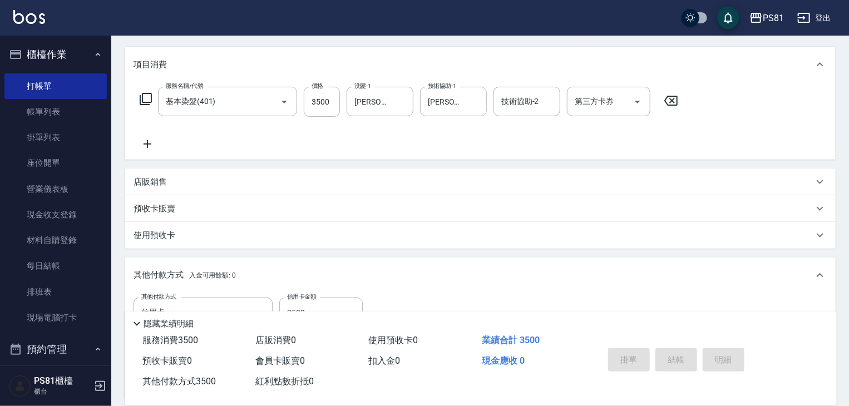
type input "[DATE] 21:25"
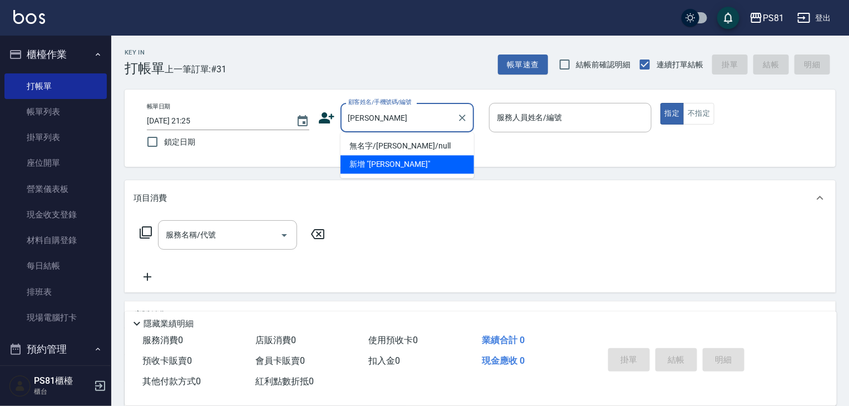
click at [401, 142] on li "無名字/[PERSON_NAME]/null" at bounding box center [406, 146] width 133 height 18
type input "無名字/[PERSON_NAME]/null"
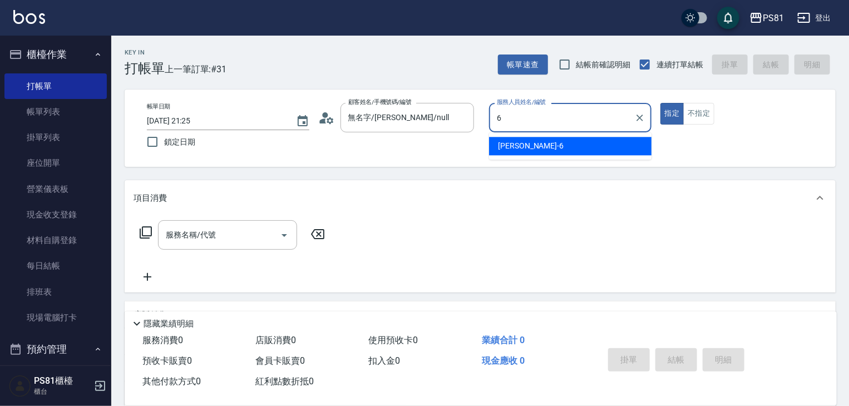
type input "[PERSON_NAME]-6"
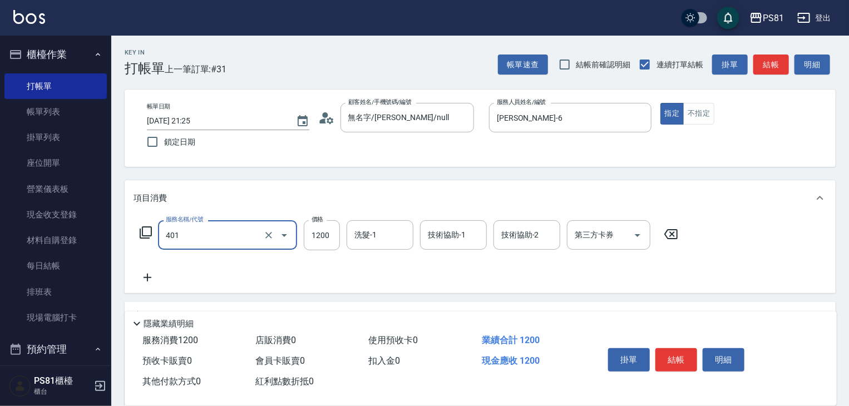
type input "基本染髮(401)"
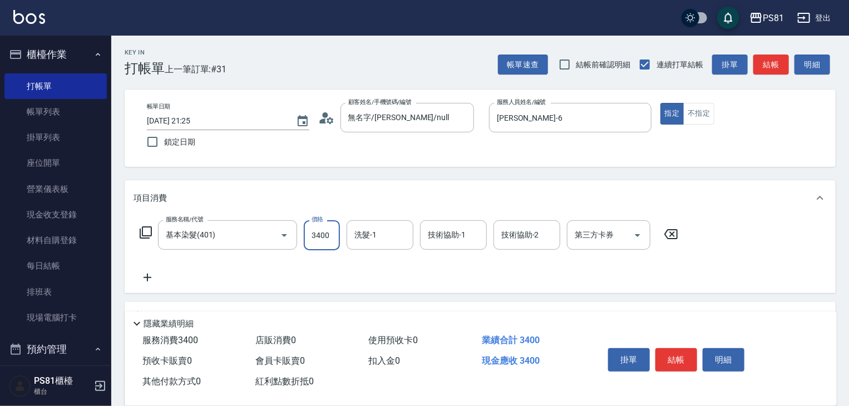
type input "3400"
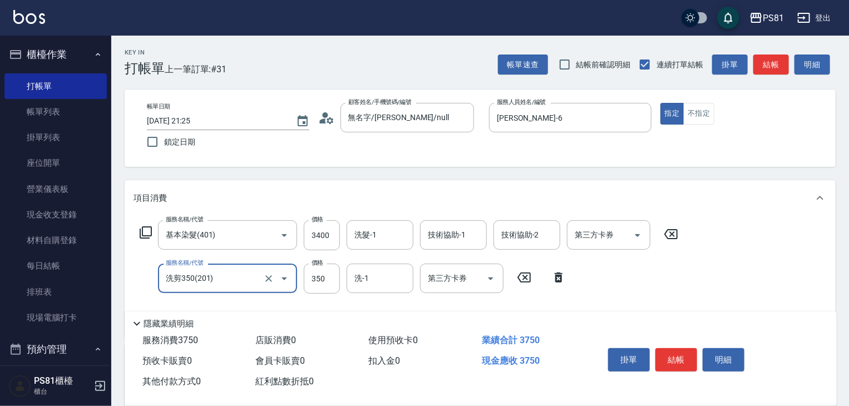
click at [215, 279] on input "洗剪350(201)" at bounding box center [212, 278] width 98 height 19
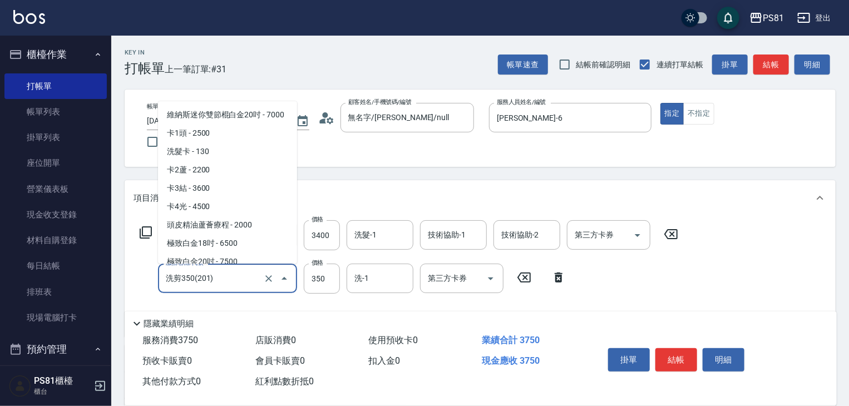
click at [215, 279] on input "洗剪350(201)" at bounding box center [212, 278] width 98 height 19
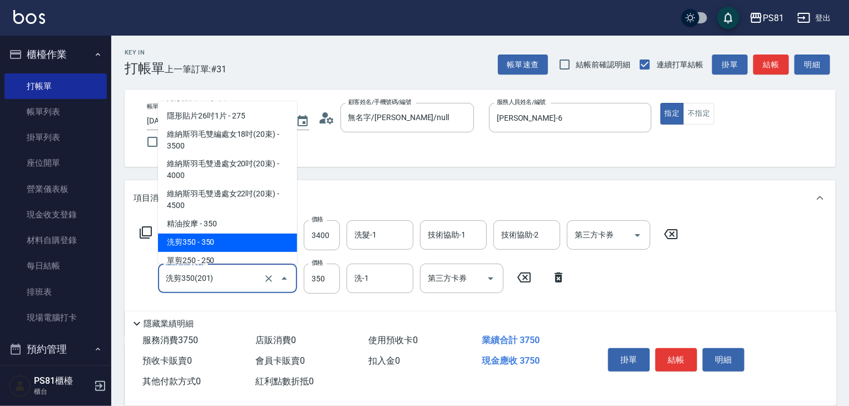
click at [215, 279] on input "洗剪350(201)" at bounding box center [212, 278] width 98 height 19
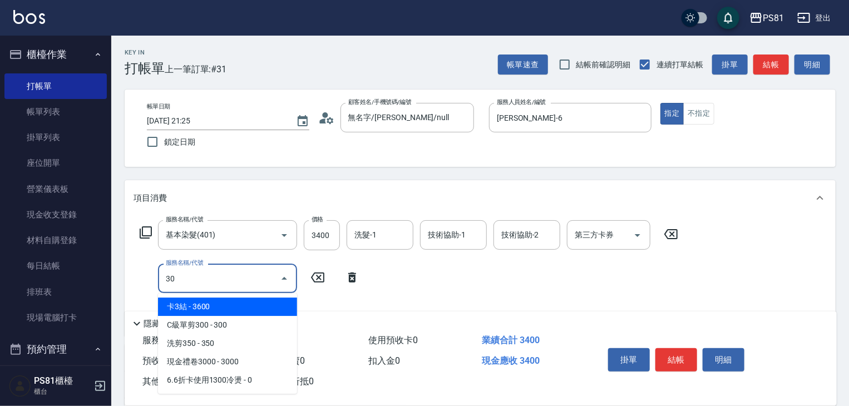
scroll to position [0, 0]
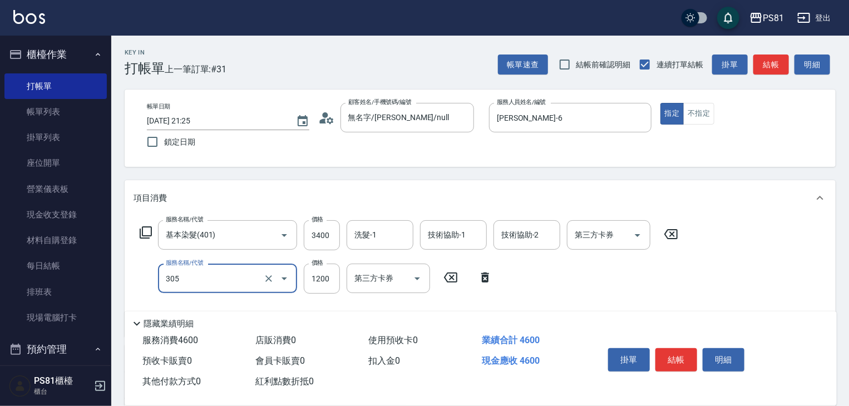
type input "基本離子燙(305)"
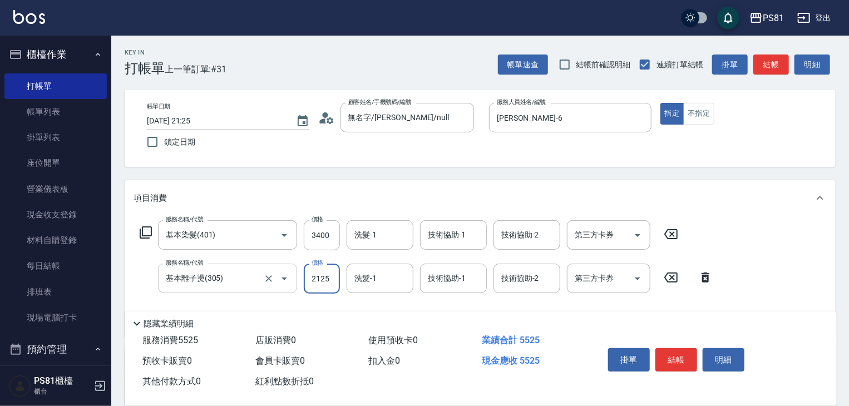
type input "2125"
click at [371, 282] on input "涵文-22" at bounding box center [371, 278] width 40 height 19
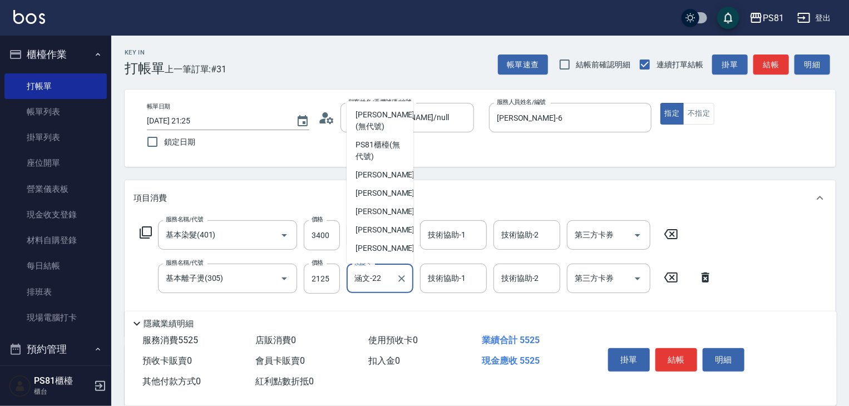
click at [371, 282] on input "涵文-22" at bounding box center [371, 278] width 40 height 19
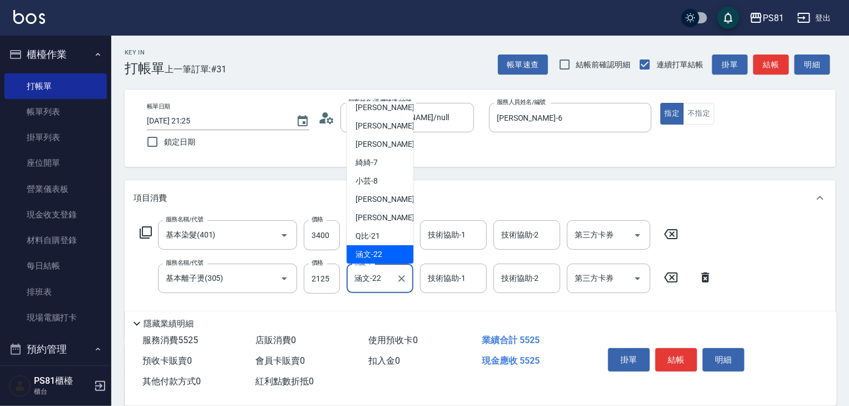
click at [371, 282] on input "涵文-22" at bounding box center [371, 278] width 40 height 19
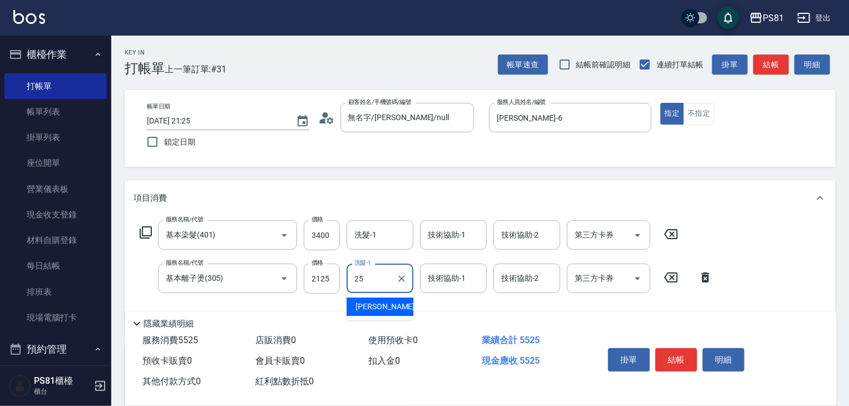
type input "[PERSON_NAME]-25"
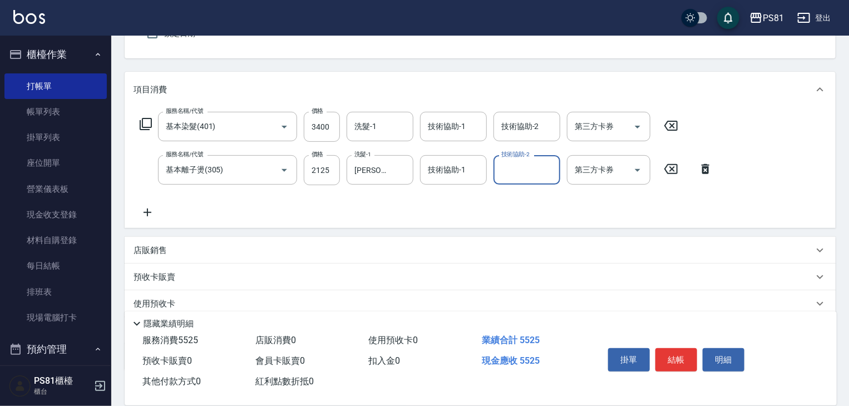
scroll to position [107, 0]
click at [151, 210] on icon at bounding box center [147, 213] width 28 height 13
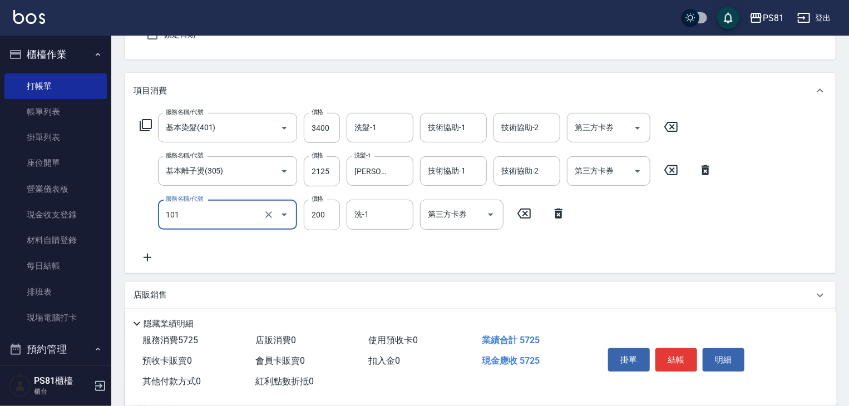
type input "一般洗髮(101)"
type input "255"
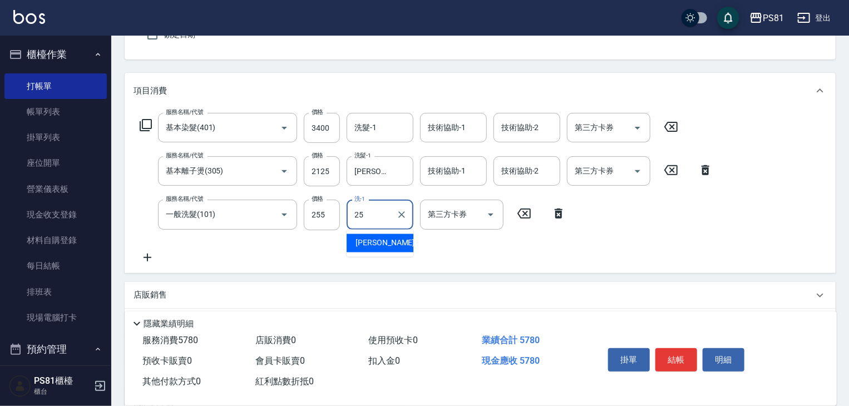
type input "[PERSON_NAME]-25"
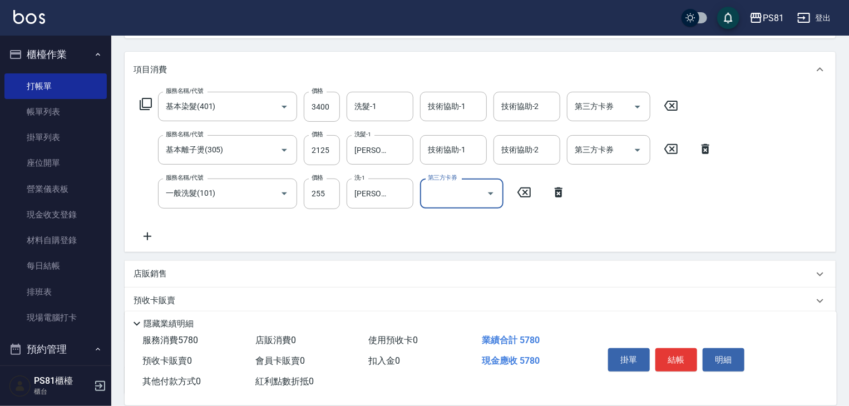
scroll to position [222, 0]
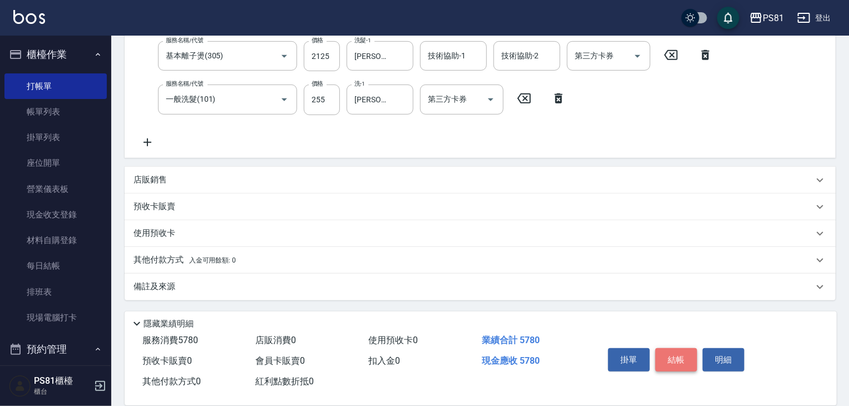
click at [673, 351] on button "結帳" at bounding box center [676, 359] width 42 height 23
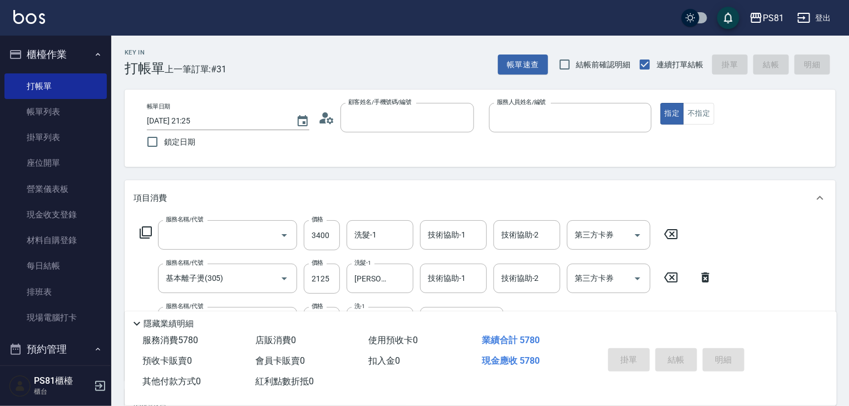
click at [676, 358] on div "掛單 結帳 明細" at bounding box center [675, 361] width 145 height 35
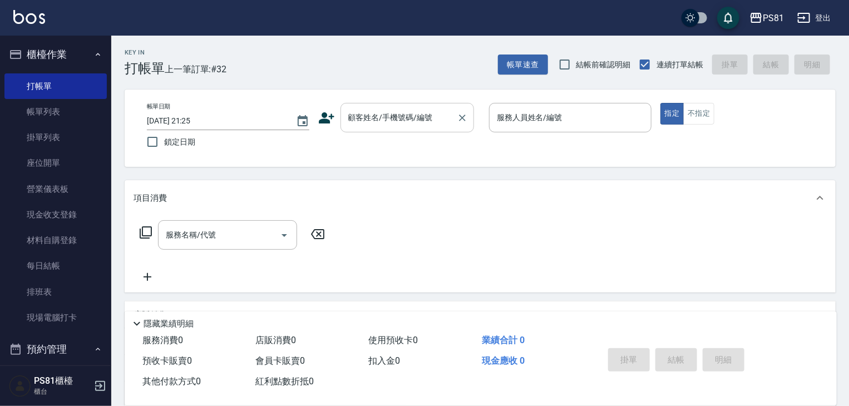
click at [386, 127] on input "顧客姓名/手機號碼/編號" at bounding box center [398, 117] width 107 height 19
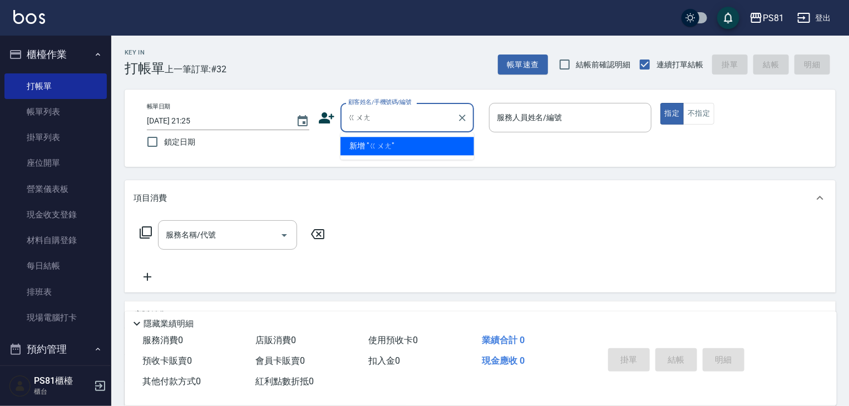
type input "光"
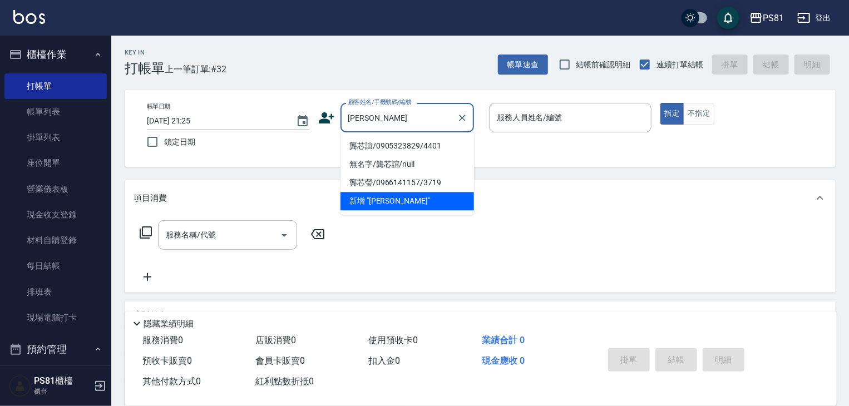
click at [380, 141] on li "龔芯誼/0905323829/4401" at bounding box center [406, 146] width 133 height 18
type input "龔芯誼/0905323829/4401"
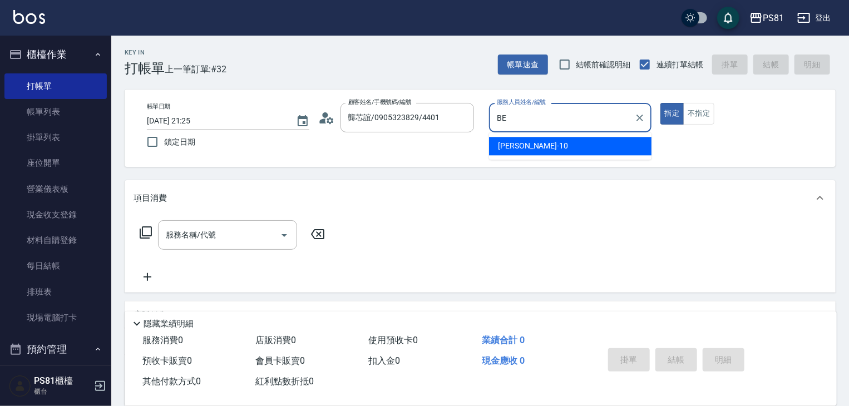
type input "B"
type input "[PERSON_NAME]-6"
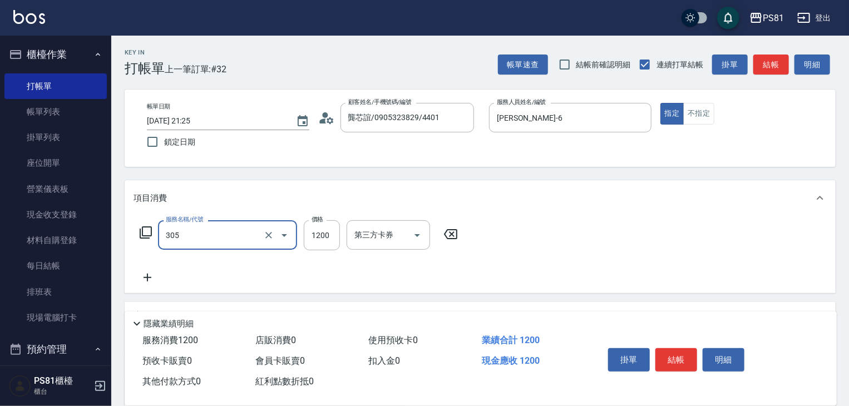
type input "基本離子燙(305)"
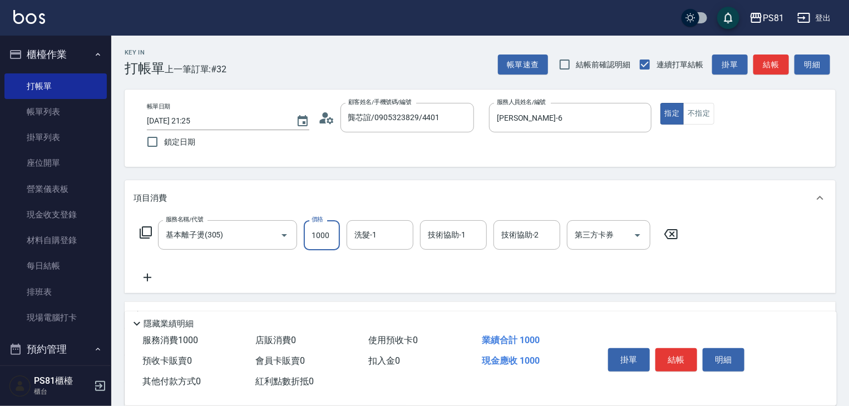
type input "1000"
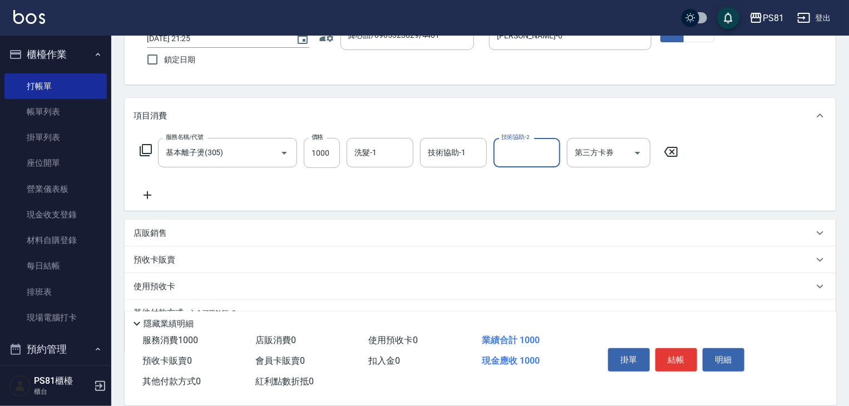
scroll to position [83, 0]
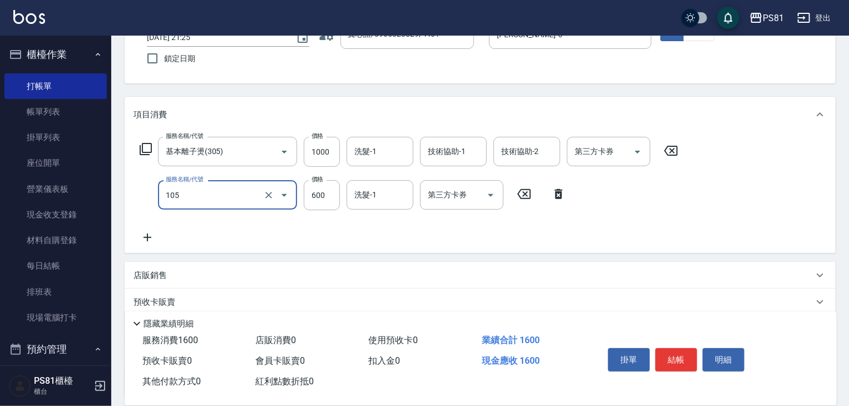
type input "A級洗剪600(105)"
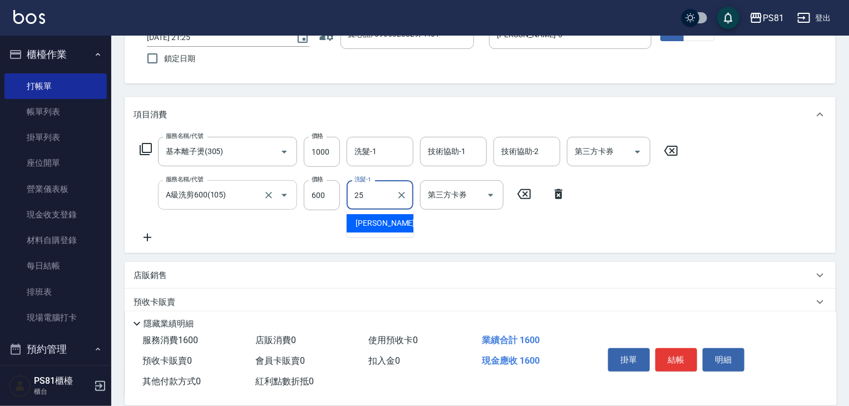
type input "[PERSON_NAME]-25"
click at [147, 239] on icon at bounding box center [147, 238] width 8 height 8
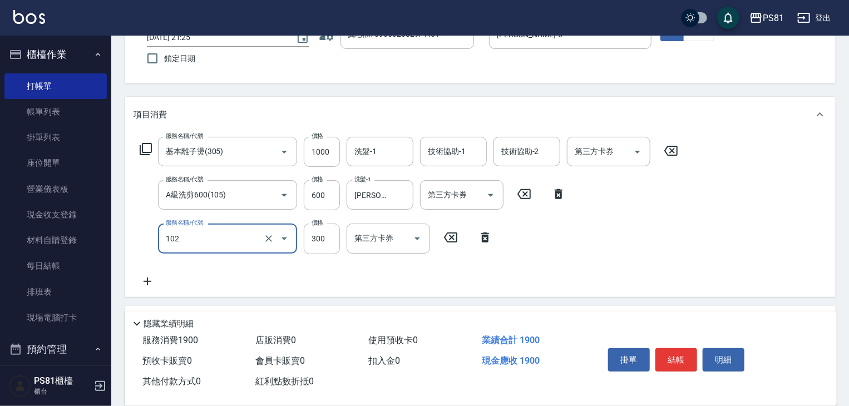
type input "保濕洗(102)"
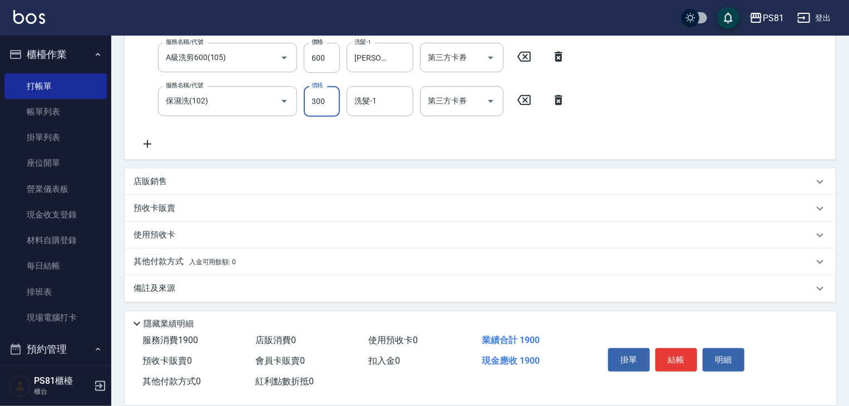
scroll to position [215, 0]
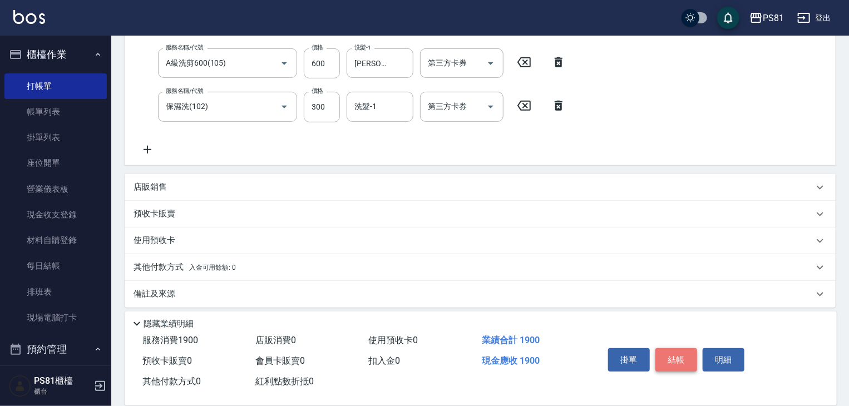
click at [677, 359] on button "結帳" at bounding box center [676, 359] width 42 height 23
type input "[DATE] 21:26"
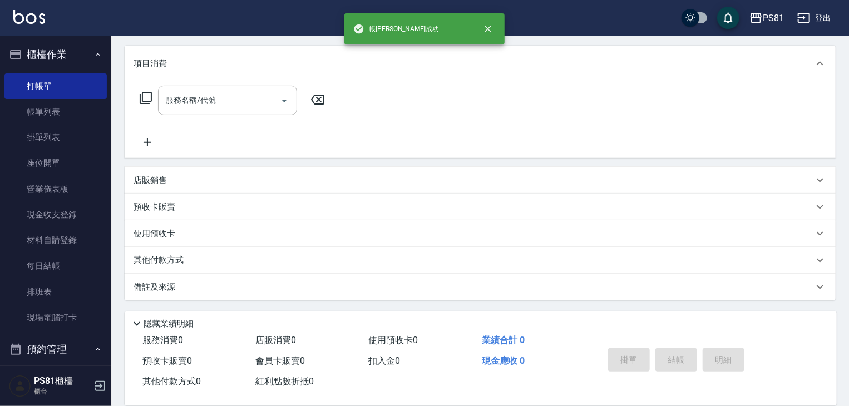
scroll to position [0, 0]
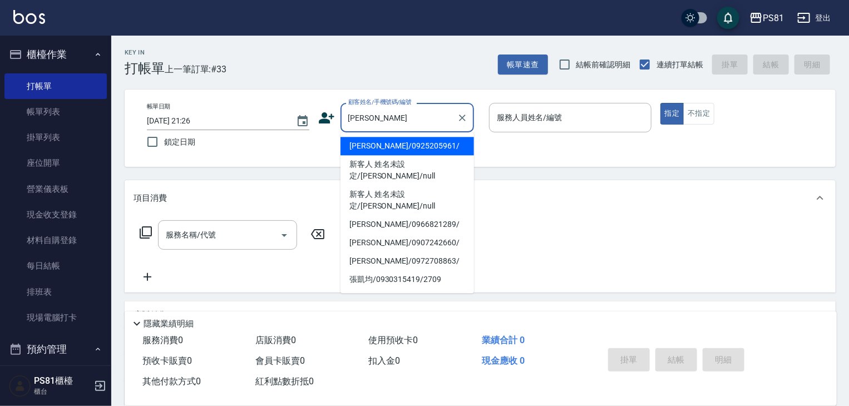
click at [385, 143] on li "[PERSON_NAME]/0925205961/" at bounding box center [406, 146] width 133 height 18
type input "[PERSON_NAME]/0925205961/"
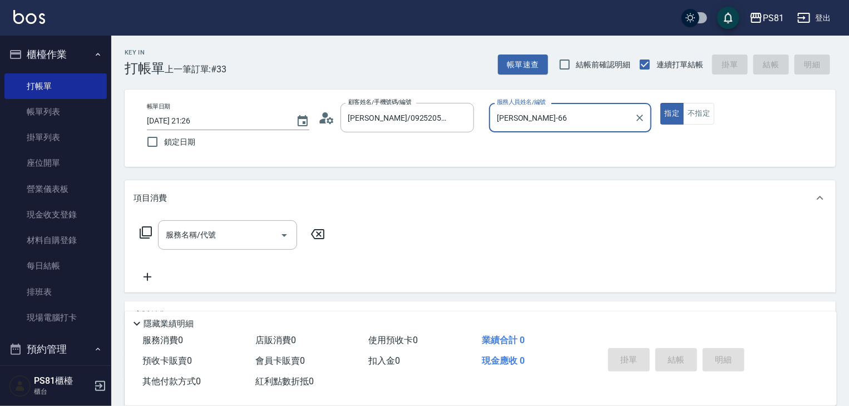
type input "[PERSON_NAME]-6"
click at [660, 103] on button "指定" at bounding box center [672, 114] width 24 height 22
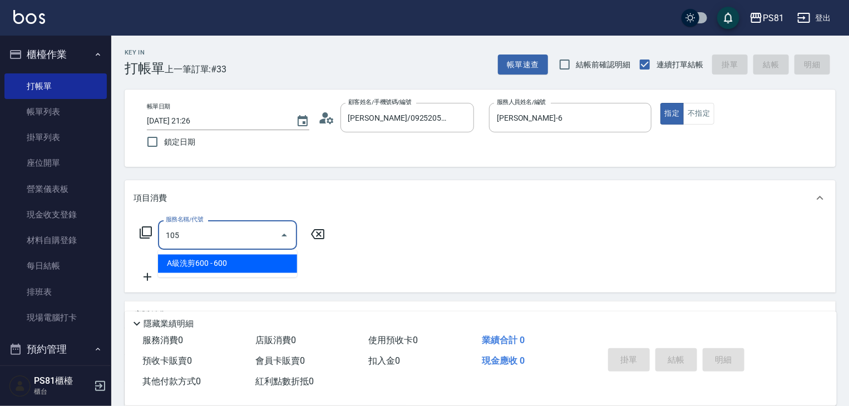
type input "A級洗剪600(105)"
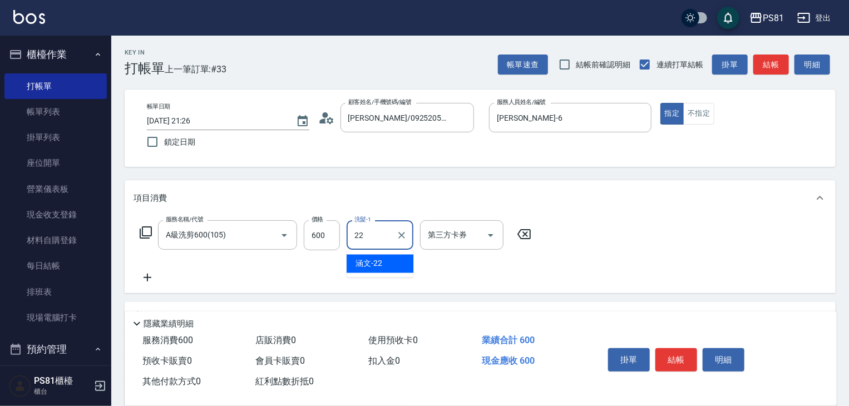
type input "涵文-22"
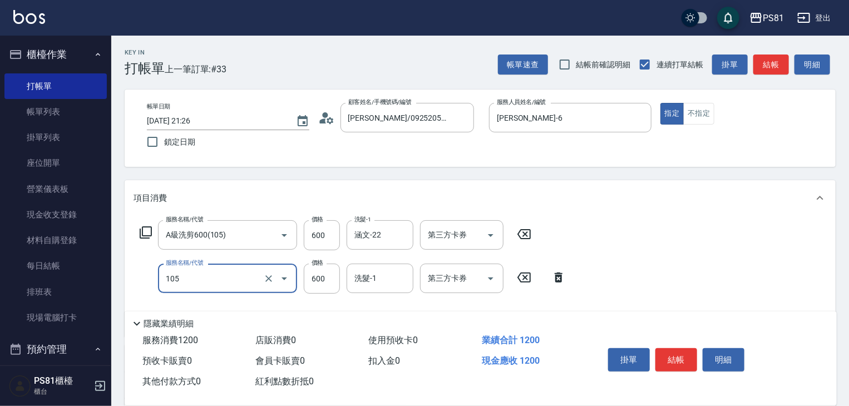
type input "A級洗剪600(105)"
click at [693, 352] on button "結帳" at bounding box center [676, 359] width 42 height 23
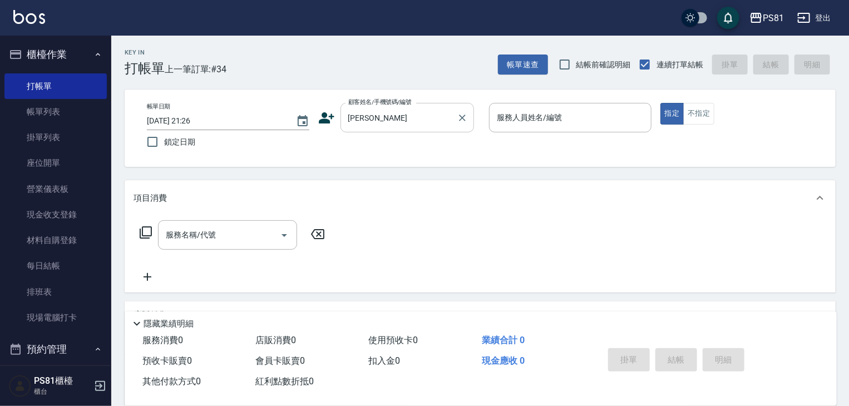
click at [385, 111] on input "[PERSON_NAME]" at bounding box center [398, 117] width 107 height 19
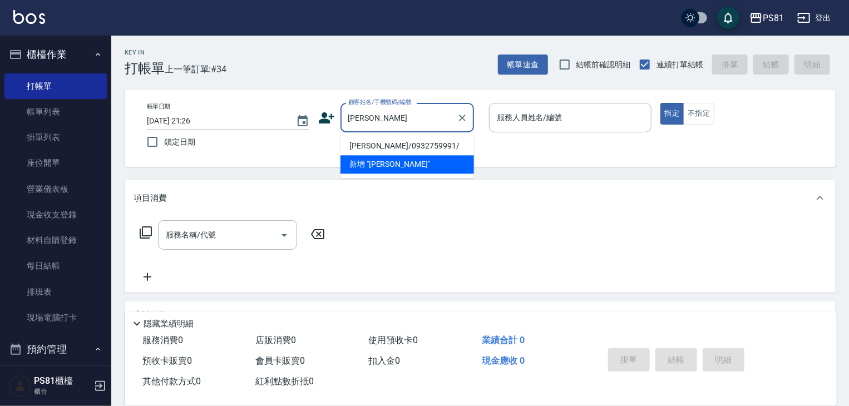
click at [380, 145] on li "[PERSON_NAME]/0932759991/" at bounding box center [406, 146] width 133 height 18
type input "[PERSON_NAME]/0932759991/"
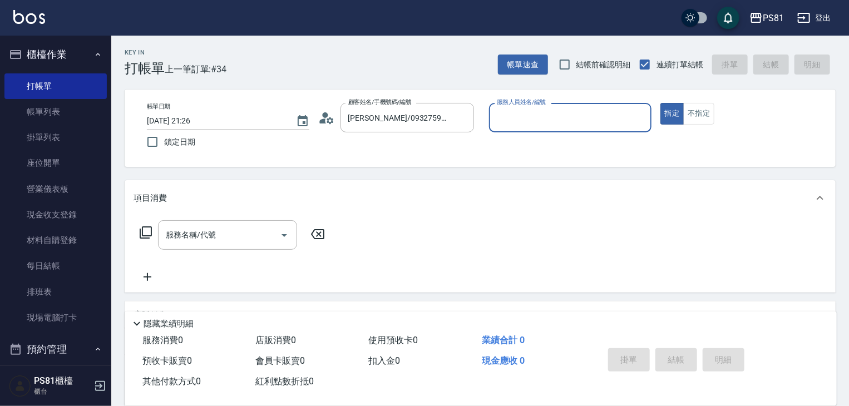
type input "[PERSON_NAME]-6"
click at [660, 103] on button "指定" at bounding box center [672, 114] width 24 height 22
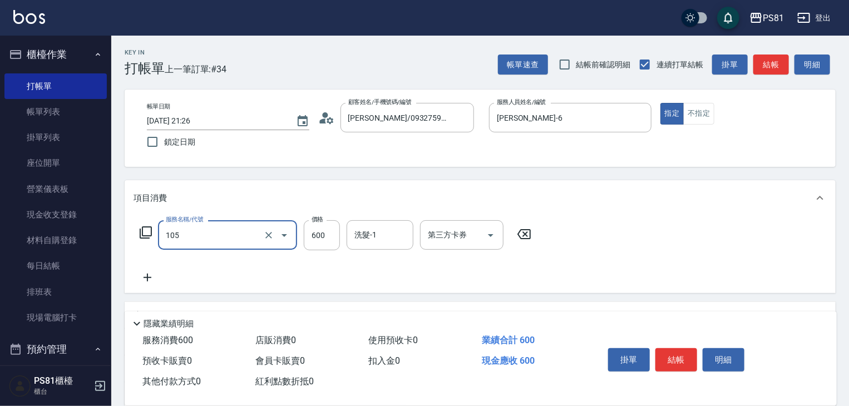
type input "A級洗剪600(105)"
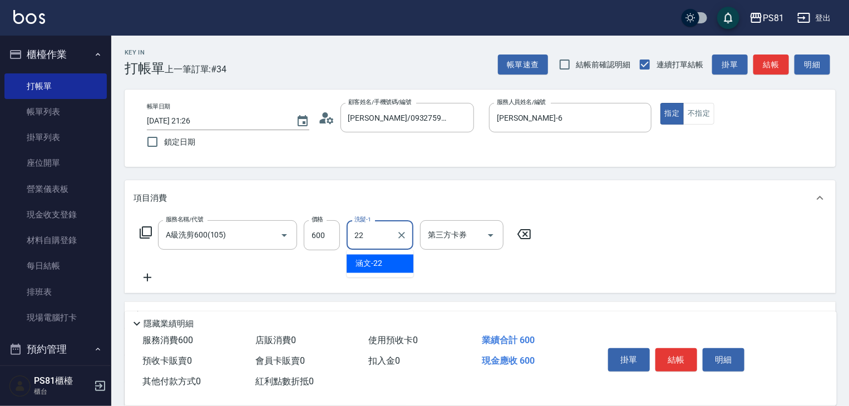
type input "涵文-22"
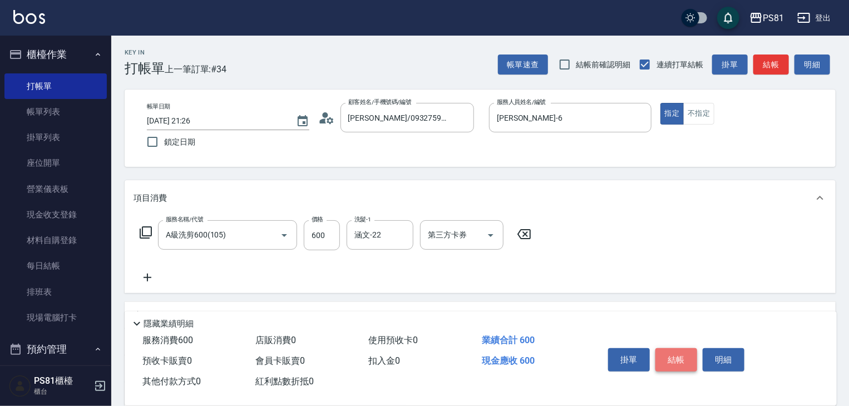
click at [683, 365] on button "結帳" at bounding box center [676, 359] width 42 height 23
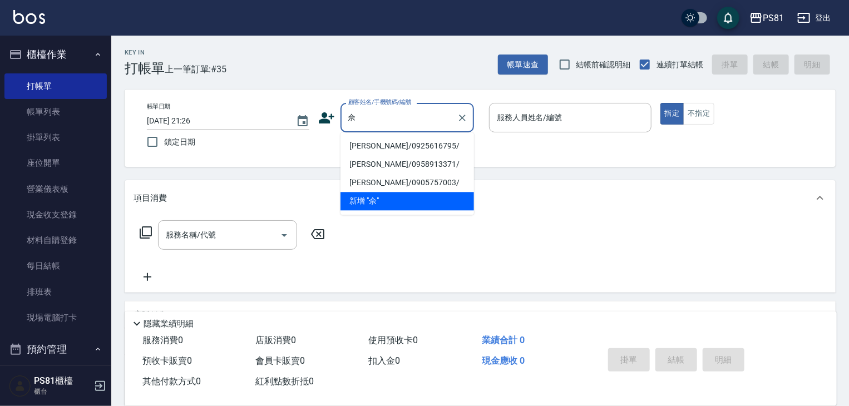
click at [368, 146] on li "[PERSON_NAME]/0925616795/" at bounding box center [406, 146] width 133 height 18
type input "[PERSON_NAME]/0925616795/"
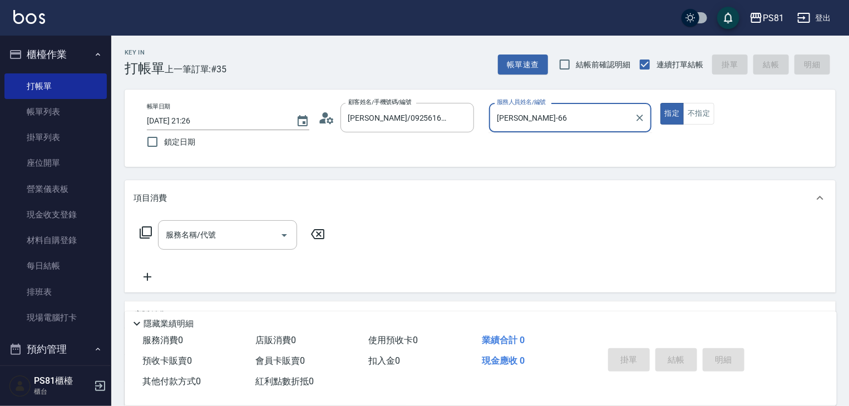
type input "[PERSON_NAME]-6"
click at [660, 103] on button "指定" at bounding box center [672, 114] width 24 height 22
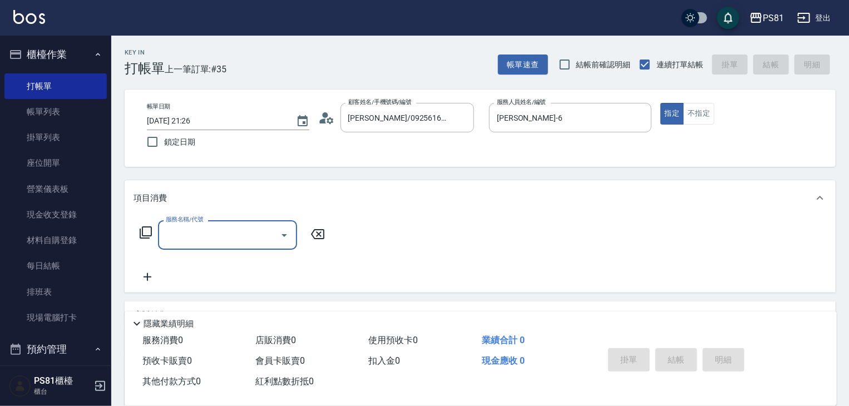
type input "3"
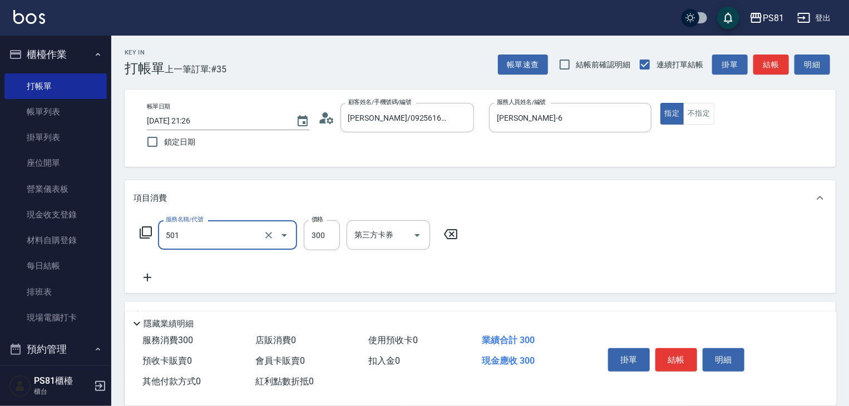
type input "自備護髮(501)"
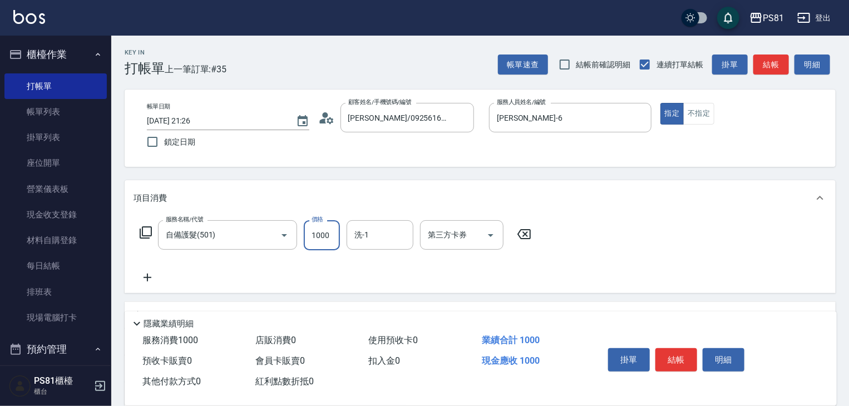
type input "1000"
type input "涵文-22"
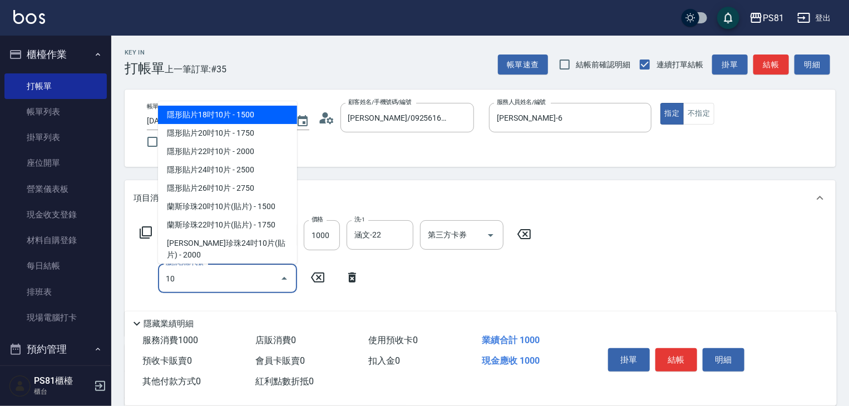
type input "1"
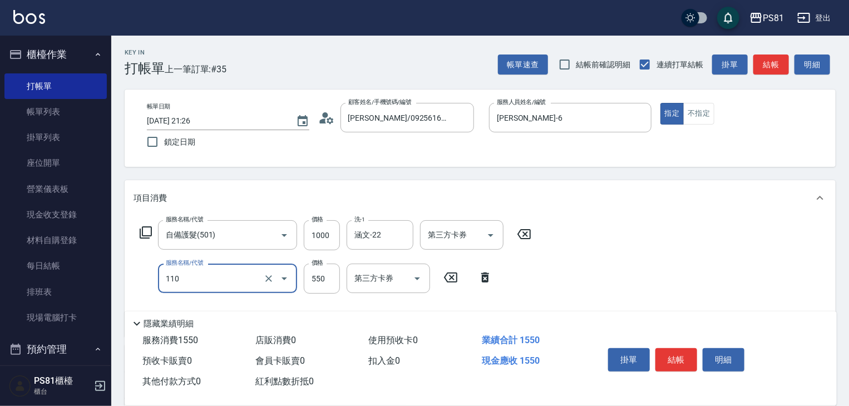
type input "去角質(抗油)(110)"
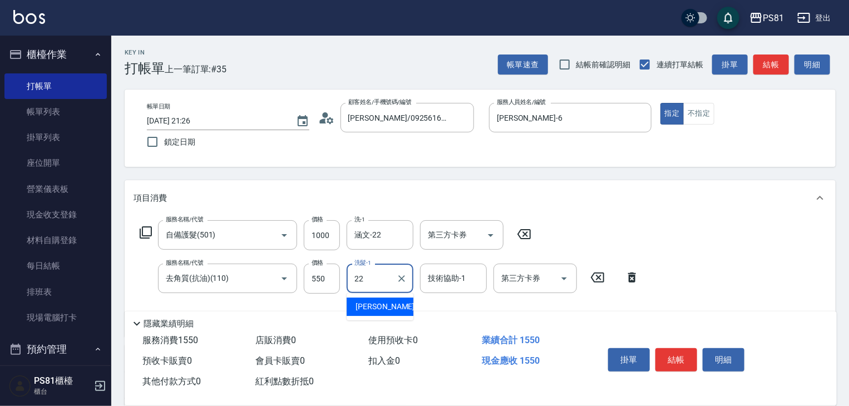
type input "涵文-22"
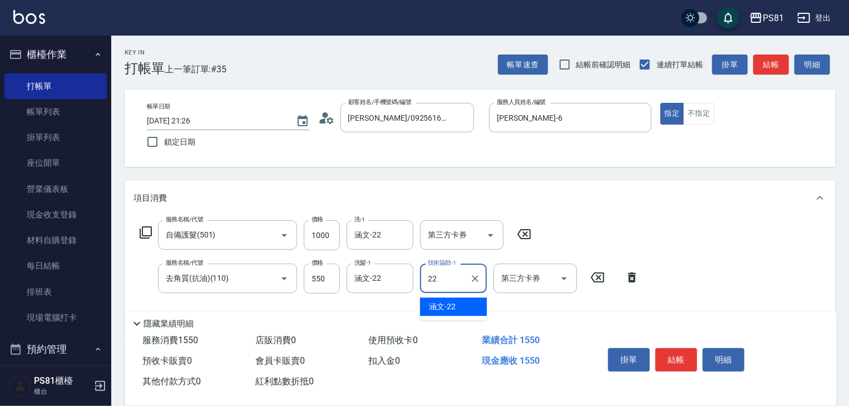
type input "涵文-22"
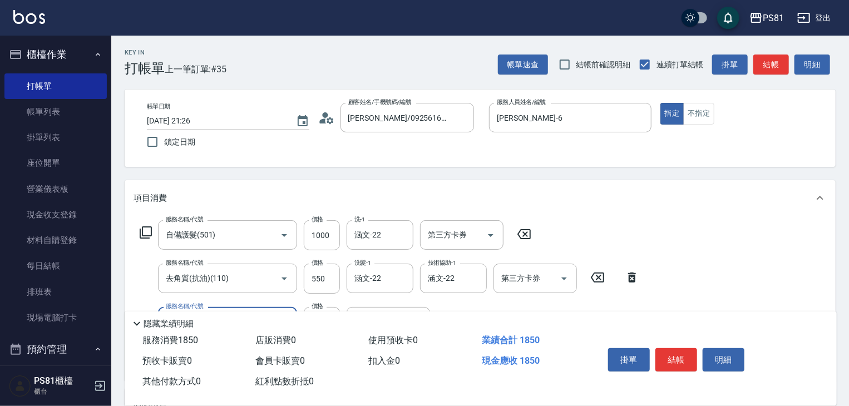
type input "保濕洗(102)"
type input "0"
type input "涵文-22"
drag, startPoint x: 608, startPoint y: 139, endPoint x: 819, endPoint y: 143, distance: 210.8
click at [707, 172] on div "Key In 打帳單 上一筆訂單:#35 帳單速查 結帳前確認明細 連續打單結帳 掛單 結帳 明細 帳單日期 [DATE] 21:26 鎖定日期 顧客姓名/手…" at bounding box center [479, 332] width 737 height 593
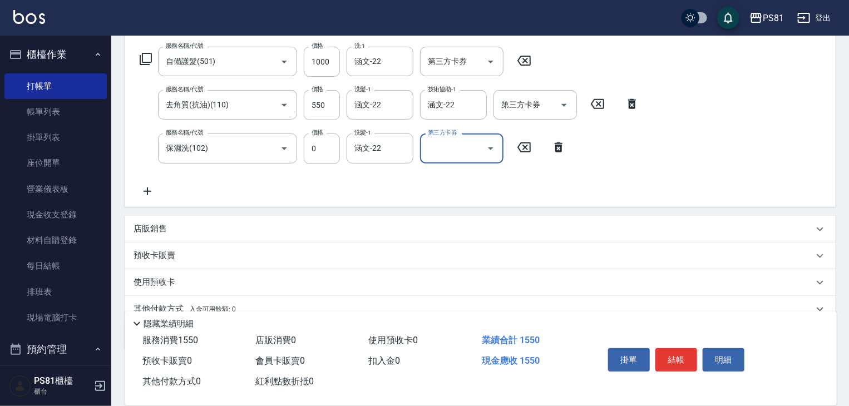
scroll to position [175, 0]
click at [316, 101] on input "550" at bounding box center [322, 104] width 36 height 30
click at [318, 99] on input "550" at bounding box center [322, 104] width 36 height 30
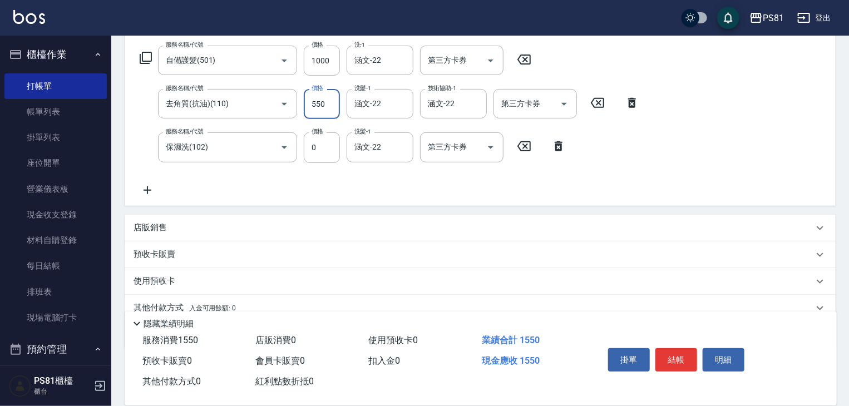
click at [318, 99] on input "550" at bounding box center [322, 104] width 36 height 30
type input "0"
click at [676, 355] on button "結帳" at bounding box center [676, 359] width 42 height 23
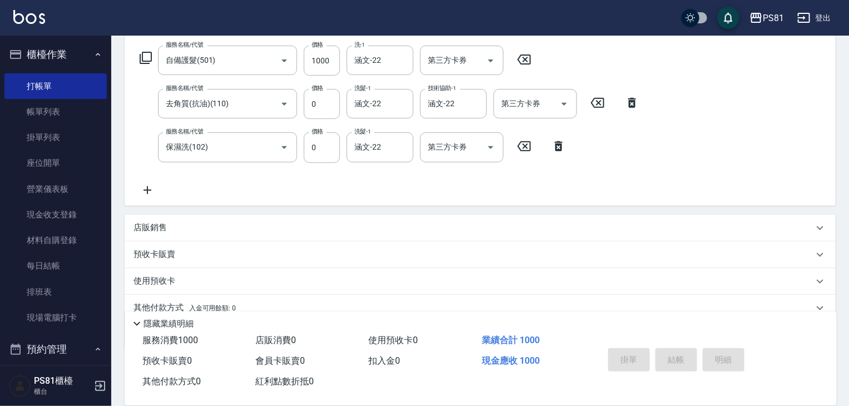
type input "[DATE] 21:27"
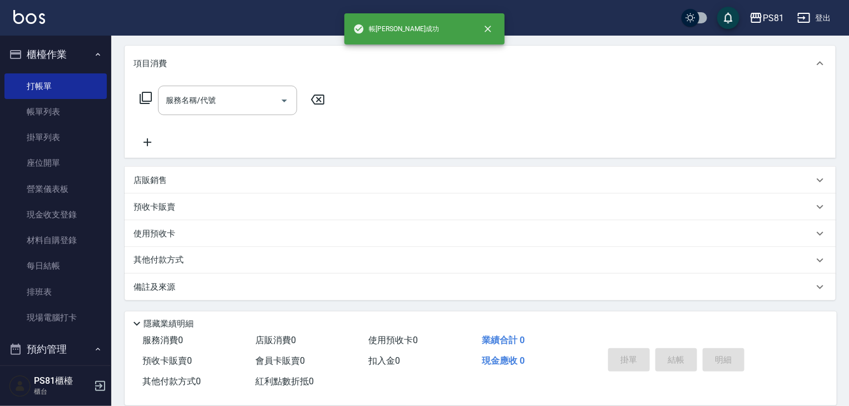
scroll to position [0, 0]
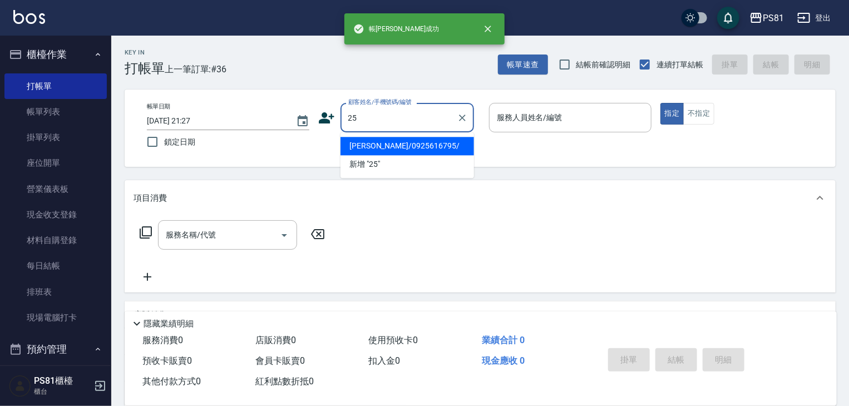
type input "258"
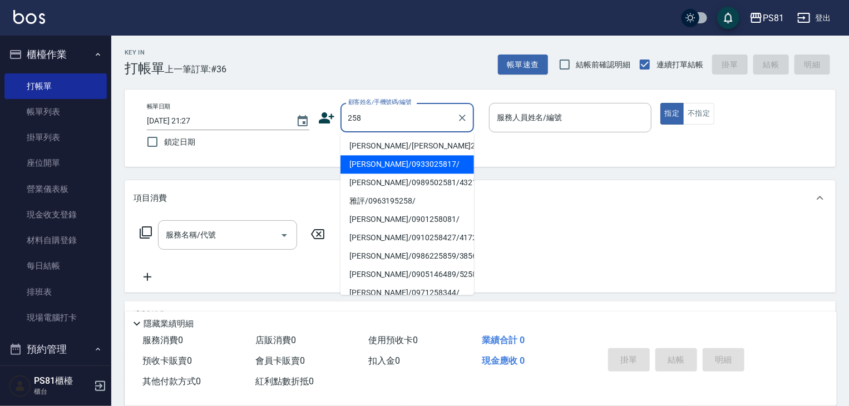
click at [381, 117] on input "258" at bounding box center [398, 117] width 107 height 19
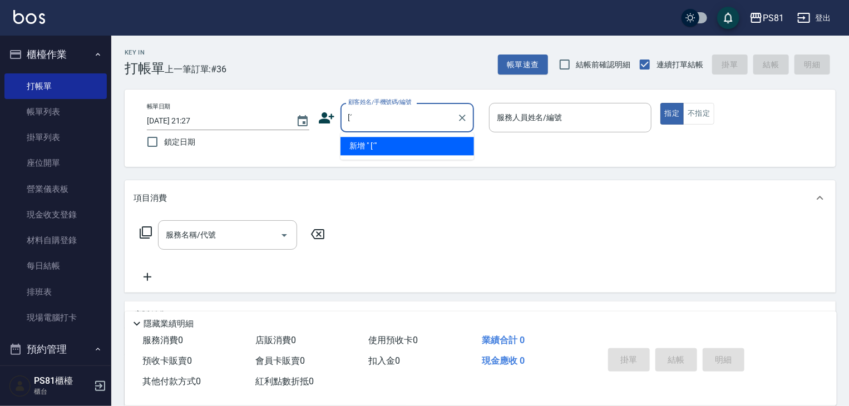
type input "["
click at [391, 120] on input "[PERSON_NAME]" at bounding box center [398, 117] width 107 height 19
type input "建"
click at [390, 117] on input "亘" at bounding box center [398, 117] width 107 height 19
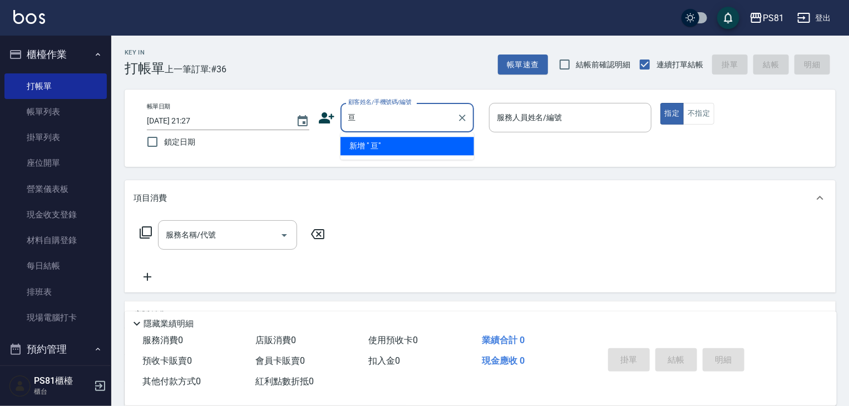
click at [390, 117] on input "亘" at bounding box center [398, 117] width 107 height 19
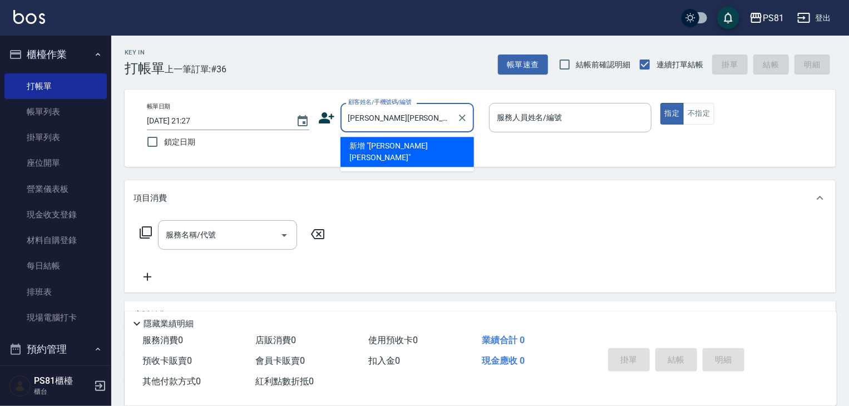
click at [391, 145] on li "新增 "[PERSON_NAME][PERSON_NAME]"" at bounding box center [406, 152] width 133 height 30
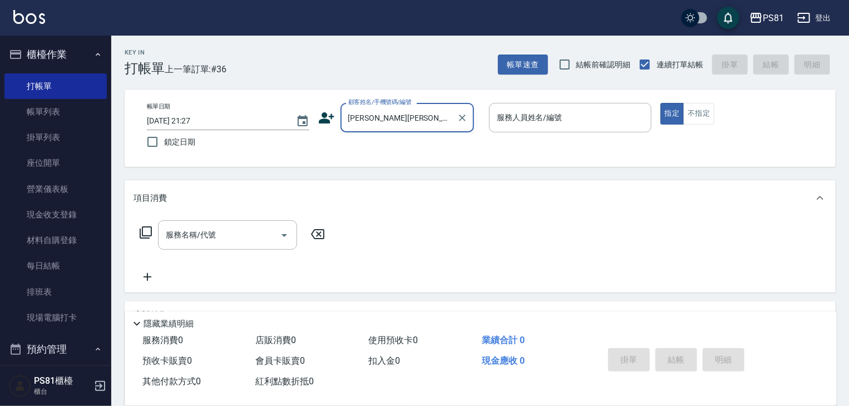
click at [396, 123] on input "[PERSON_NAME][PERSON_NAME]" at bounding box center [398, 117] width 107 height 19
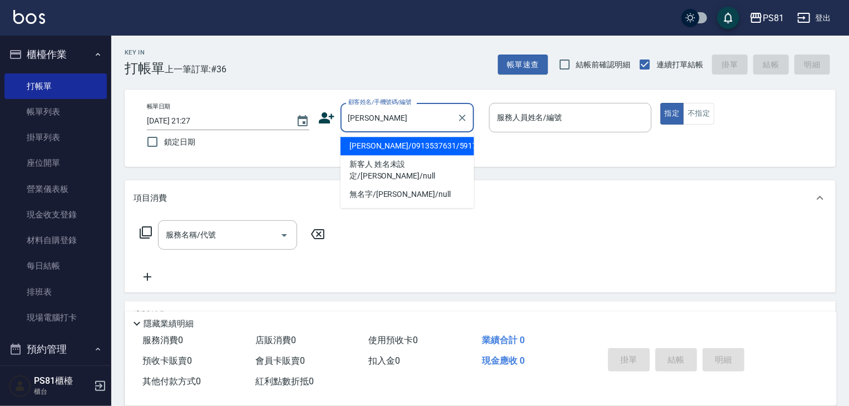
click at [379, 151] on li "[PERSON_NAME]/0913537631/5917" at bounding box center [406, 146] width 133 height 18
type input "[PERSON_NAME]/0913537631/5917"
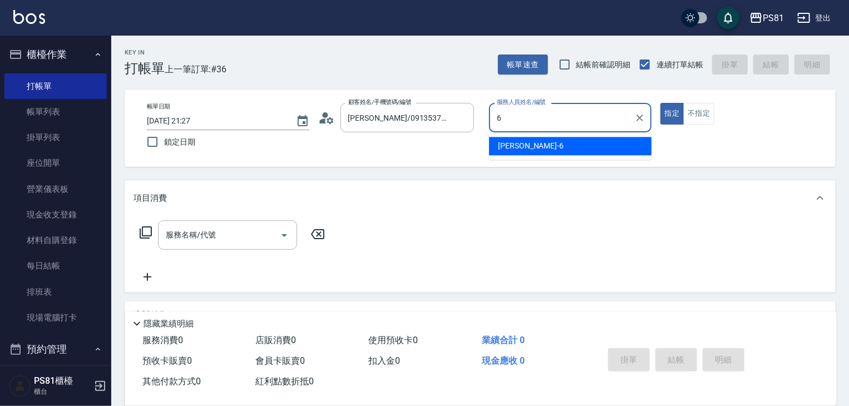
type input "[PERSON_NAME]-6"
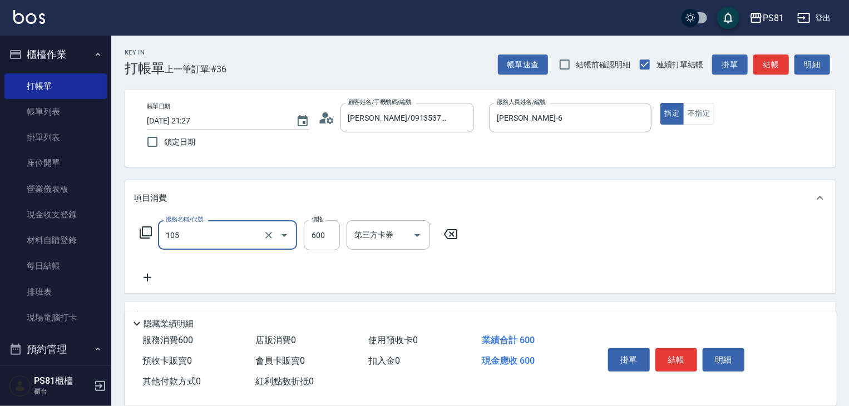
type input "A級洗剪600(105)"
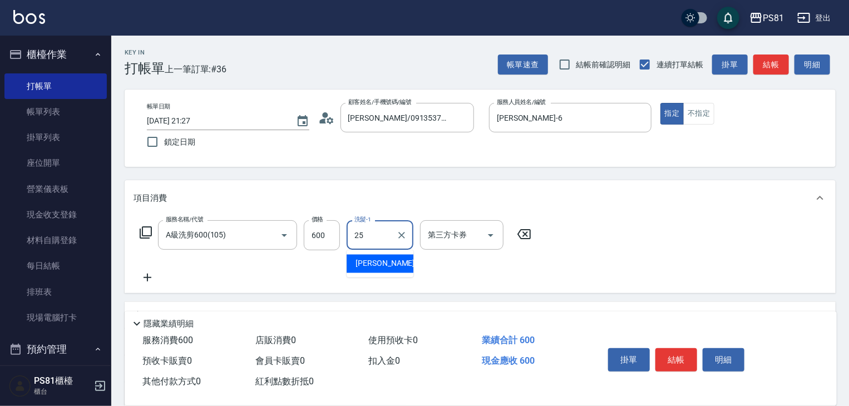
type input "[PERSON_NAME]-25"
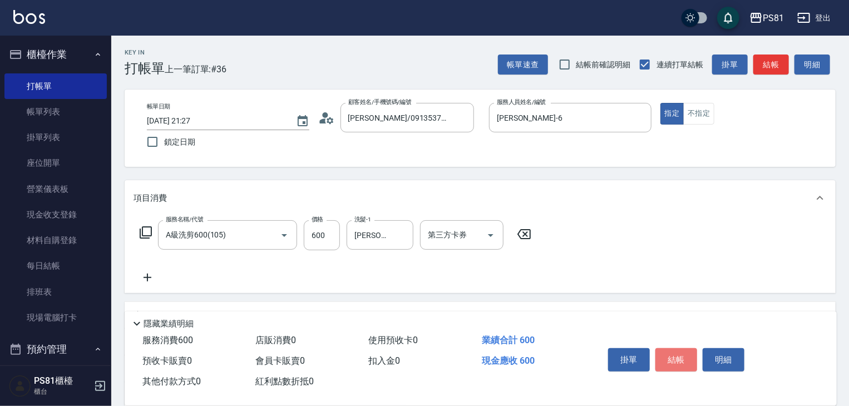
click at [671, 360] on button "結帳" at bounding box center [676, 359] width 42 height 23
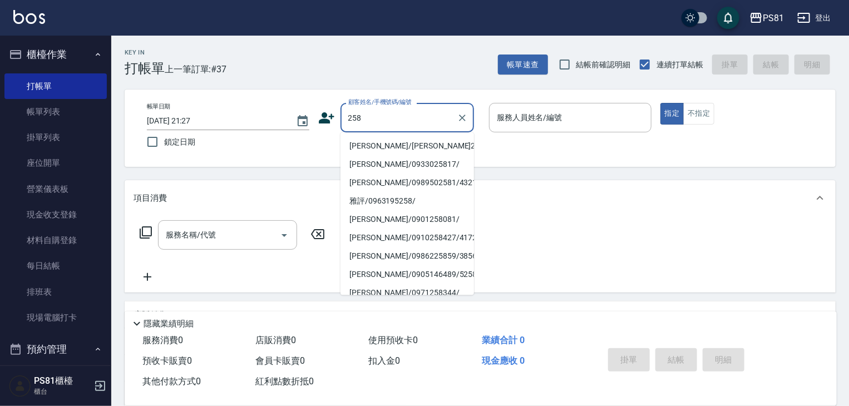
click at [410, 148] on li "[PERSON_NAME]/[PERSON_NAME]258/258" at bounding box center [406, 146] width 133 height 18
type input "[PERSON_NAME]/[PERSON_NAME]258/258"
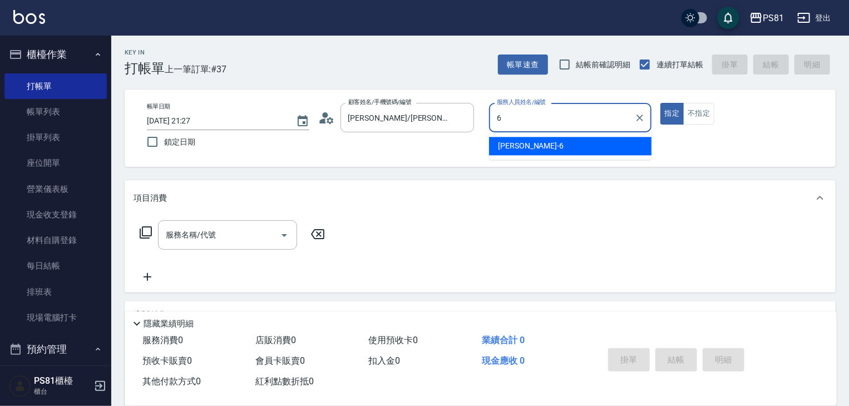
type input "[PERSON_NAME]-6"
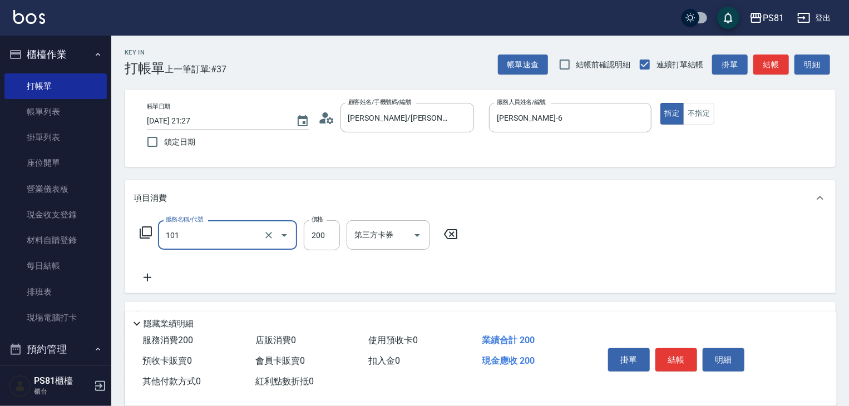
type input "一般洗髮(101)"
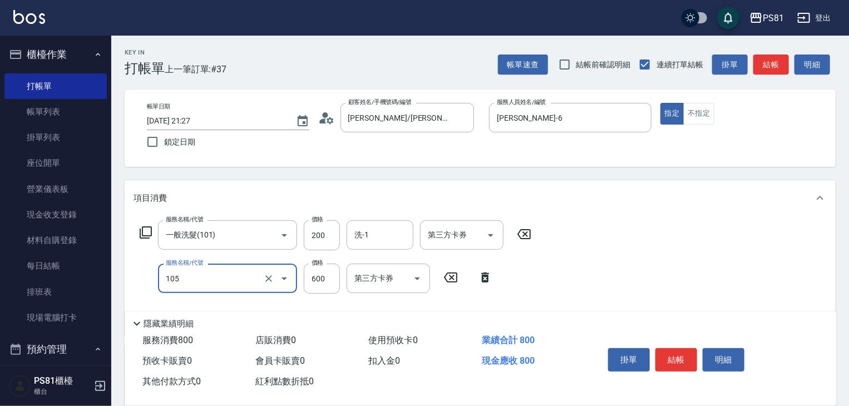
type input "A級洗剪600(105)"
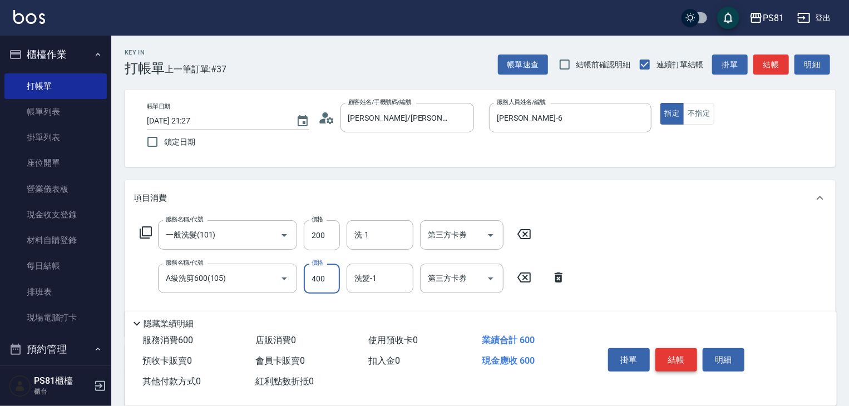
type input "400"
click at [690, 361] on button "結帳" at bounding box center [676, 359] width 42 height 23
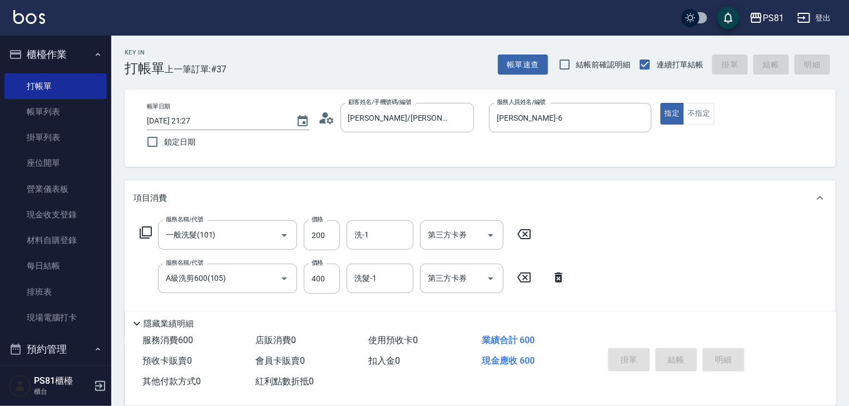
type input "[DATE] 21:28"
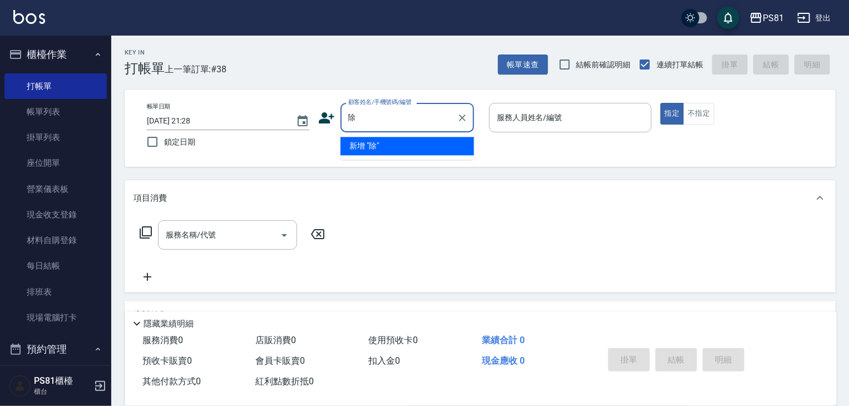
type input "廚"
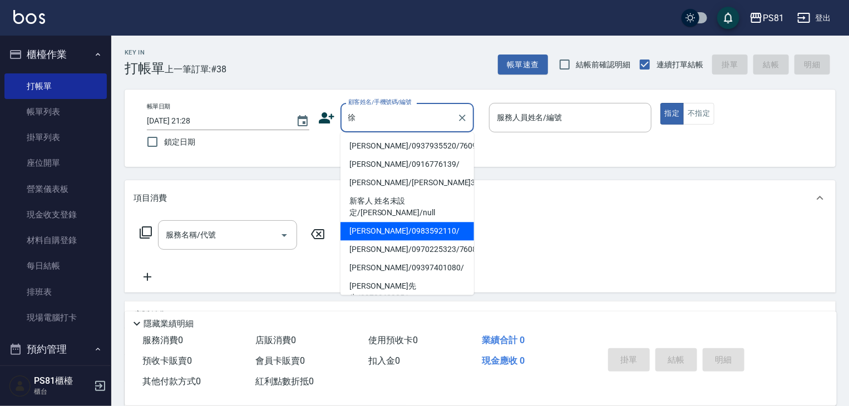
click at [405, 224] on li "[PERSON_NAME]/0983592110/" at bounding box center [406, 231] width 133 height 18
type input "[PERSON_NAME]/0983592110/"
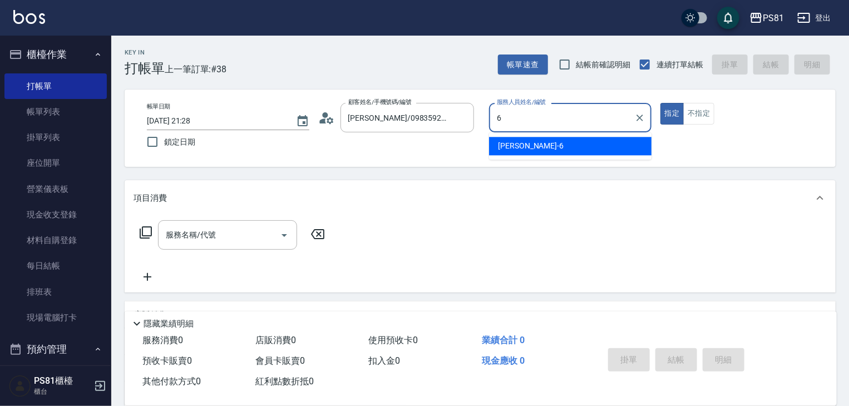
type input "[PERSON_NAME]-6"
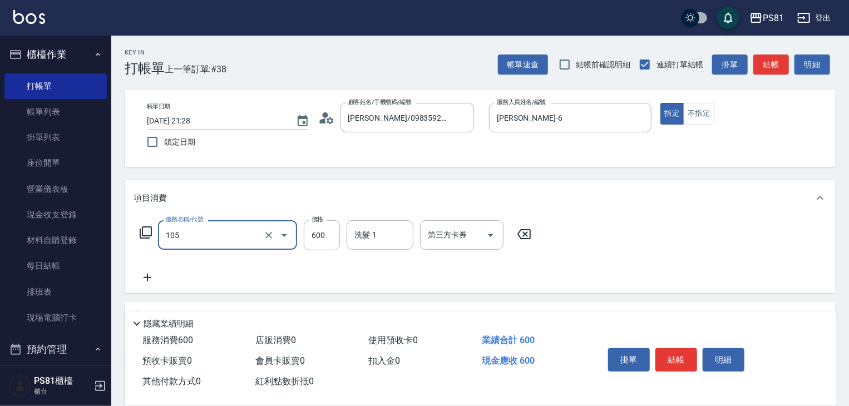
type input "A級洗剪600(105)"
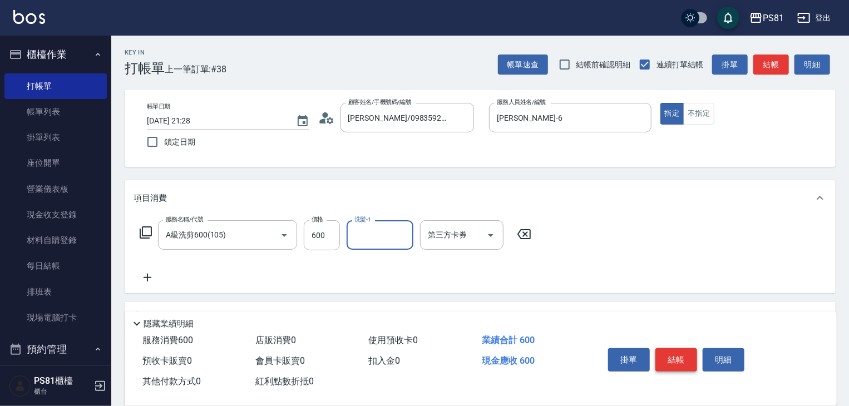
click at [676, 365] on button "結帳" at bounding box center [676, 359] width 42 height 23
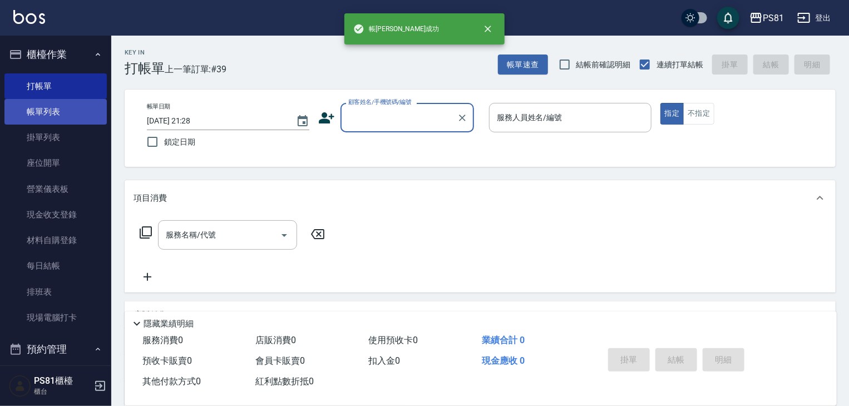
click at [56, 111] on link "帳單列表" at bounding box center [55, 112] width 102 height 26
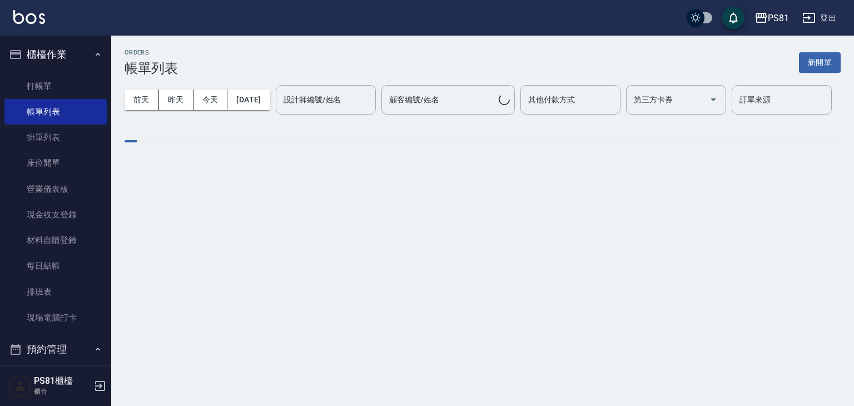
click at [276, 115] on div "設計師編號/姓名 設計師編號/姓名" at bounding box center [326, 99] width 100 height 29
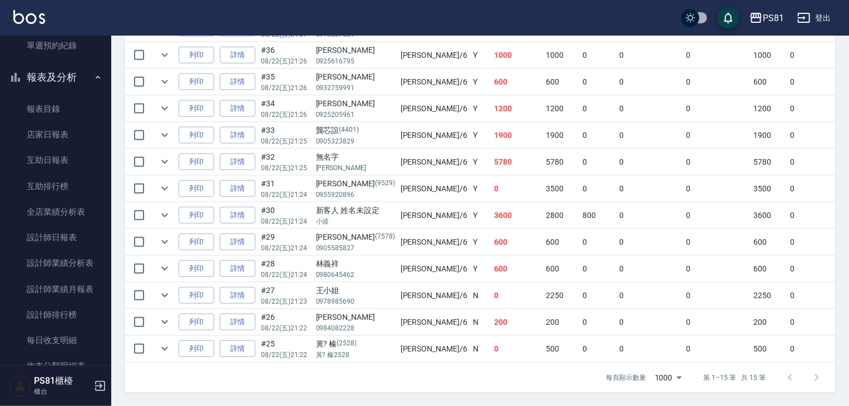
scroll to position [396, 0]
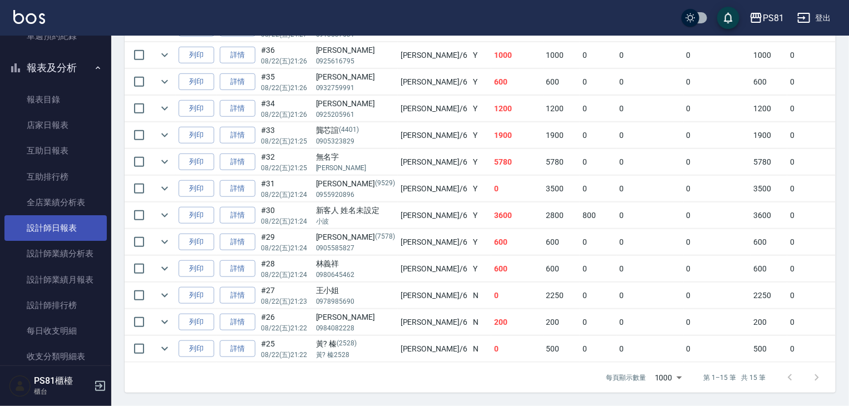
type input "[PERSON_NAME]-6"
click at [67, 217] on link "設計師日報表" at bounding box center [55, 228] width 102 height 26
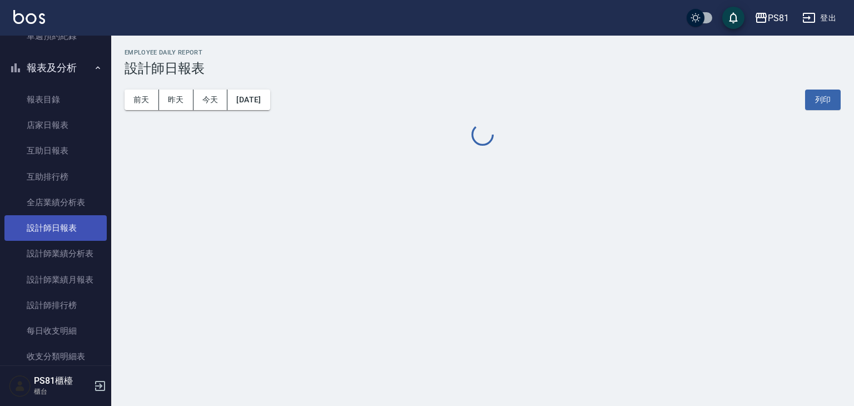
click at [67, 219] on link "設計師日報表" at bounding box center [55, 228] width 102 height 26
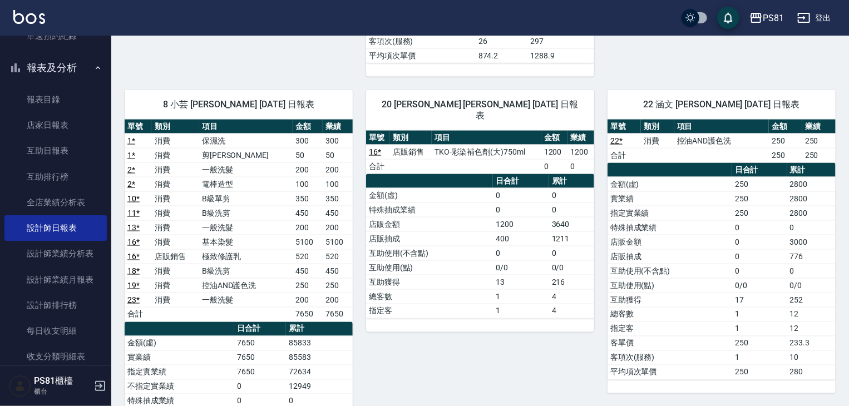
scroll to position [723, 0]
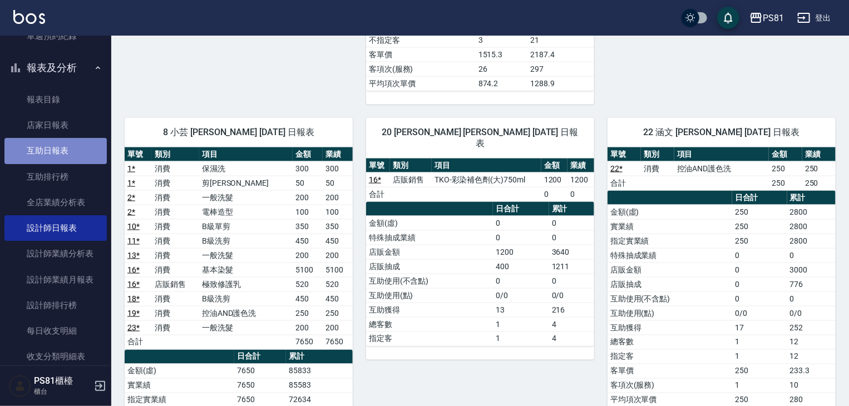
click at [76, 148] on link "互助日報表" at bounding box center [55, 151] width 102 height 26
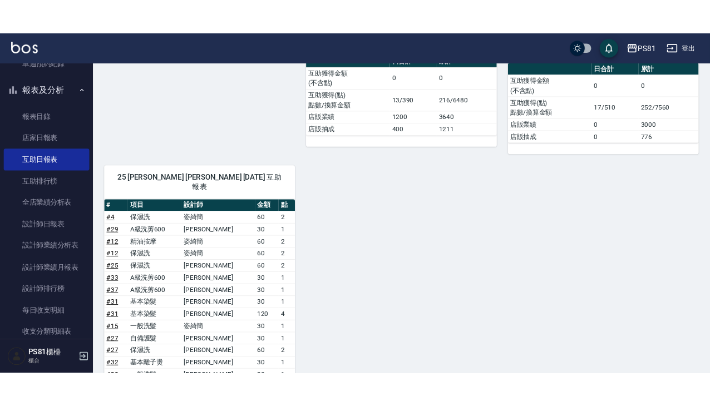
scroll to position [602, 0]
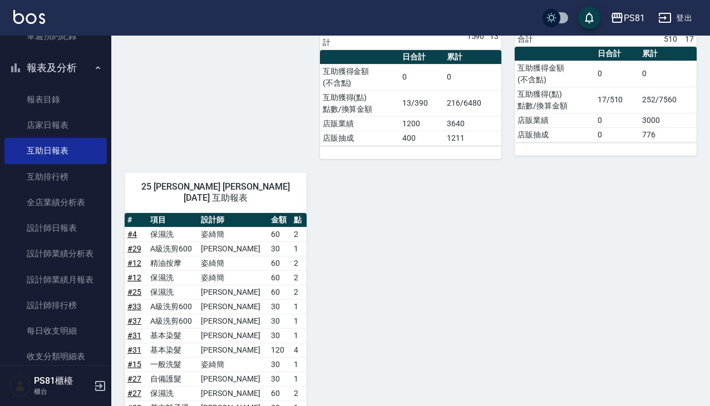
drag, startPoint x: 638, startPoint y: 259, endPoint x: 654, endPoint y: 250, distance: 18.2
click at [641, 254] on div "1 [PERSON_NAME] [PERSON_NAME][DATE] 互助報表 # 項目 設計師 金額 點 # 20 MUYO玫瑰茶洗髮精950ML 135…" at bounding box center [403, 51] width 585 height 1004
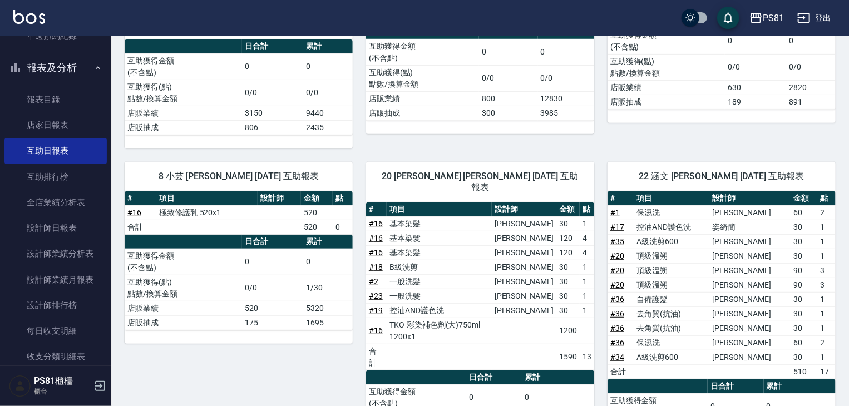
scroll to position [166, 0]
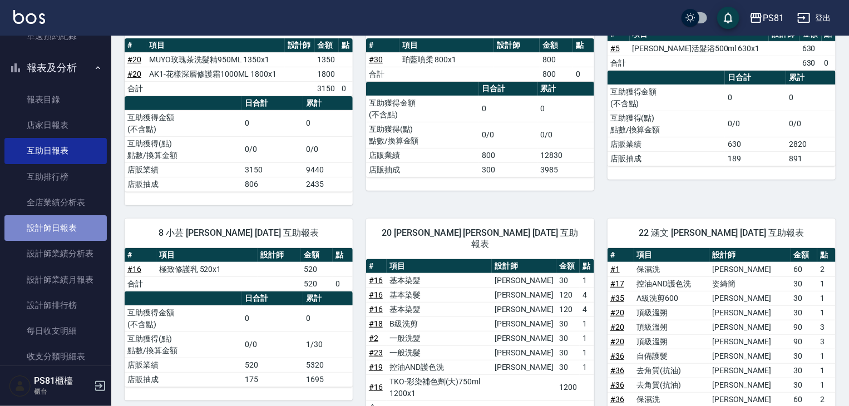
click at [68, 230] on link "設計師日報表" at bounding box center [55, 228] width 102 height 26
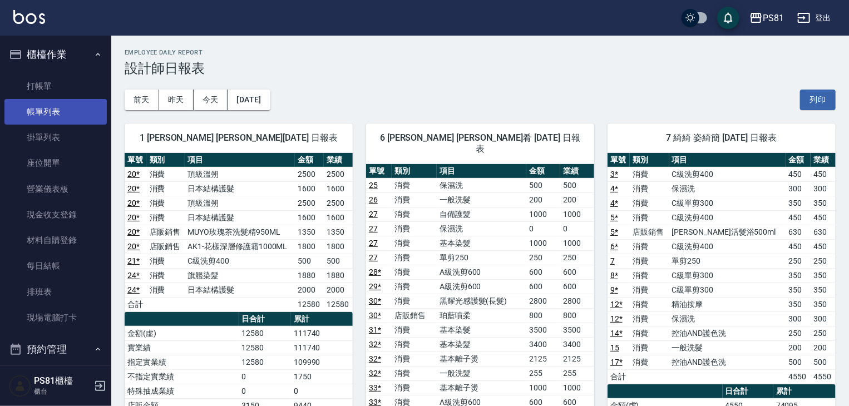
click at [72, 118] on link "帳單列表" at bounding box center [55, 112] width 102 height 26
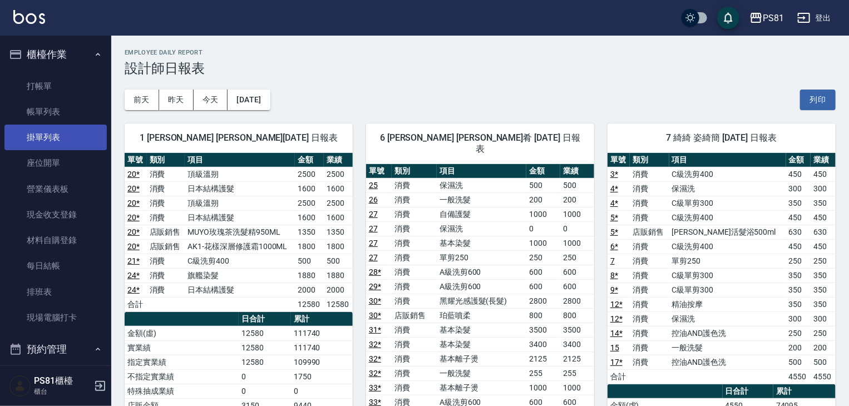
click at [72, 118] on link "帳單列表" at bounding box center [55, 112] width 102 height 26
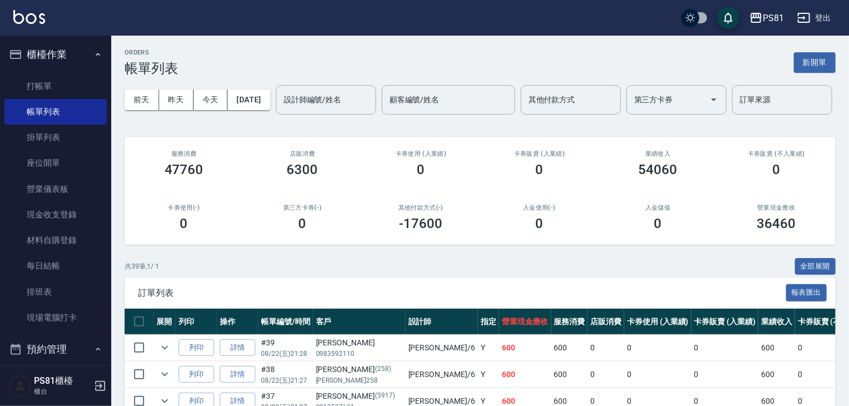
drag, startPoint x: 174, startPoint y: 139, endPoint x: 133, endPoint y: 128, distance: 42.6
click at [281, 110] on input "設計師編號/姓名" at bounding box center [326, 99] width 90 height 19
click at [811, 58] on button "新開單" at bounding box center [815, 62] width 42 height 21
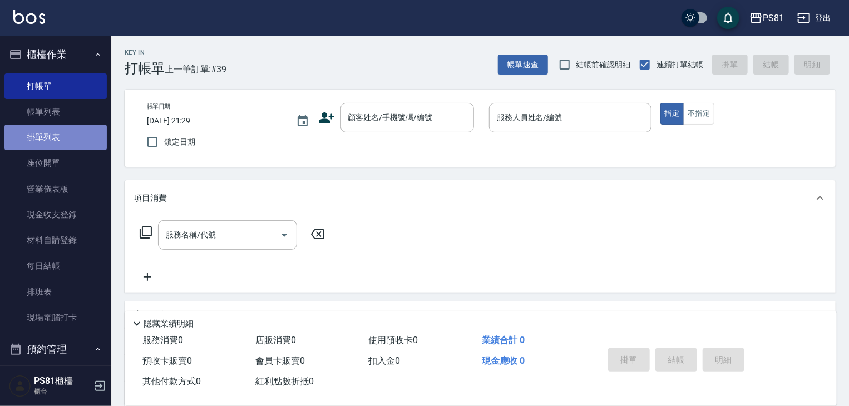
click at [62, 125] on link "掛單列表" at bounding box center [55, 138] width 102 height 26
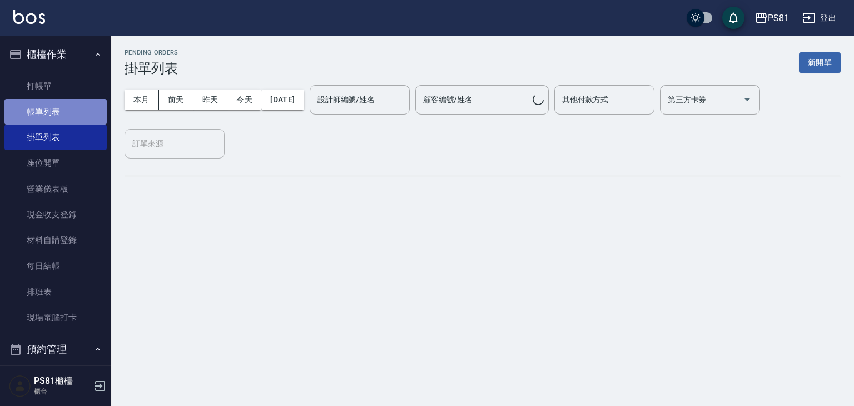
click at [68, 115] on link "帳單列表" at bounding box center [55, 112] width 102 height 26
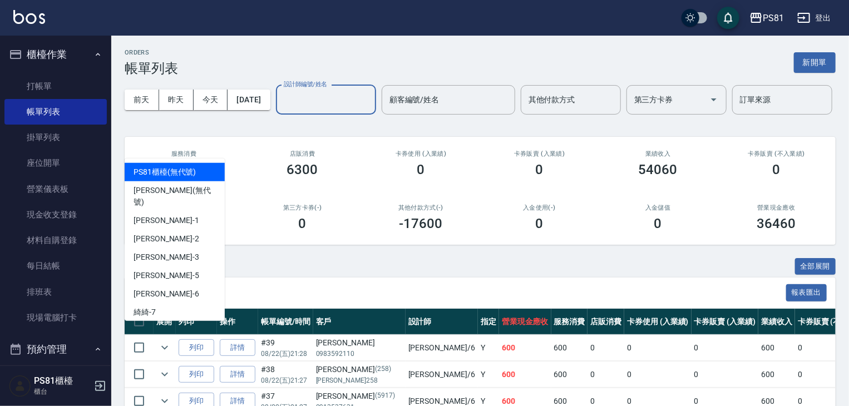
click at [281, 110] on input "設計師編號/姓名" at bounding box center [326, 99] width 90 height 19
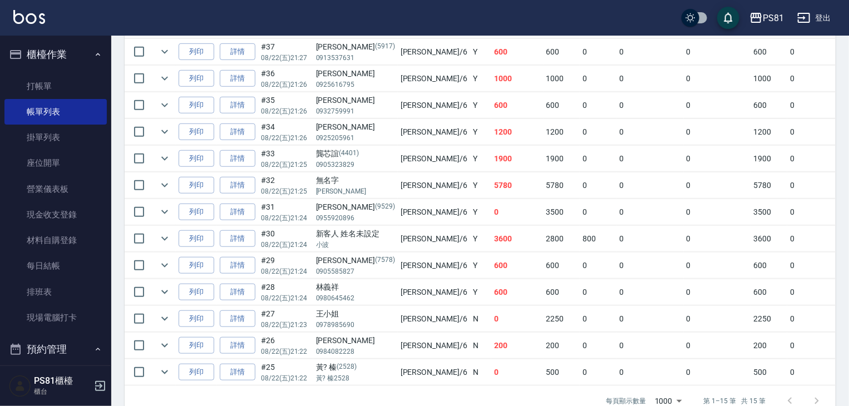
scroll to position [301, 0]
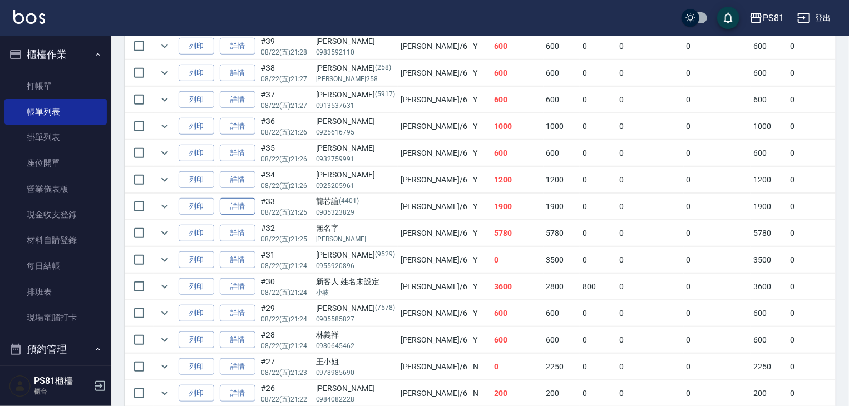
type input "[PERSON_NAME]-6"
click at [225, 215] on link "詳情" at bounding box center [238, 206] width 36 height 17
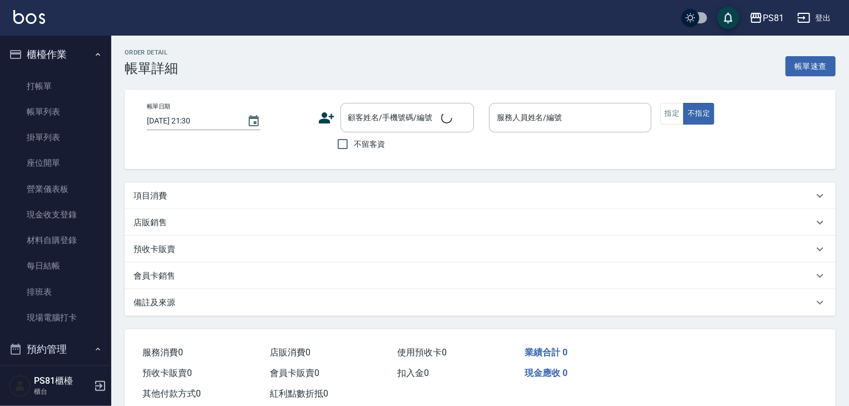
type input "[DATE] 21:25"
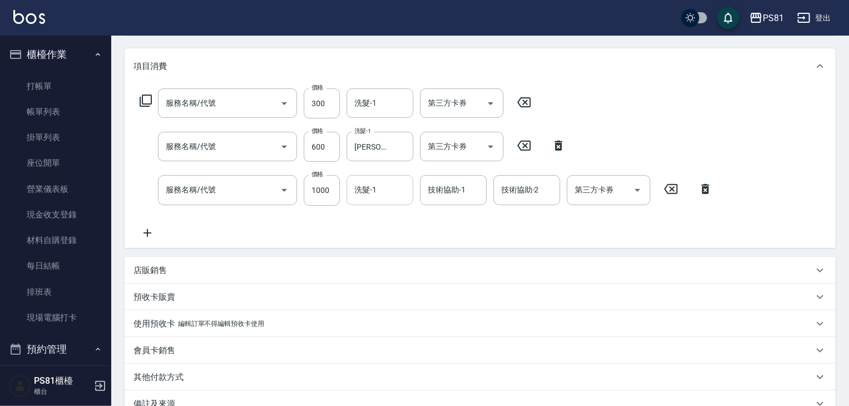
scroll to position [141, 0]
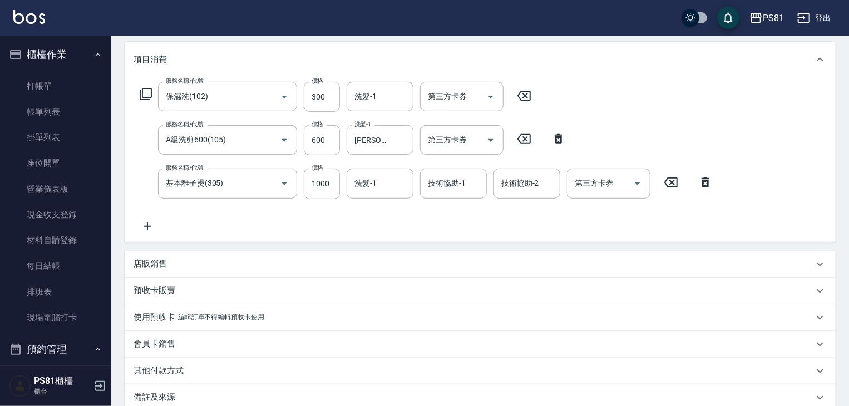
click at [152, 231] on icon at bounding box center [147, 226] width 28 height 13
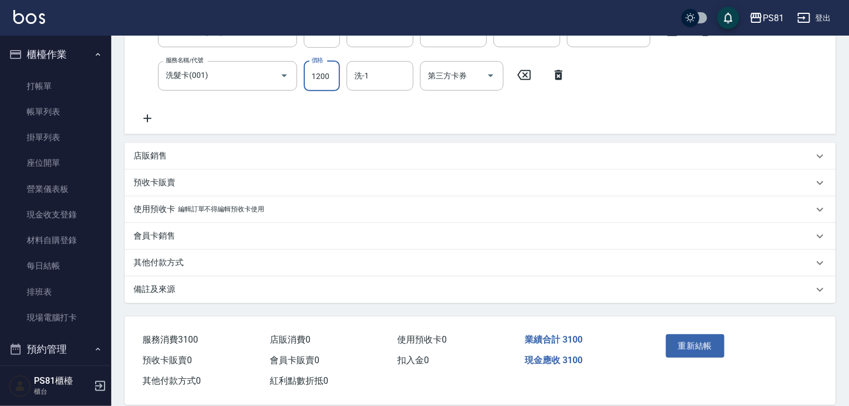
scroll to position [290, 0]
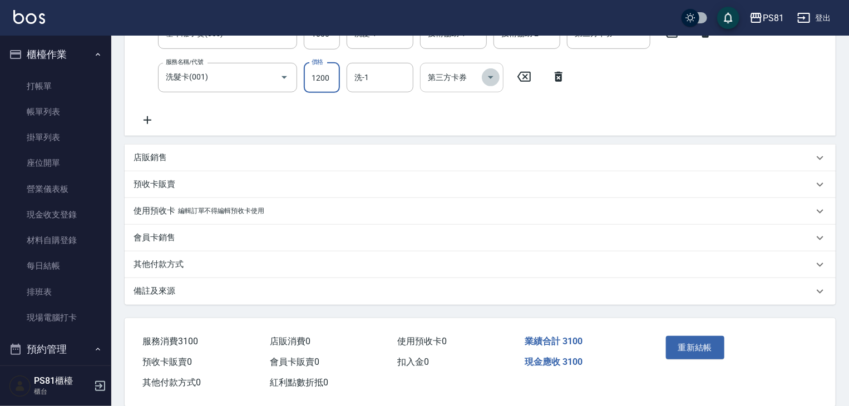
click at [491, 77] on icon "Open" at bounding box center [491, 77] width 6 height 3
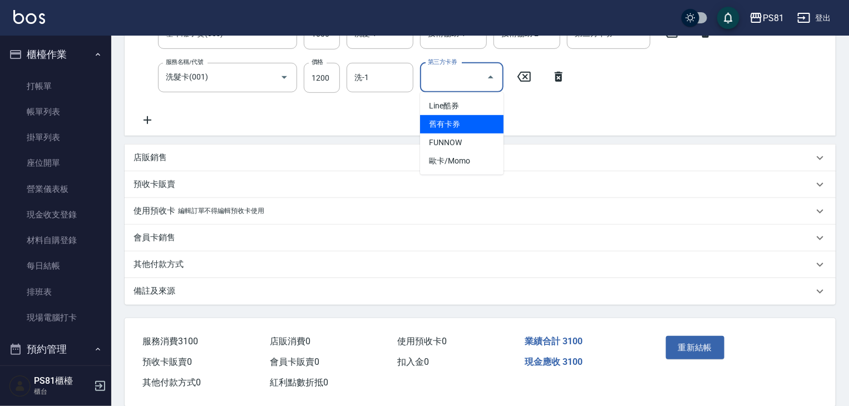
click at [475, 121] on span "舊有卡券" at bounding box center [461, 124] width 83 height 18
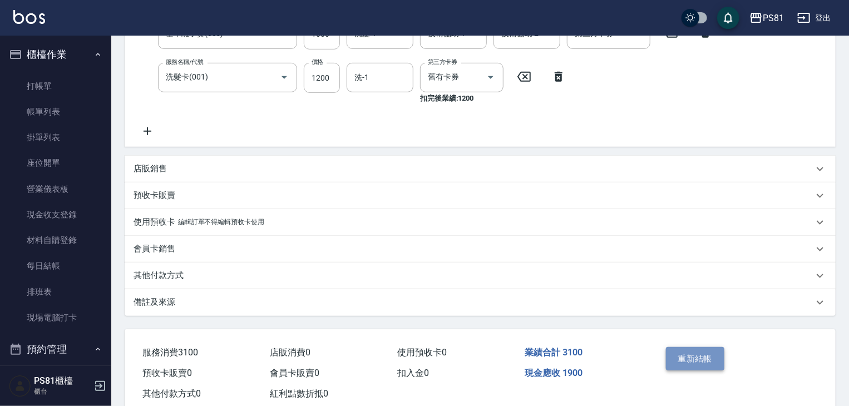
click at [693, 355] on button "重新結帳" at bounding box center [695, 358] width 59 height 23
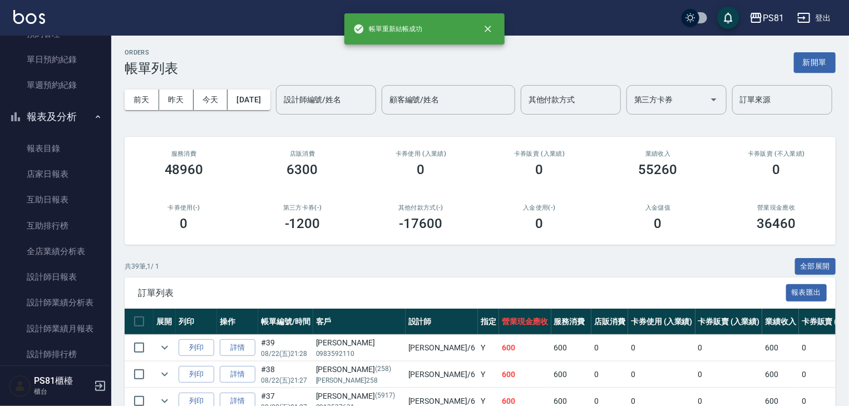
scroll to position [386, 0]
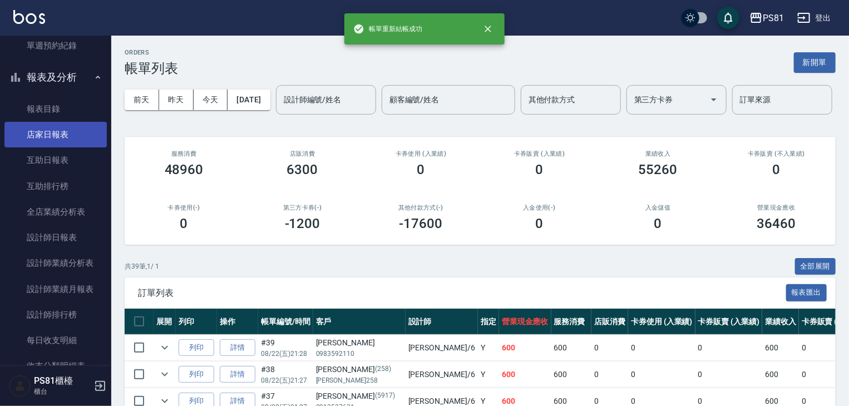
click at [44, 135] on link "店家日報表" at bounding box center [55, 135] width 102 height 26
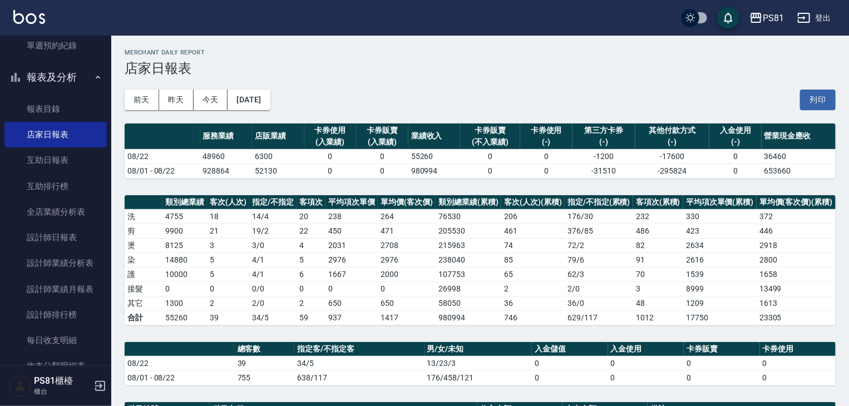
scroll to position [189, 0]
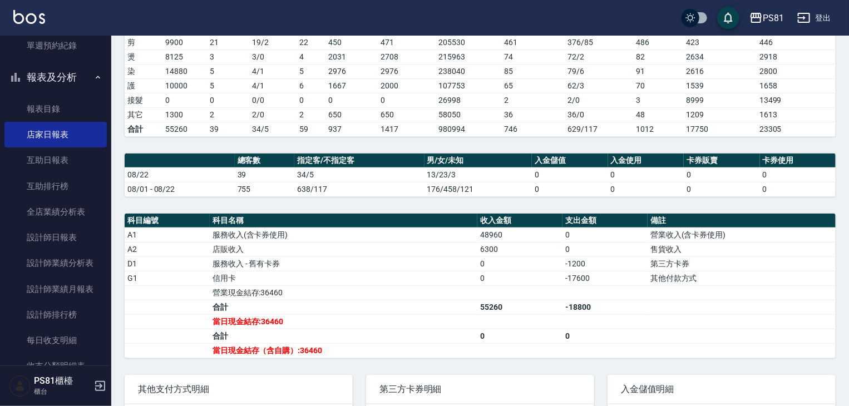
drag, startPoint x: 854, startPoint y: 126, endPoint x: 532, endPoint y: 281, distance: 356.6
click at [549, 280] on td "0" at bounding box center [519, 278] width 85 height 14
drag, startPoint x: 549, startPoint y: 278, endPoint x: 609, endPoint y: 269, distance: 60.2
click at [609, 271] on tr "G1 信用卡 0 -17600 其他付款方式" at bounding box center [480, 278] width 711 height 14
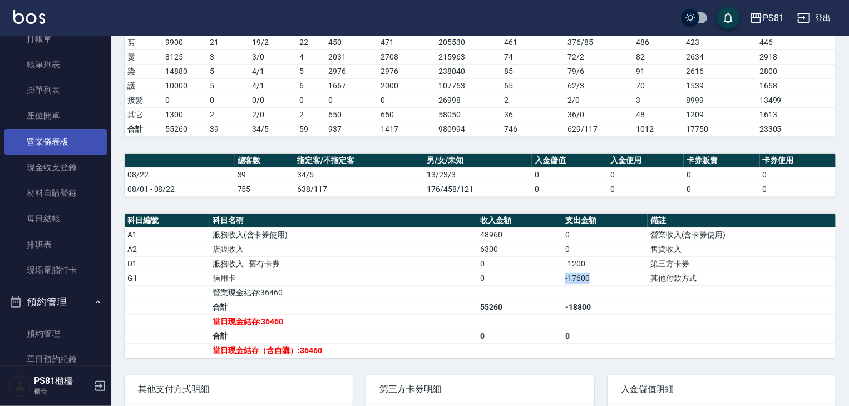
scroll to position [0, 0]
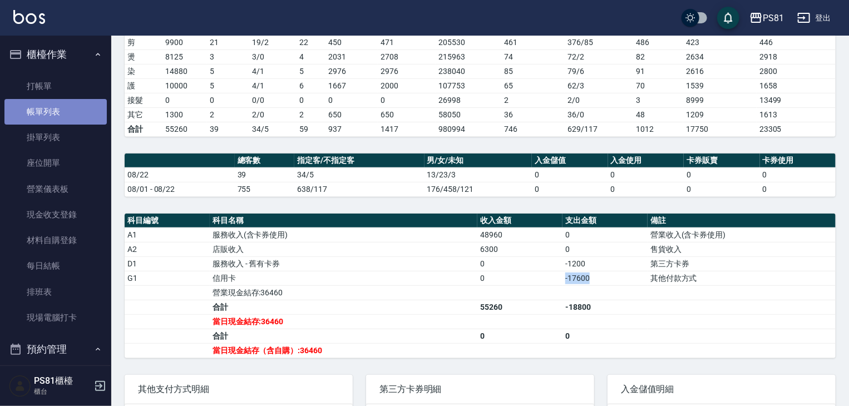
click at [66, 113] on link "帳單列表" at bounding box center [55, 112] width 102 height 26
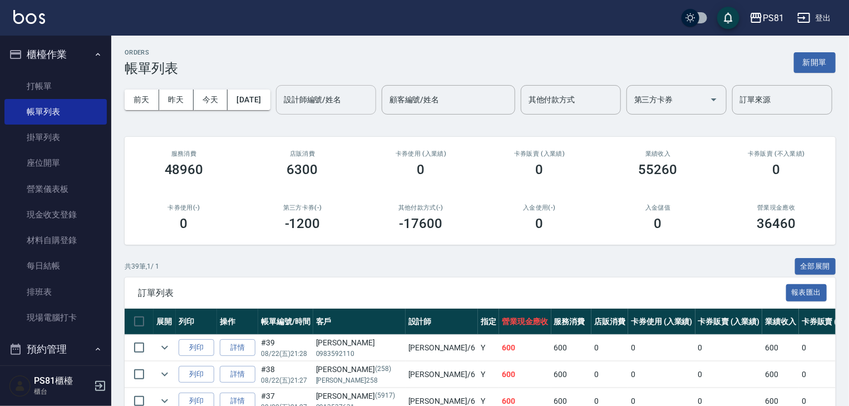
click at [281, 110] on input "設計師編號/姓名" at bounding box center [326, 99] width 90 height 19
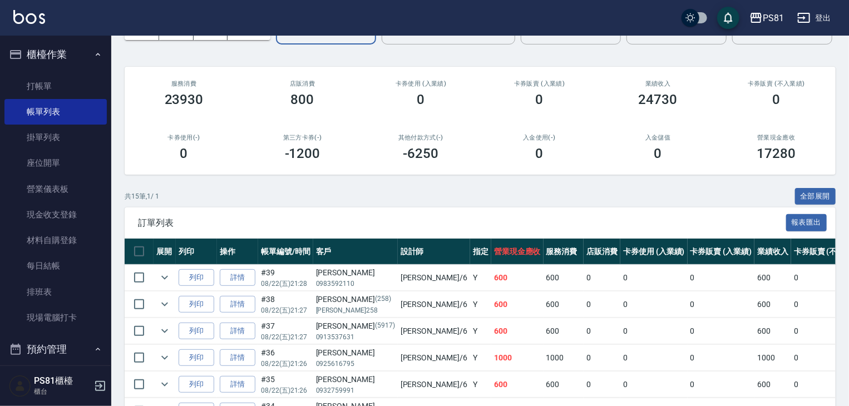
scroll to position [334, 0]
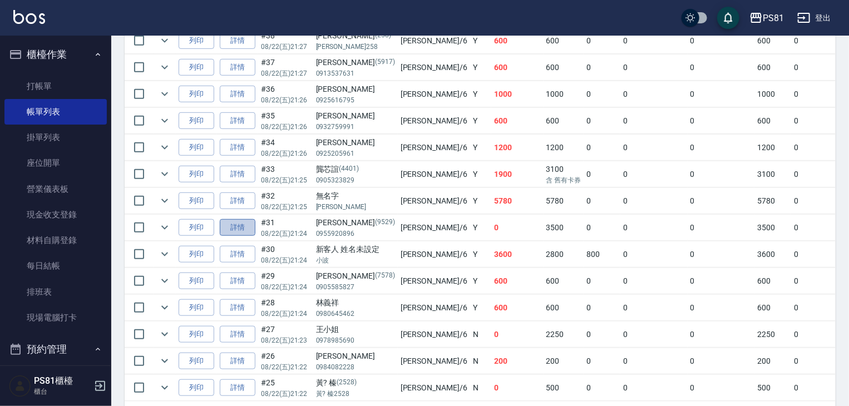
click at [233, 236] on link "詳情" at bounding box center [238, 227] width 36 height 17
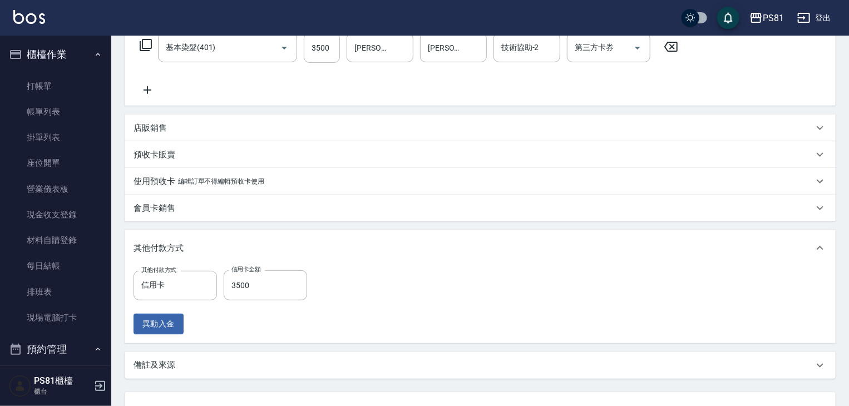
scroll to position [281, 0]
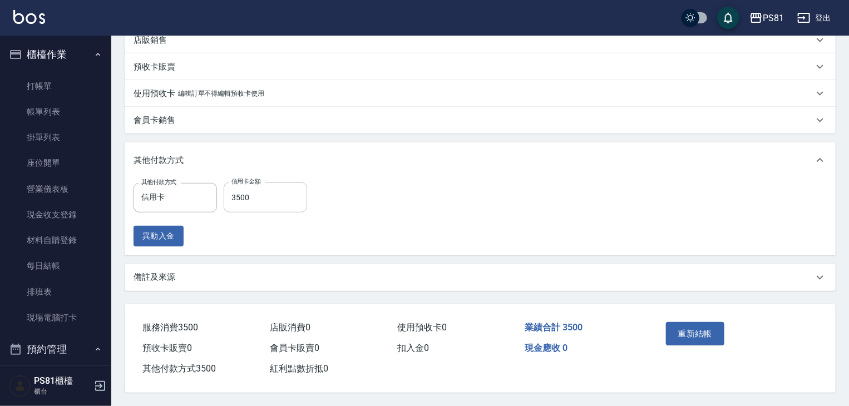
click at [261, 201] on input "3500" at bounding box center [265, 197] width 83 height 30
click at [713, 336] on button "重新結帳" at bounding box center [695, 333] width 59 height 23
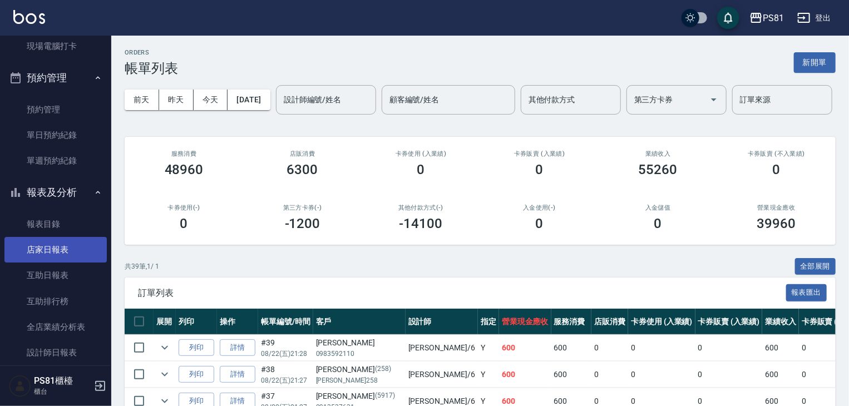
scroll to position [278, 0]
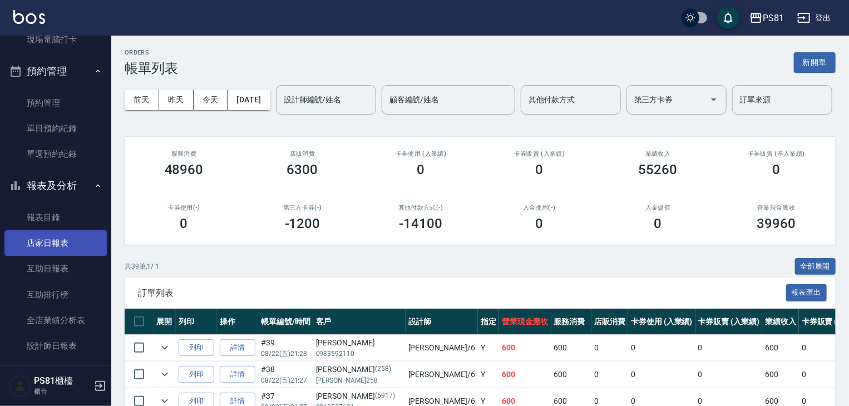
click at [76, 237] on link "店家日報表" at bounding box center [55, 243] width 102 height 26
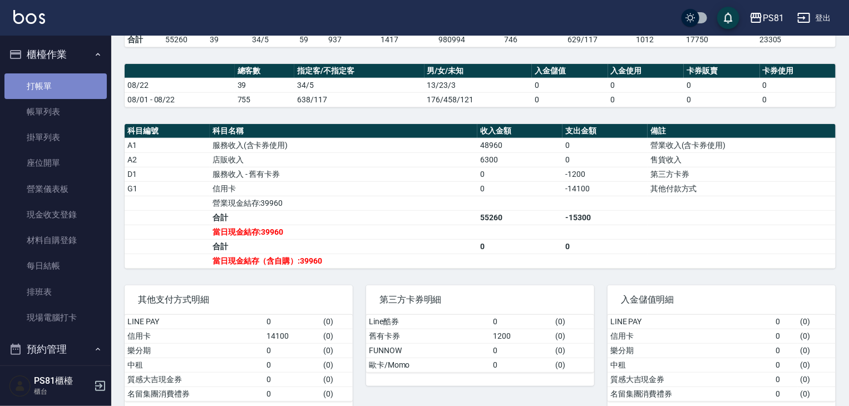
click at [69, 82] on link "打帳單" at bounding box center [55, 86] width 102 height 26
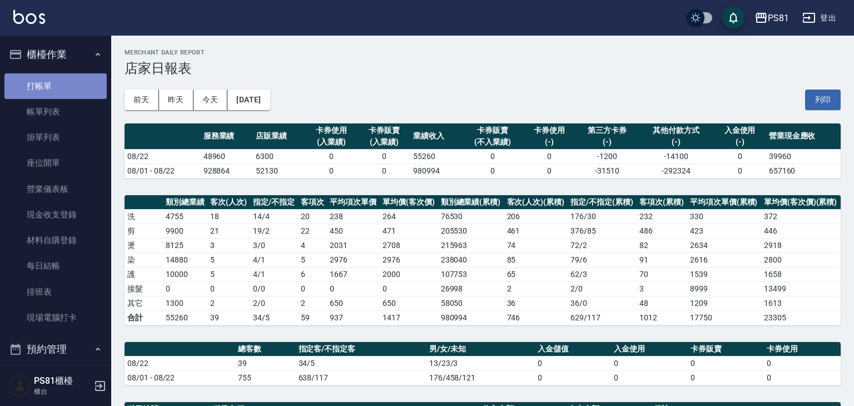
click at [68, 83] on link "打帳單" at bounding box center [55, 86] width 102 height 26
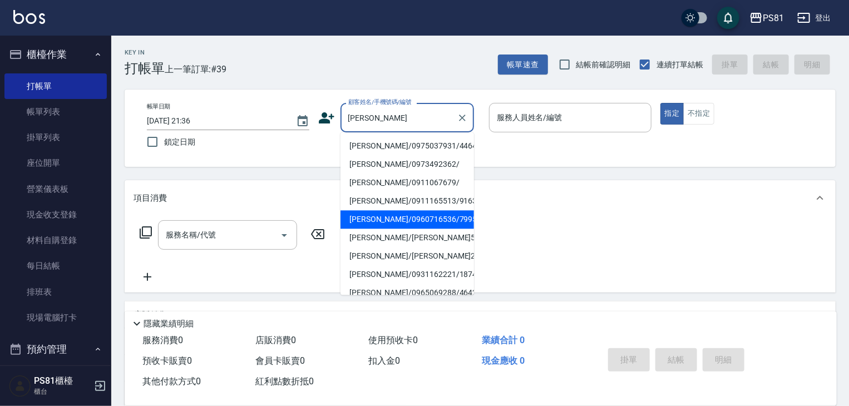
click at [394, 214] on li "[PERSON_NAME]/0960716536/7995" at bounding box center [406, 219] width 133 height 18
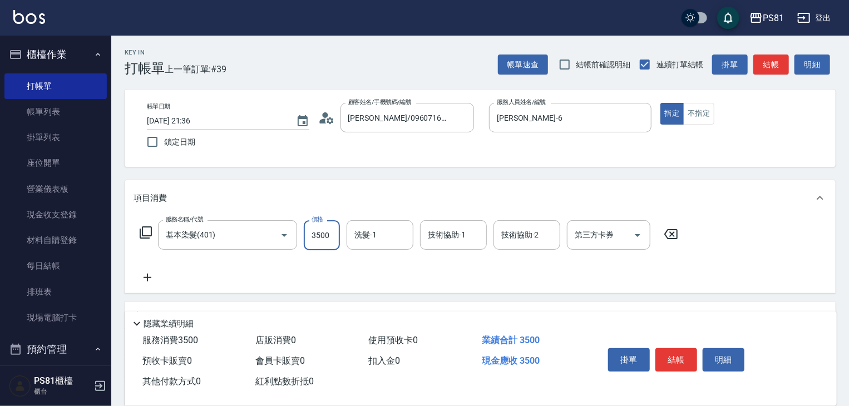
scroll to position [136, 0]
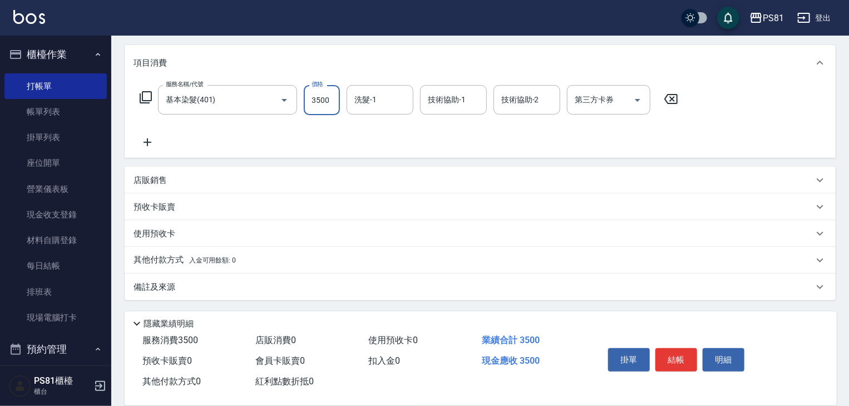
click at [318, 264] on div "其他付款方式 入金可用餘額: 0" at bounding box center [473, 260] width 680 height 12
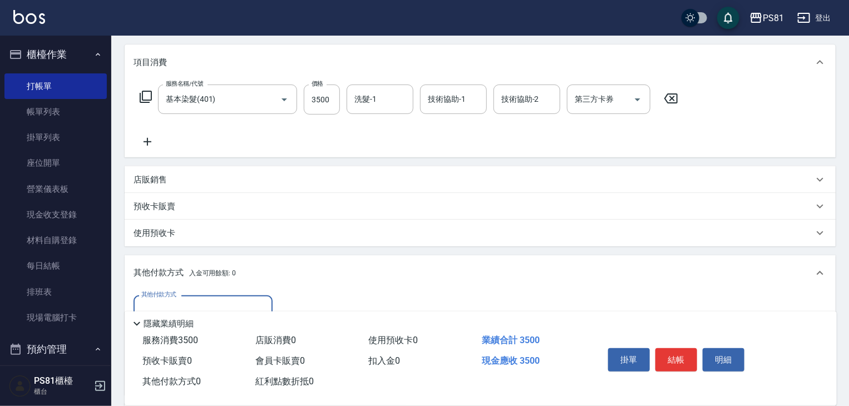
scroll to position [0, 0]
click at [672, 359] on button "結帳" at bounding box center [676, 359] width 42 height 23
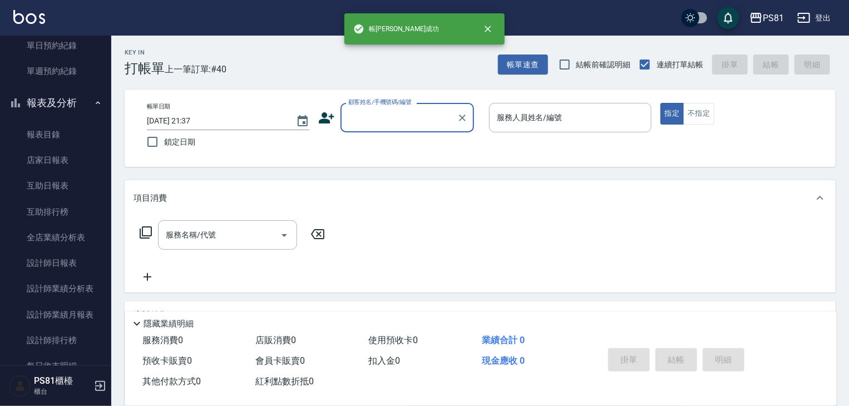
scroll to position [365, 0]
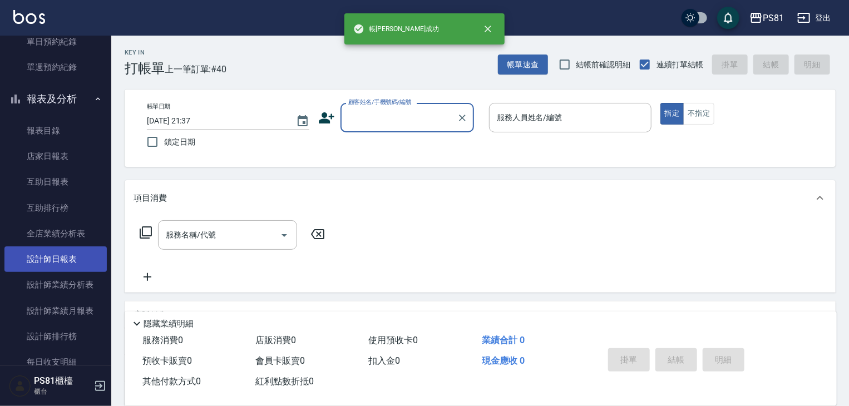
click at [76, 262] on link "設計師日報表" at bounding box center [55, 259] width 102 height 26
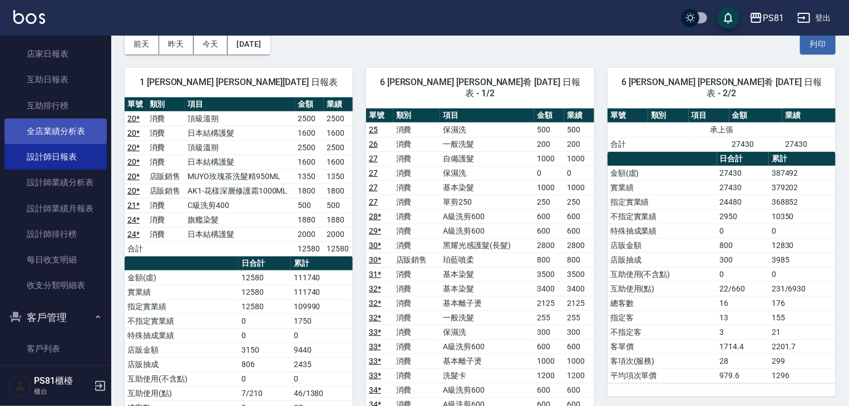
scroll to position [452, 0]
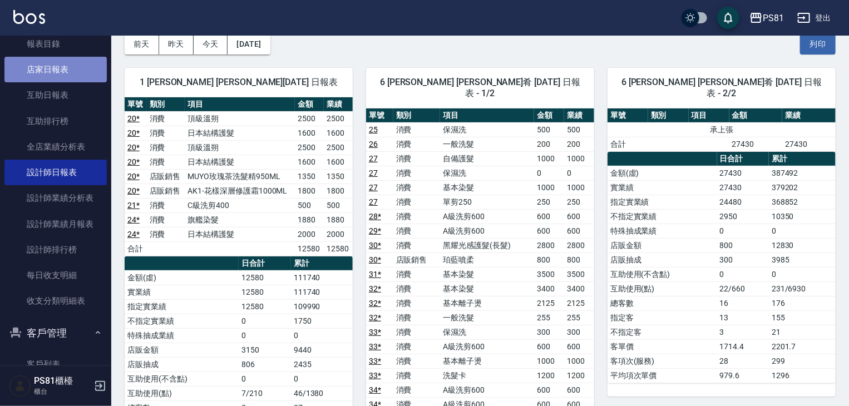
click at [78, 75] on link "店家日報表" at bounding box center [55, 70] width 102 height 26
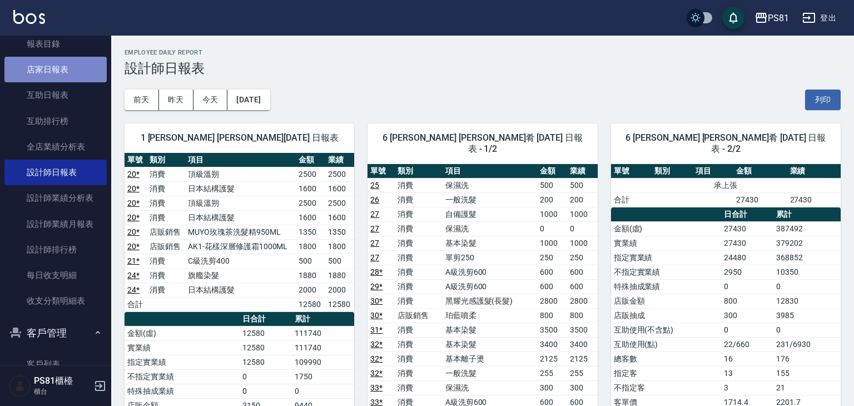
click at [76, 75] on link "店家日報表" at bounding box center [55, 70] width 102 height 26
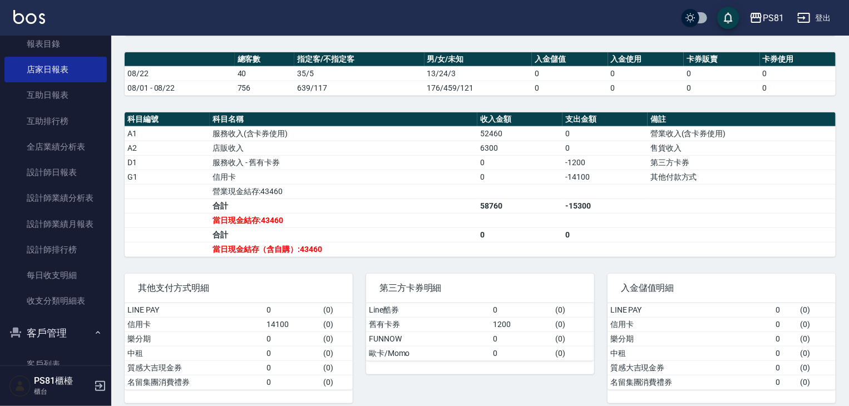
scroll to position [296, 0]
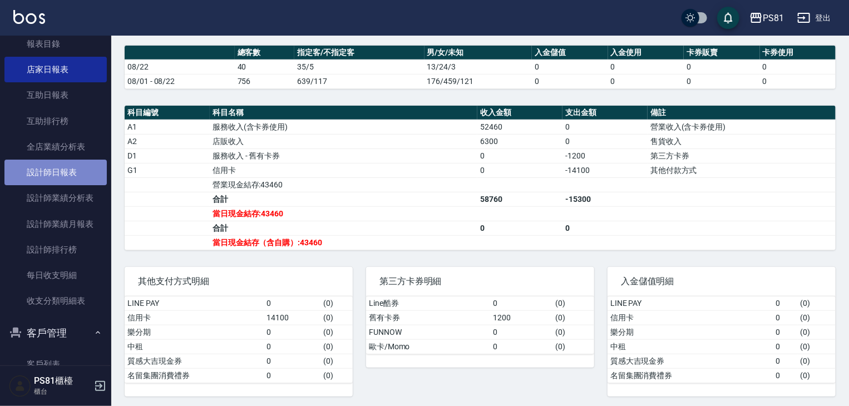
click at [85, 171] on link "設計師日報表" at bounding box center [55, 173] width 102 height 26
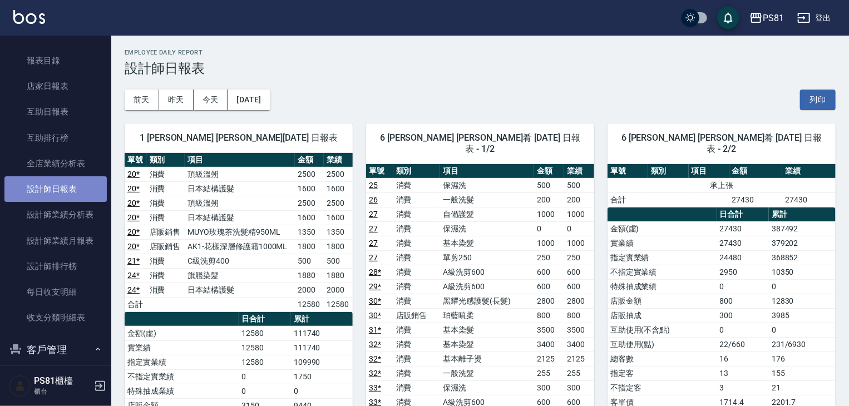
click at [65, 190] on link "設計師日報表" at bounding box center [55, 189] width 102 height 26
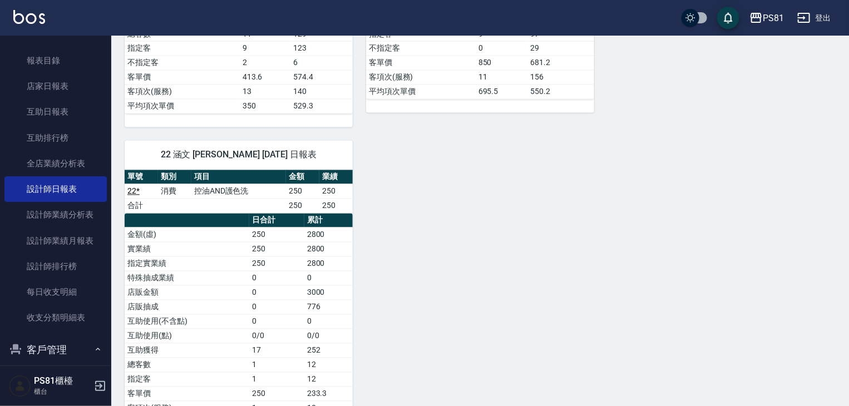
scroll to position [1048, 0]
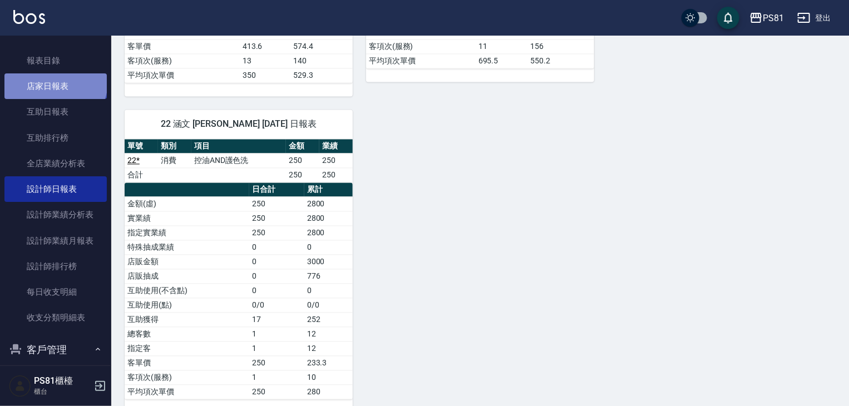
click at [54, 82] on link "店家日報表" at bounding box center [55, 86] width 102 height 26
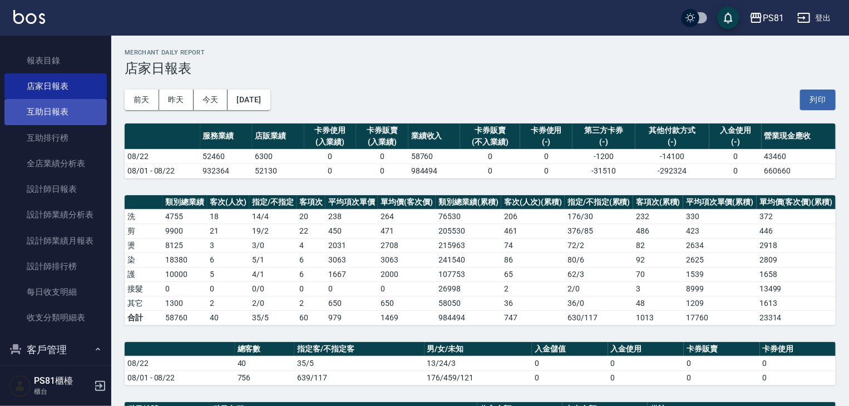
click at [88, 116] on link "互助日報表" at bounding box center [55, 112] width 102 height 26
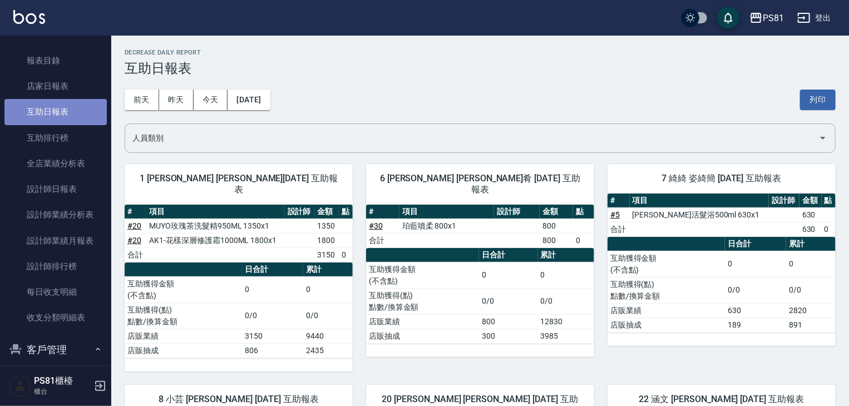
click at [88, 116] on link "互助日報表" at bounding box center [55, 112] width 102 height 26
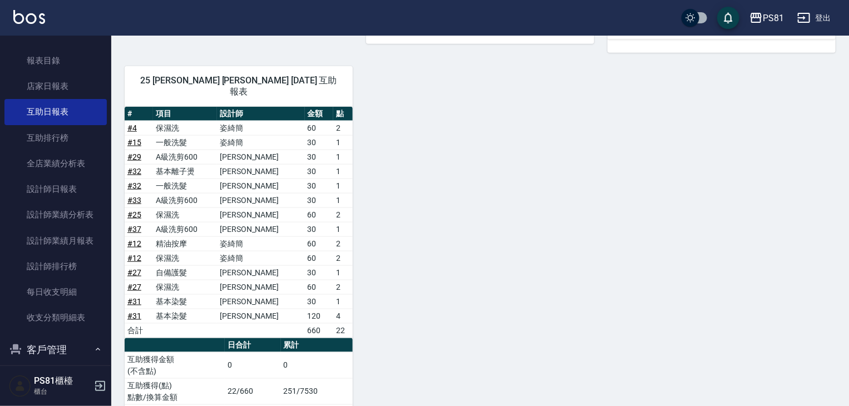
scroll to position [681, 0]
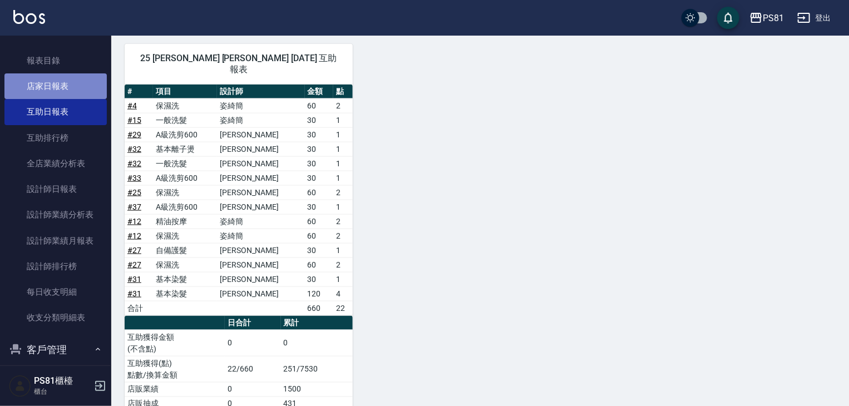
click at [78, 81] on link "店家日報表" at bounding box center [55, 86] width 102 height 26
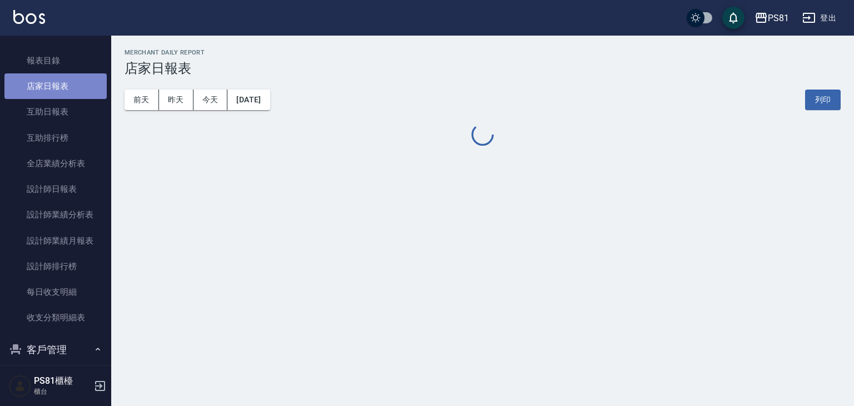
click at [78, 81] on link "店家日報表" at bounding box center [55, 86] width 102 height 26
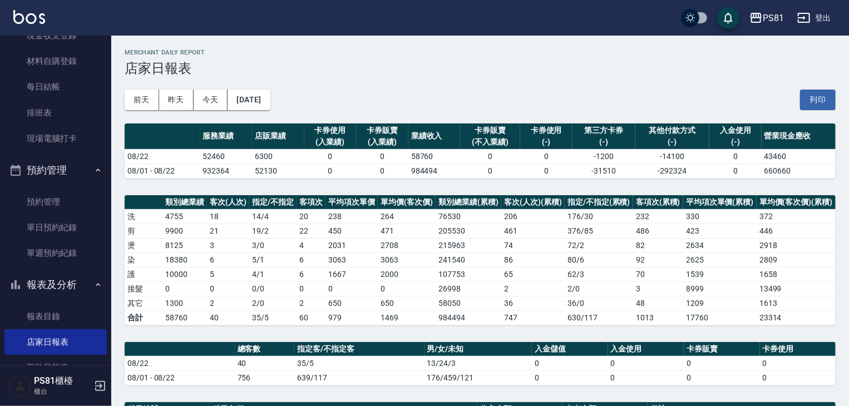
scroll to position [113, 0]
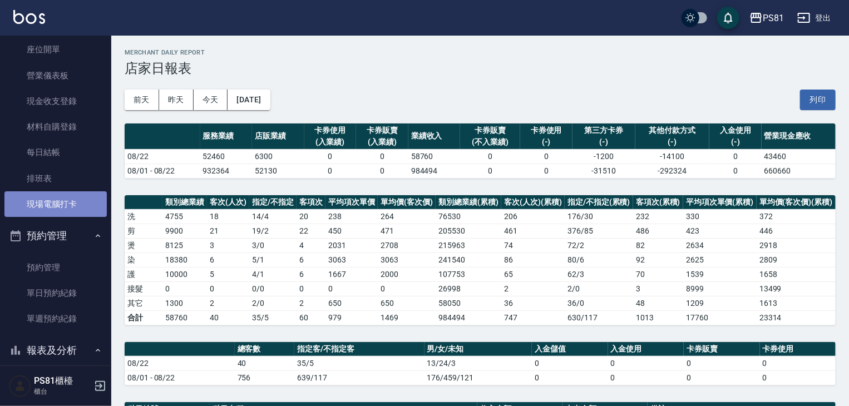
click at [57, 209] on link "現場電腦打卡" at bounding box center [55, 204] width 102 height 26
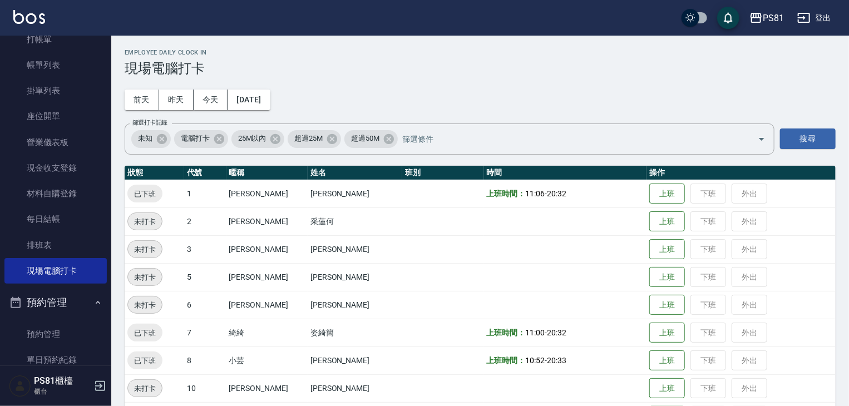
scroll to position [111, 0]
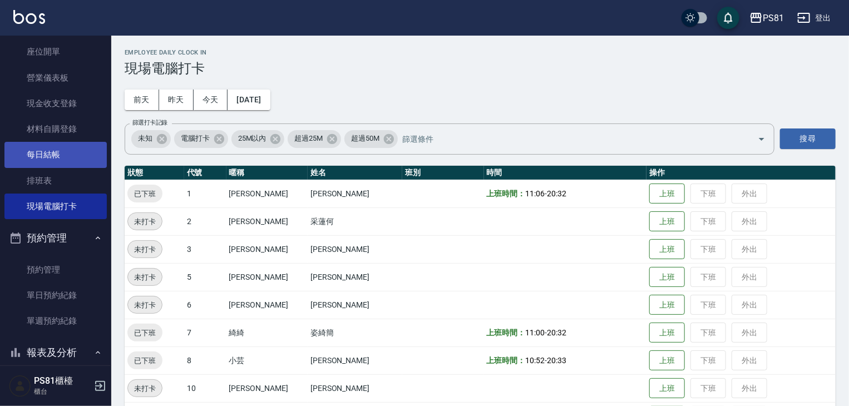
click at [41, 160] on link "每日結帳" at bounding box center [55, 155] width 102 height 26
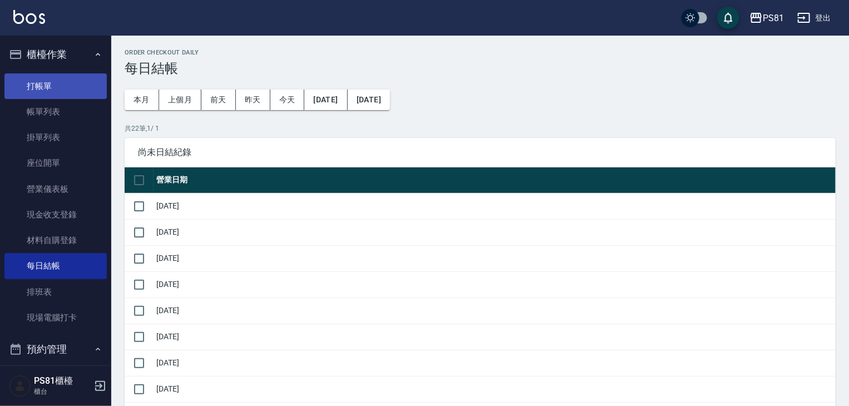
click at [56, 93] on link "打帳單" at bounding box center [55, 86] width 102 height 26
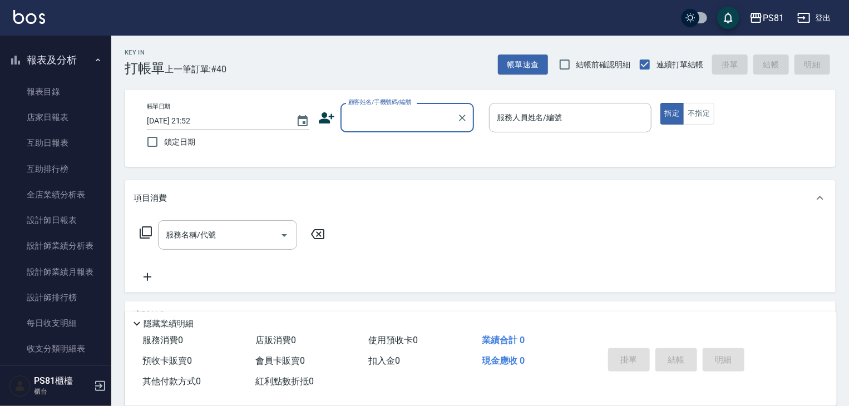
scroll to position [438, 0]
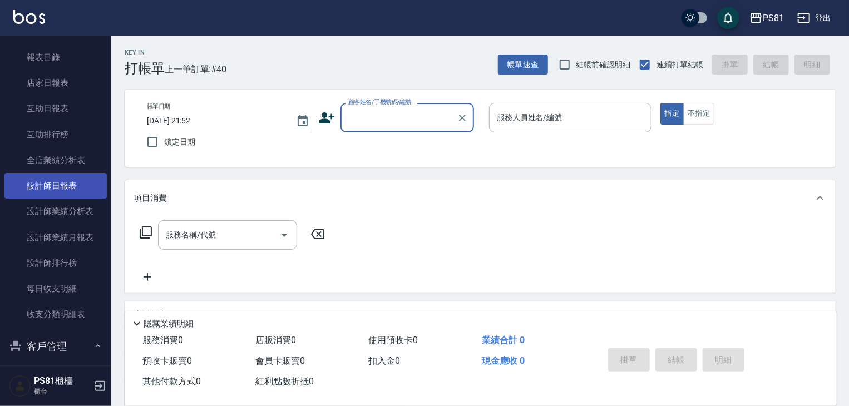
click at [65, 178] on link "設計師日報表" at bounding box center [55, 186] width 102 height 26
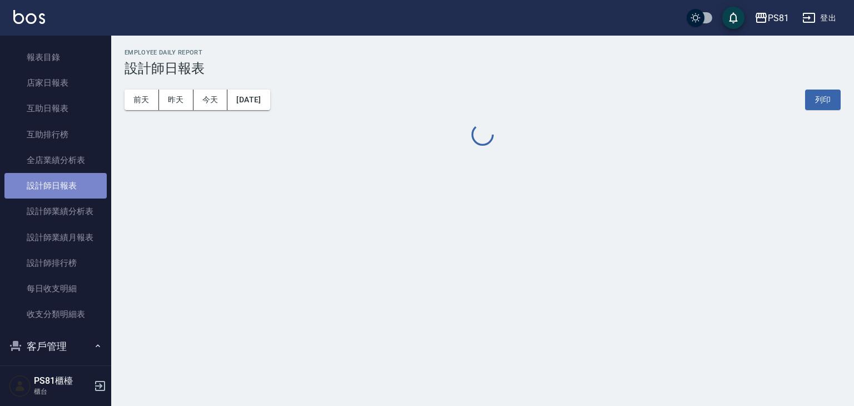
click at [65, 178] on link "設計師日報表" at bounding box center [55, 186] width 102 height 26
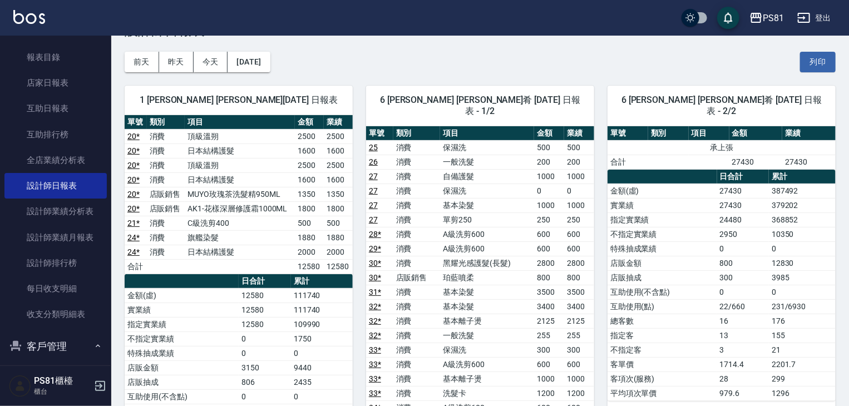
scroll to position [56, 0]
